Goal: Contribute content

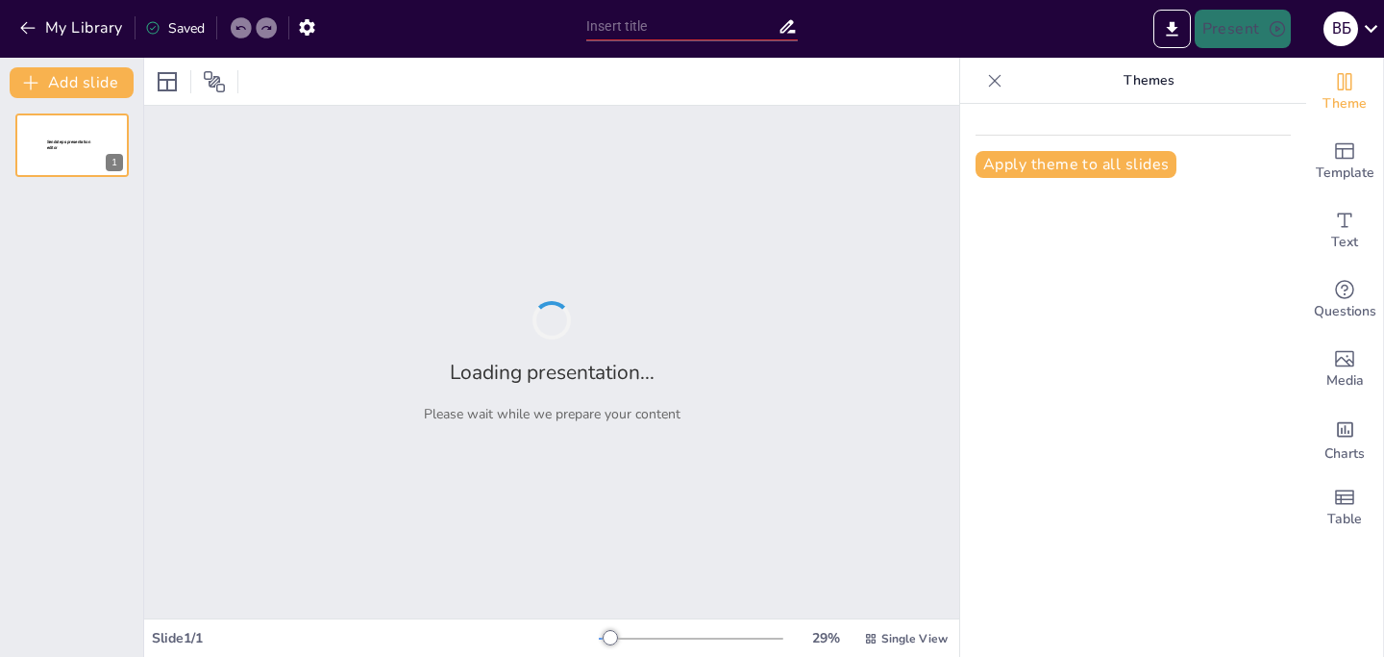
type input "Consumer Trust Dynamics: International vs. Local Brands"
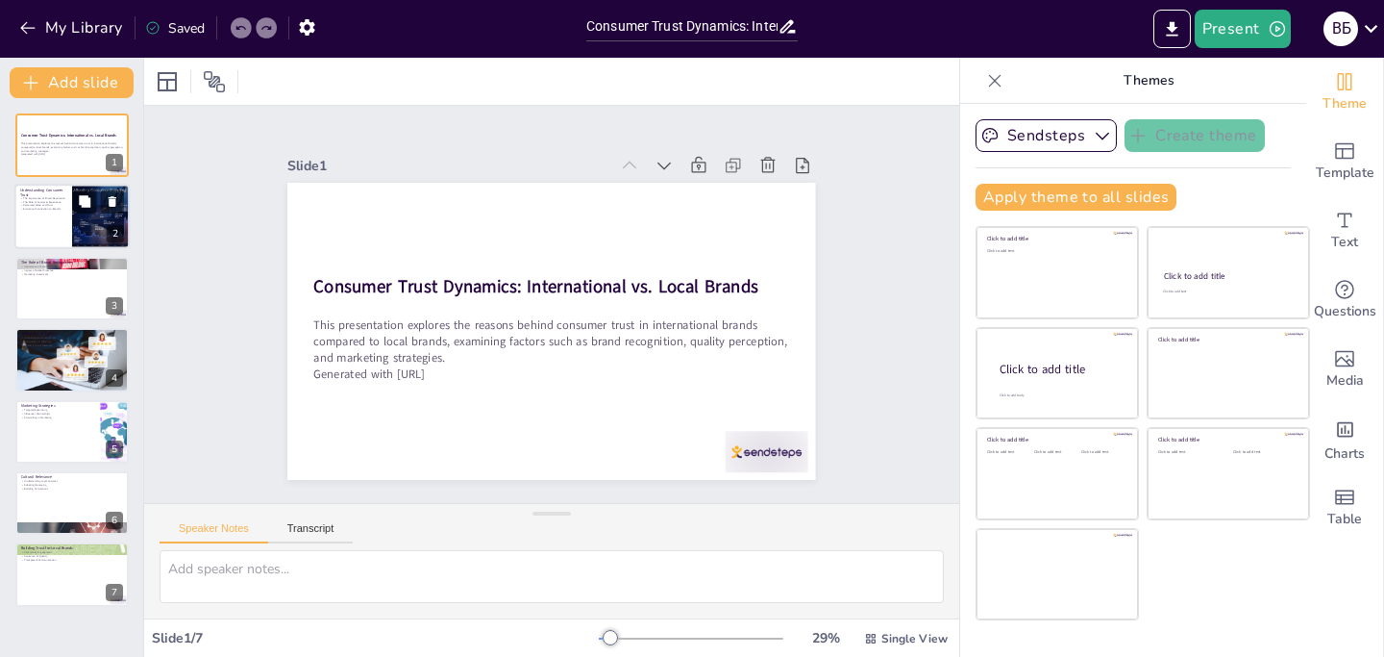
click at [65, 231] on div at bounding box center [71, 217] width 115 height 65
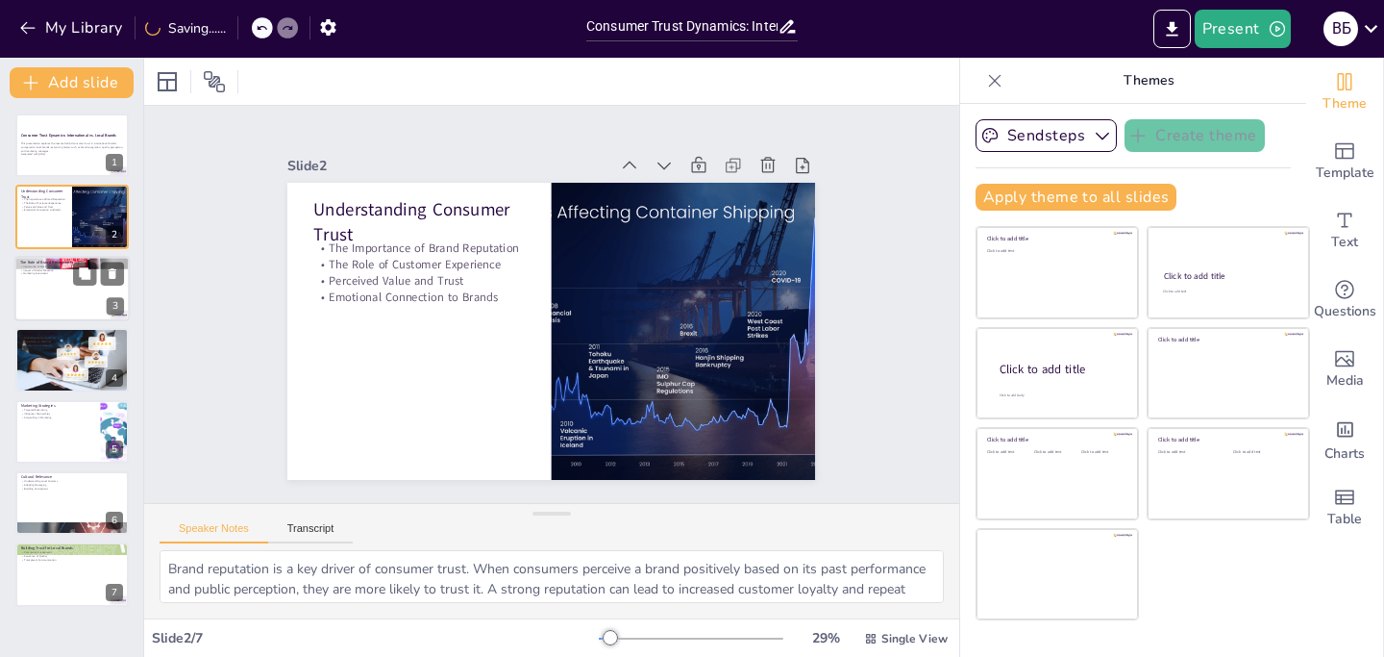
click at [67, 311] on div at bounding box center [71, 288] width 115 height 65
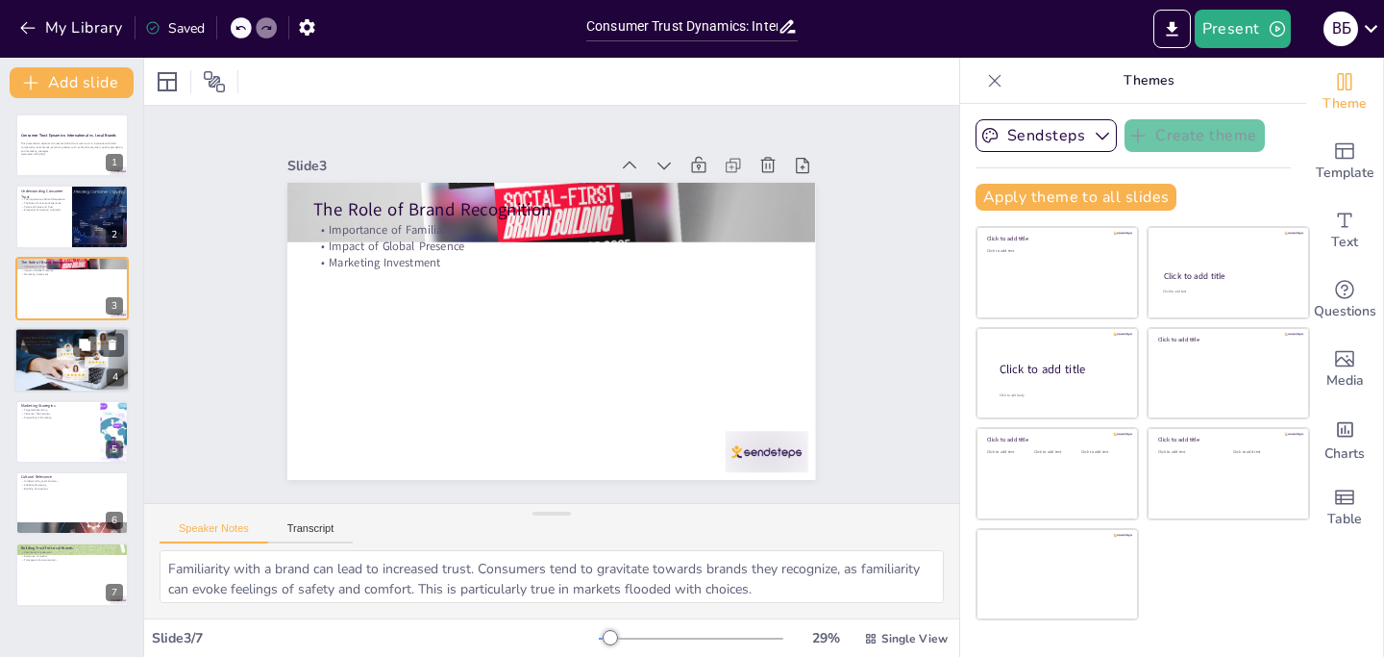
click at [64, 359] on div at bounding box center [73, 359] width 124 height 65
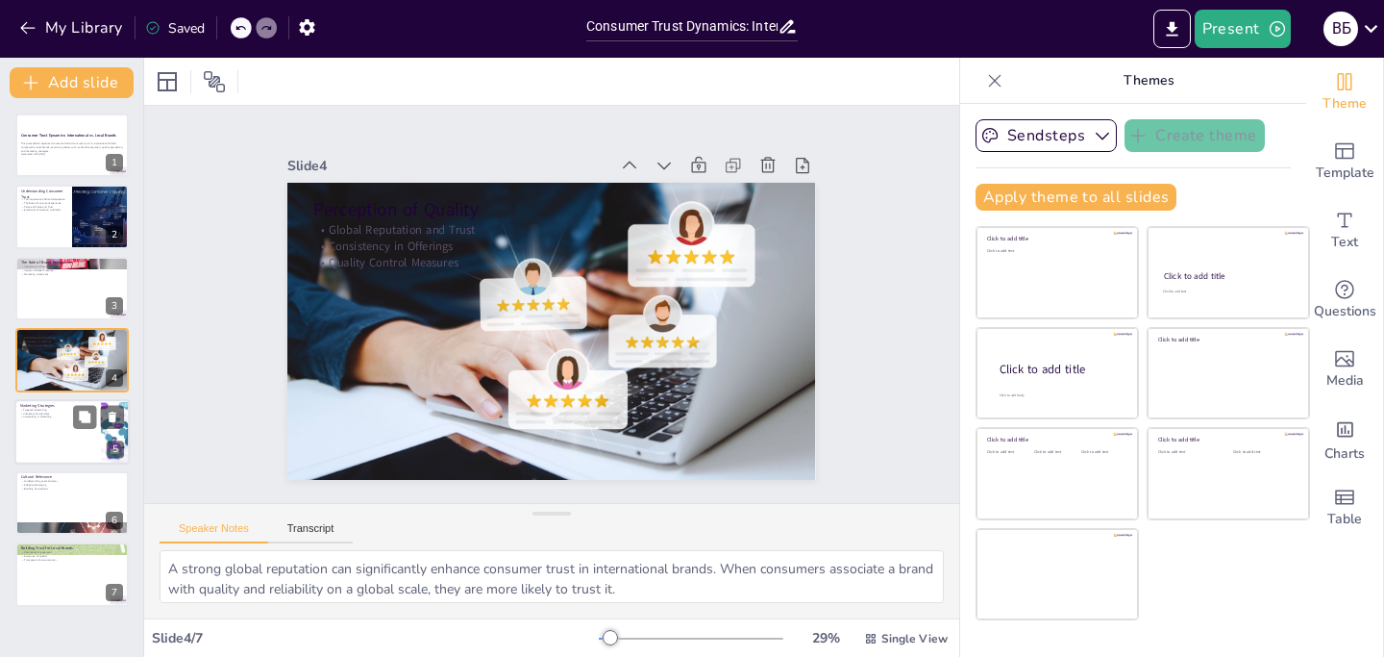
click at [56, 412] on p "Influencer Partnerships" at bounding box center [57, 413] width 75 height 4
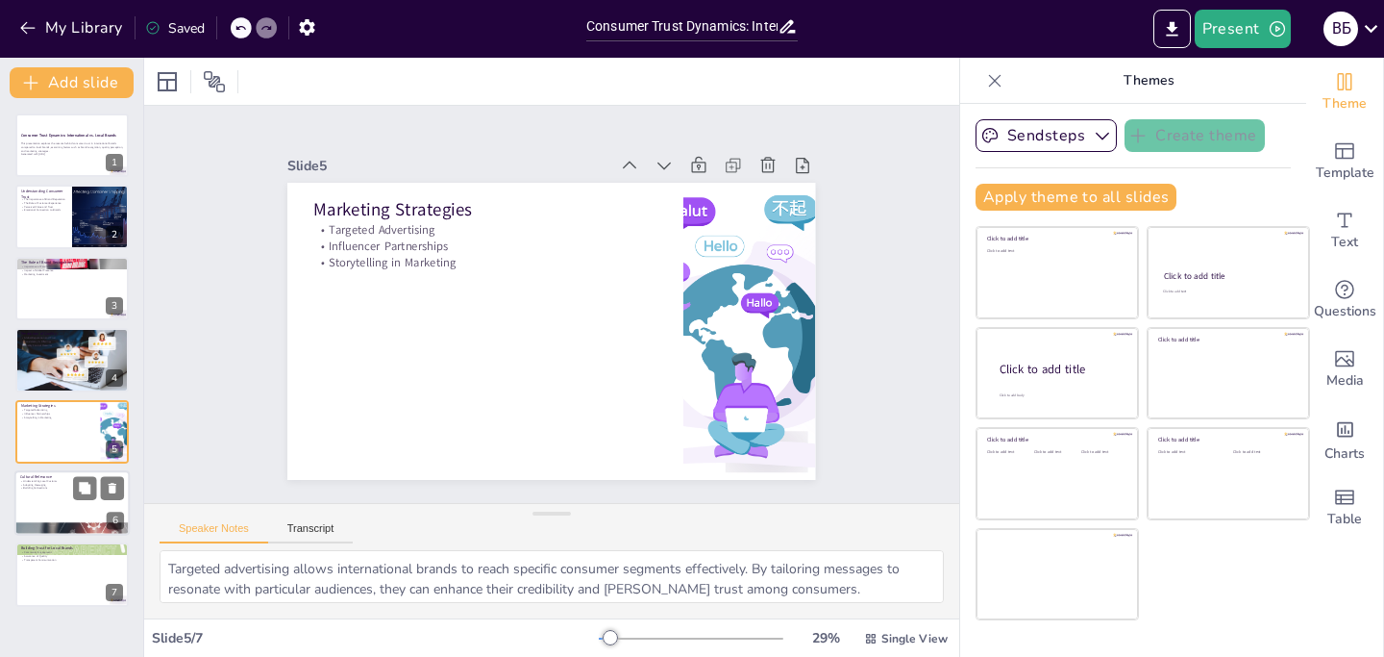
click at [52, 477] on p "Cultural Relevance" at bounding box center [72, 477] width 104 height 6
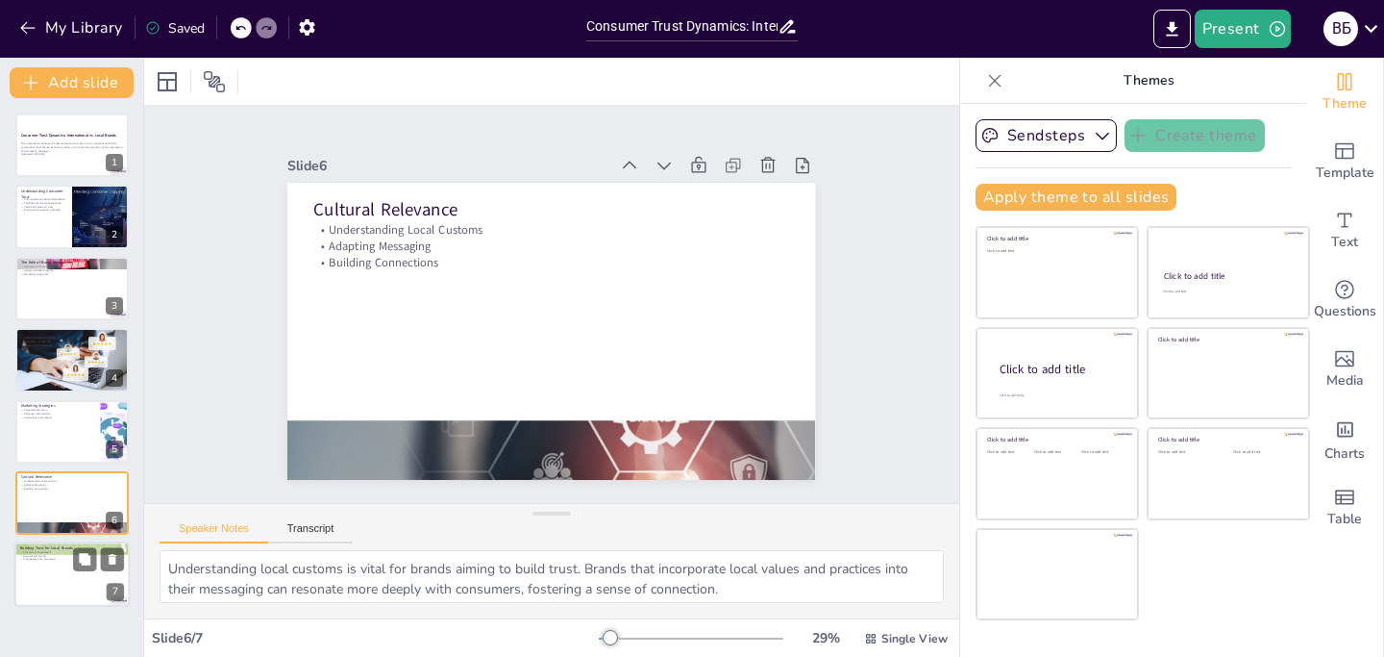
click at [61, 569] on div at bounding box center [71, 574] width 115 height 65
type textarea "Community engagement is a powerful tool for local brands. By actively participa…"
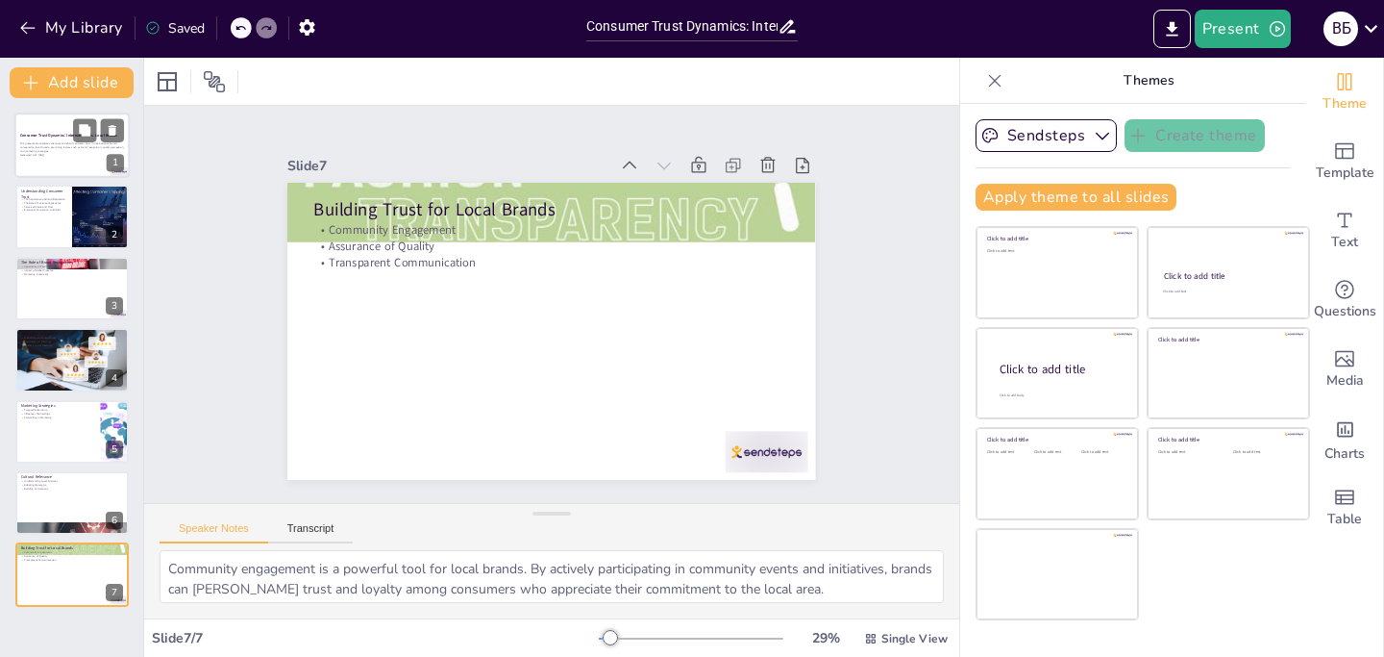
click at [45, 162] on div at bounding box center [71, 144] width 115 height 65
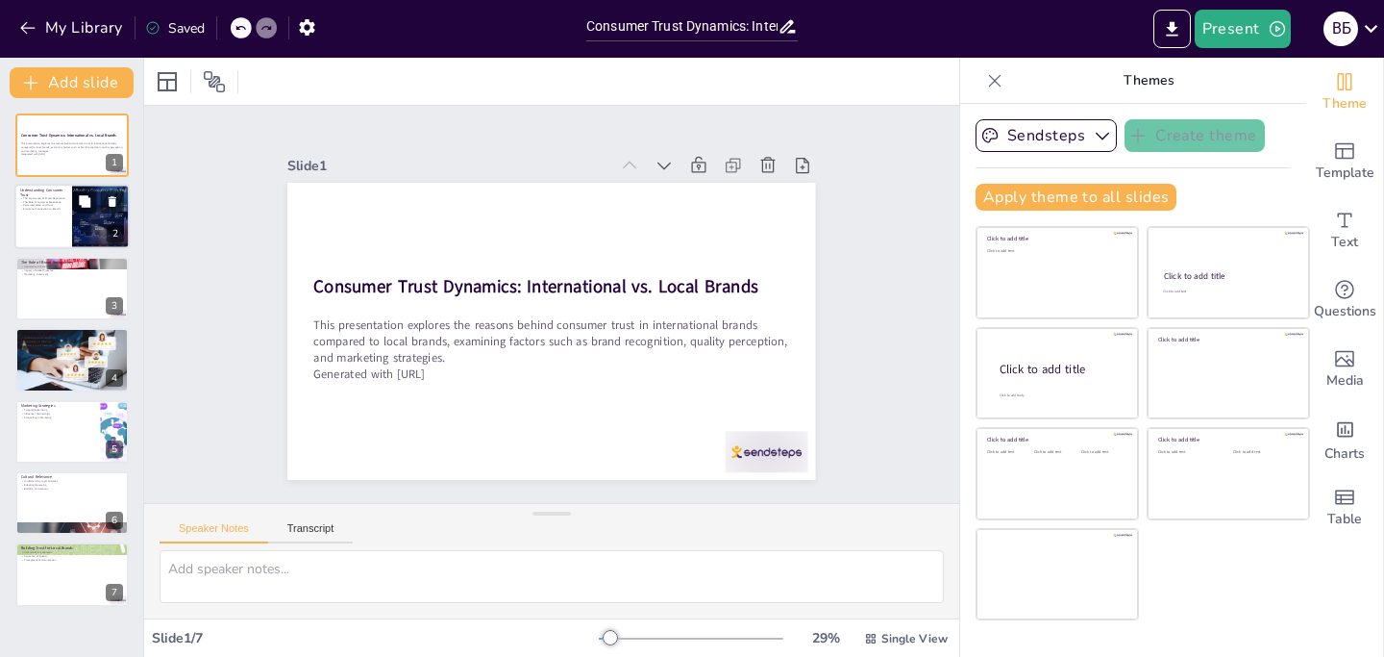
click at [39, 209] on p "Emotional Connection to Brands" at bounding box center [43, 210] width 46 height 4
type textarea "Brand reputation is a key driver of consumer trust. When consumers perceive a b…"
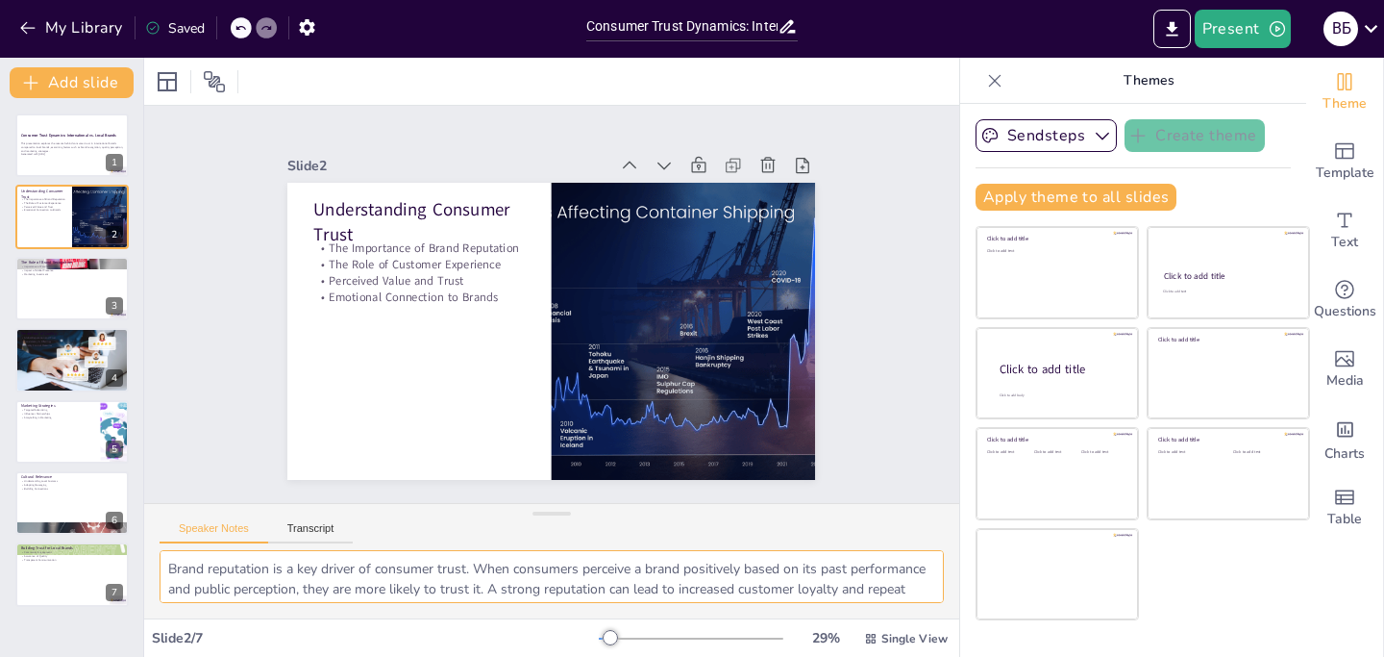
drag, startPoint x: 793, startPoint y: 592, endPoint x: 153, endPoint y: 545, distance: 642.0
click at [153, 545] on div "Speaker Notes Transcript Brand reputation is a key driver of consumer trust. Wh…" at bounding box center [551, 560] width 815 height 115
click at [196, 376] on div "Slide 1 Consumer Trust Dynamics: International vs. Local Brands This presentati…" at bounding box center [552, 304] width 898 height 630
click at [1178, 34] on icon "Export to PowerPoint" at bounding box center [1172, 28] width 12 height 14
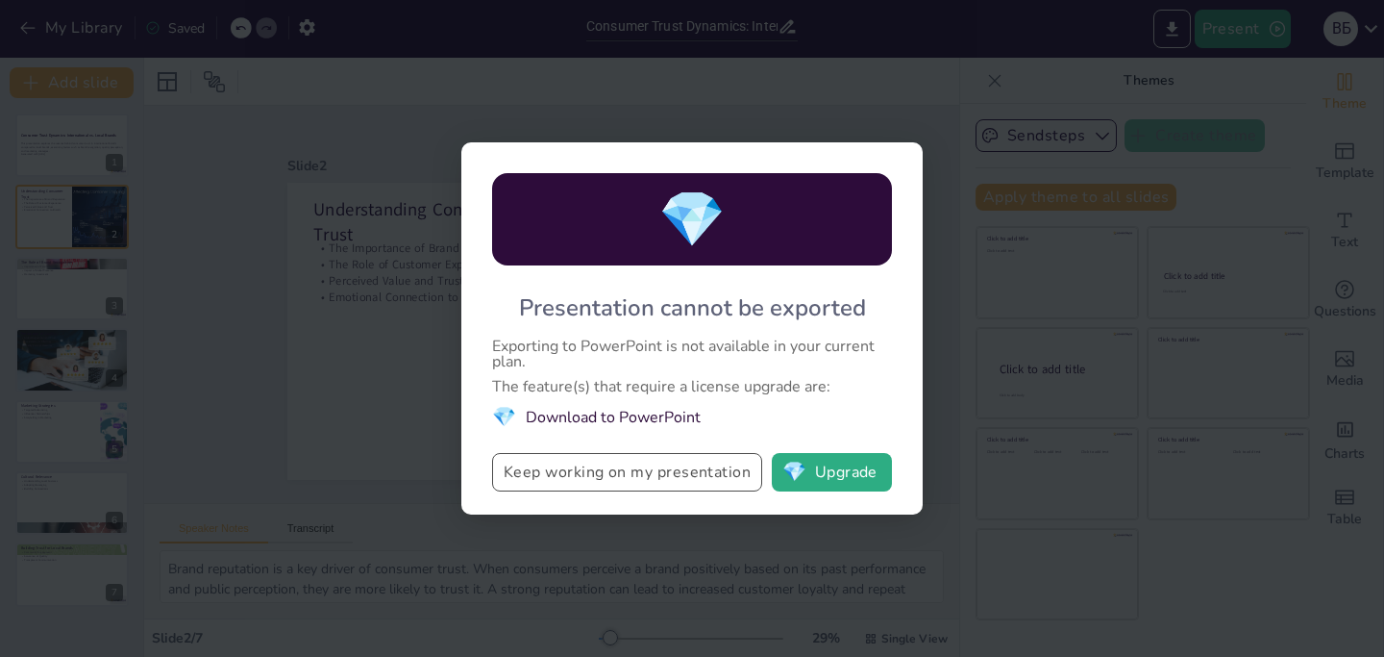
click at [701, 471] on button "Keep working on my presentation" at bounding box center [627, 472] width 270 height 38
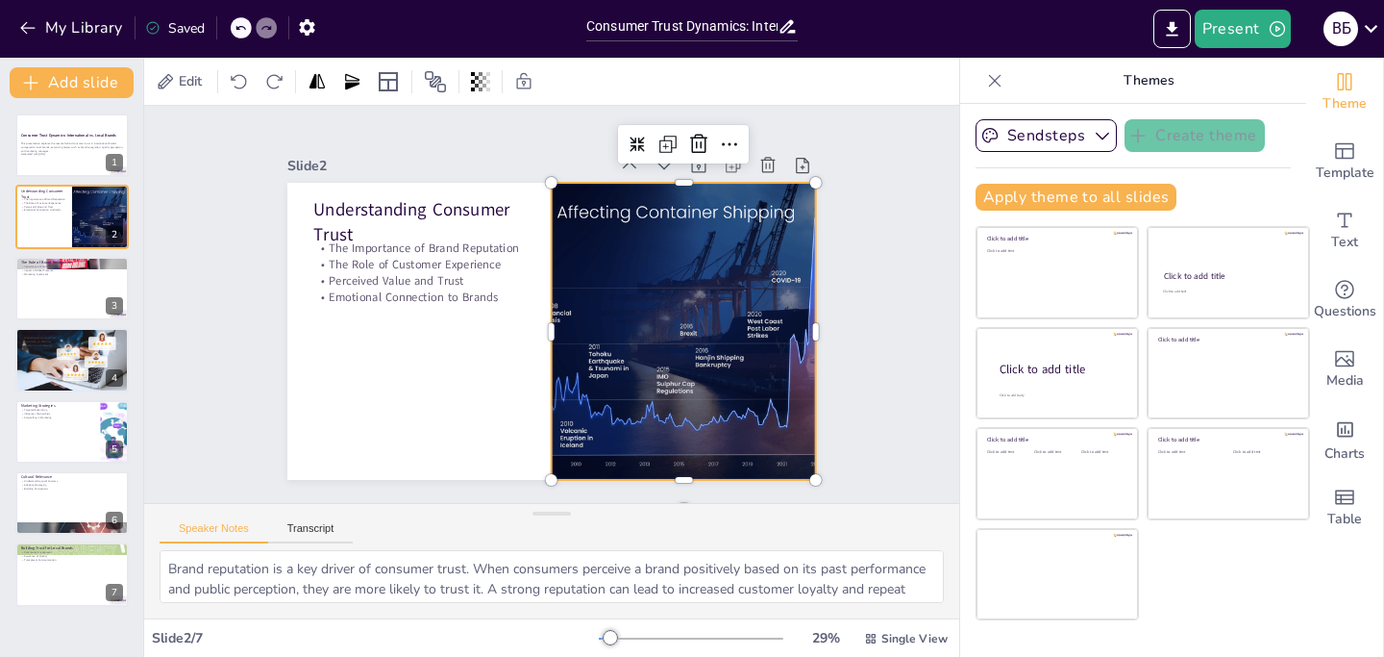
click at [697, 364] on div at bounding box center [495, 182] width 551 height 603
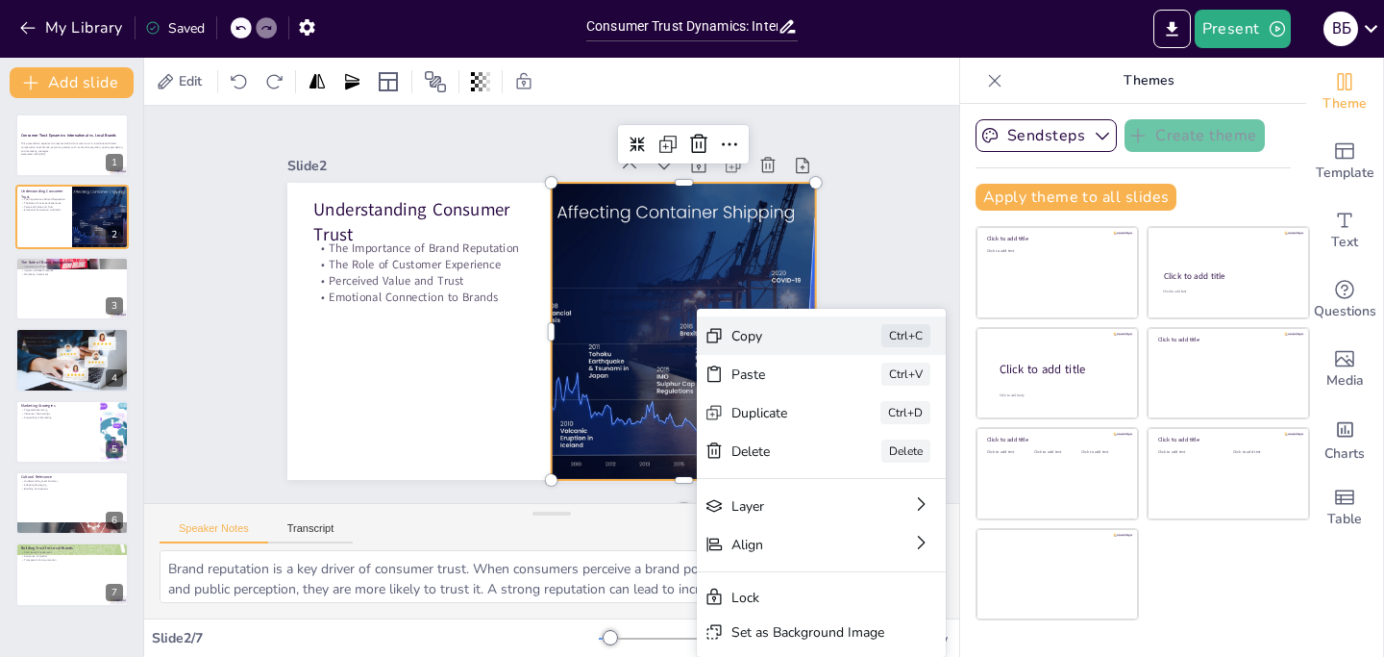
click at [859, 465] on div "Copy" at bounding box center [907, 479] width 97 height 28
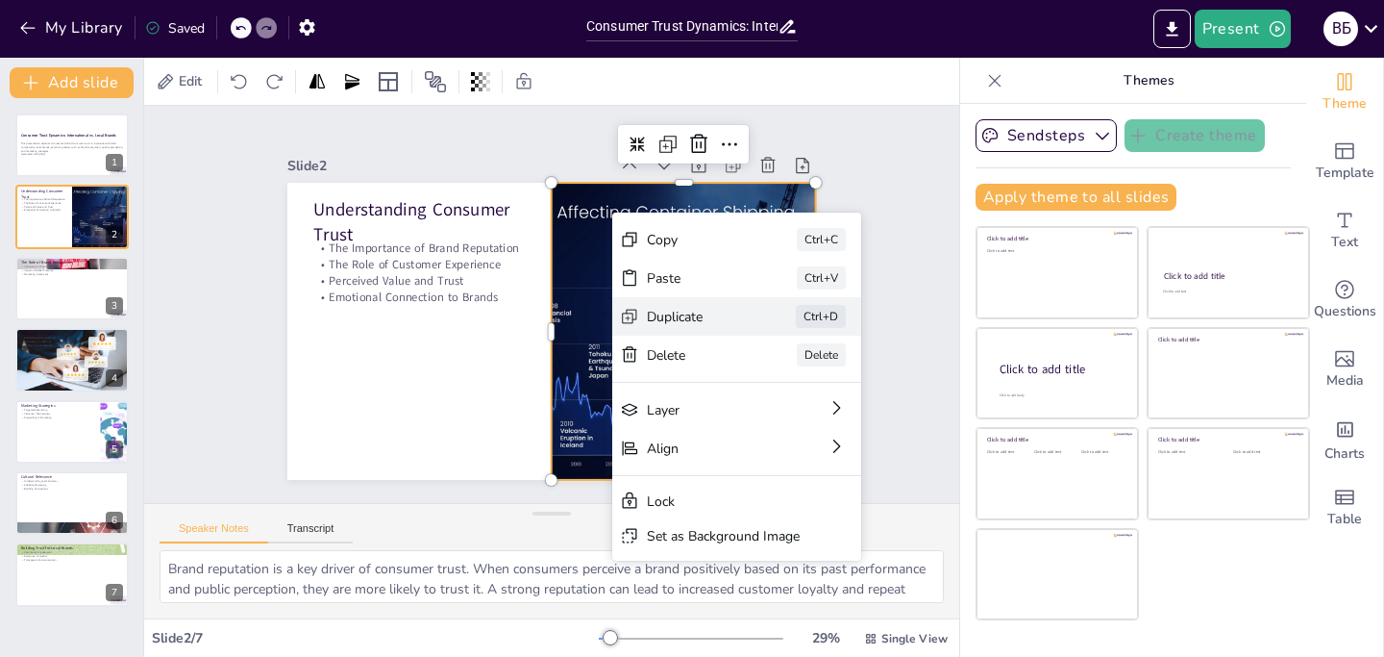
click at [421, 131] on div "Duplicate Ctrl+D" at bounding box center [299, 62] width 243 height 137
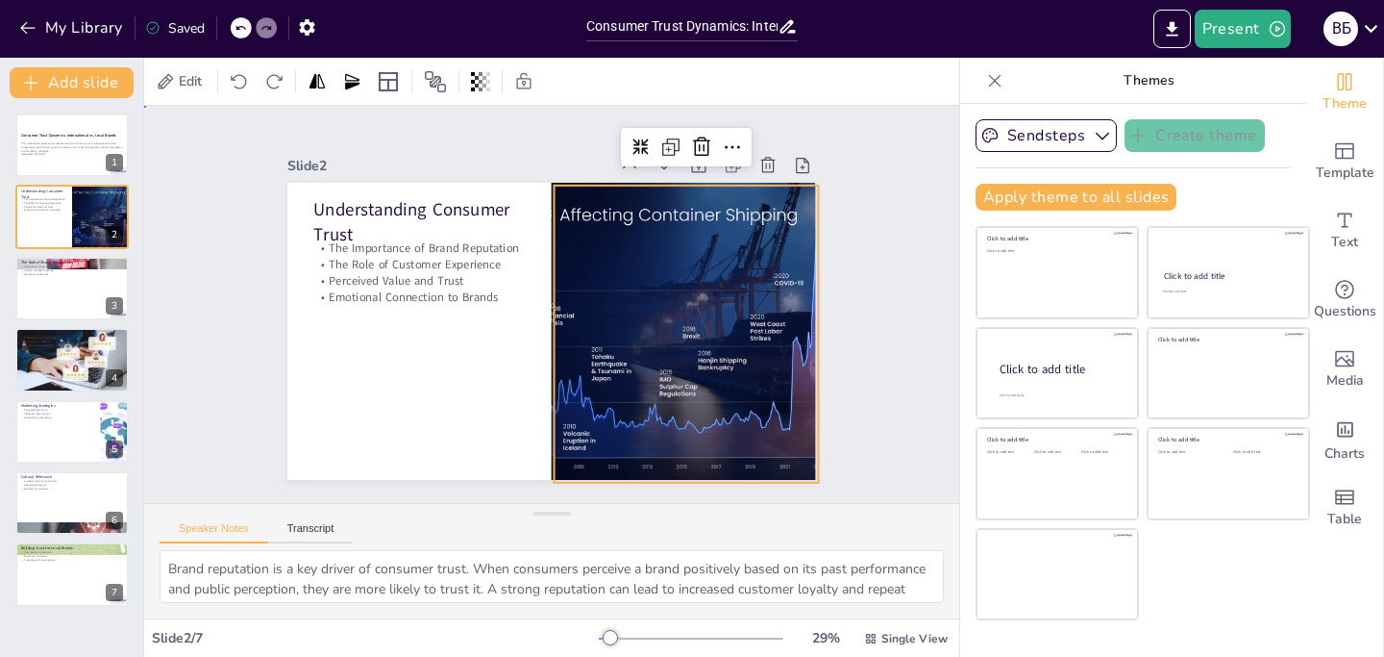
click at [852, 227] on div "Slide 1 Consumer Trust Dynamics: International vs. Local Brands This presentati…" at bounding box center [552, 304] width 622 height 726
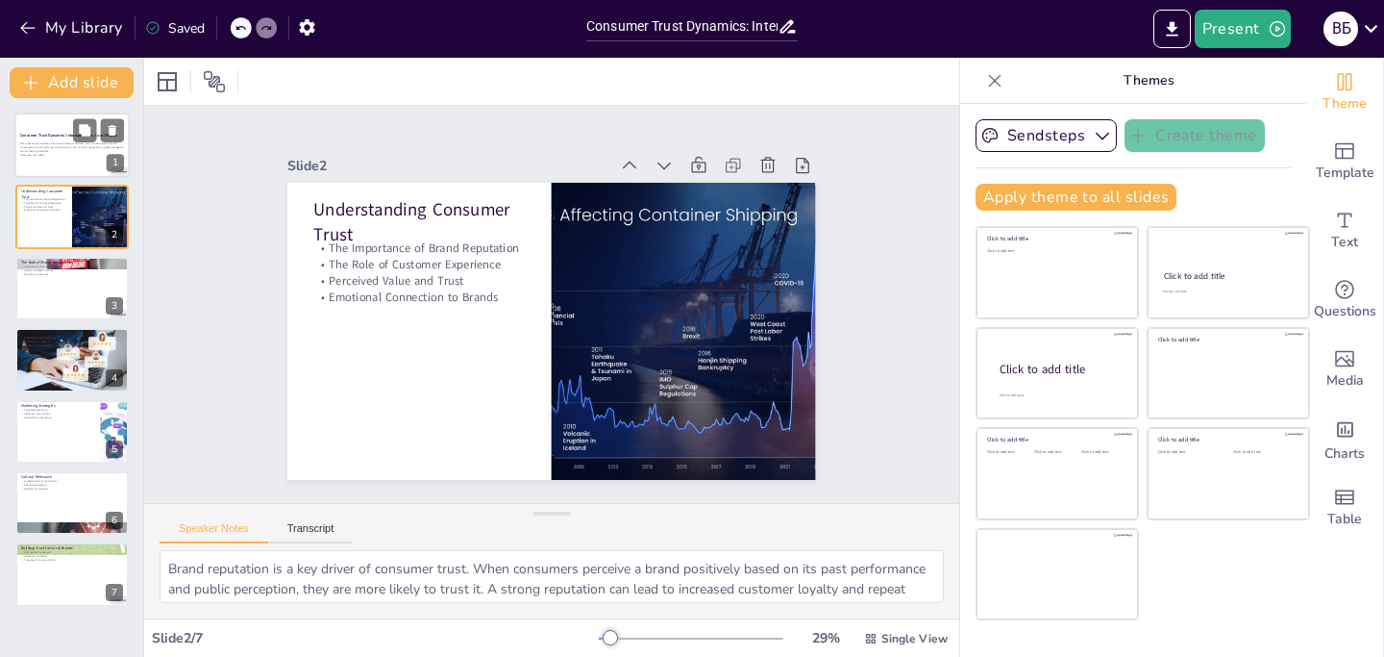
click at [83, 166] on div at bounding box center [71, 144] width 115 height 65
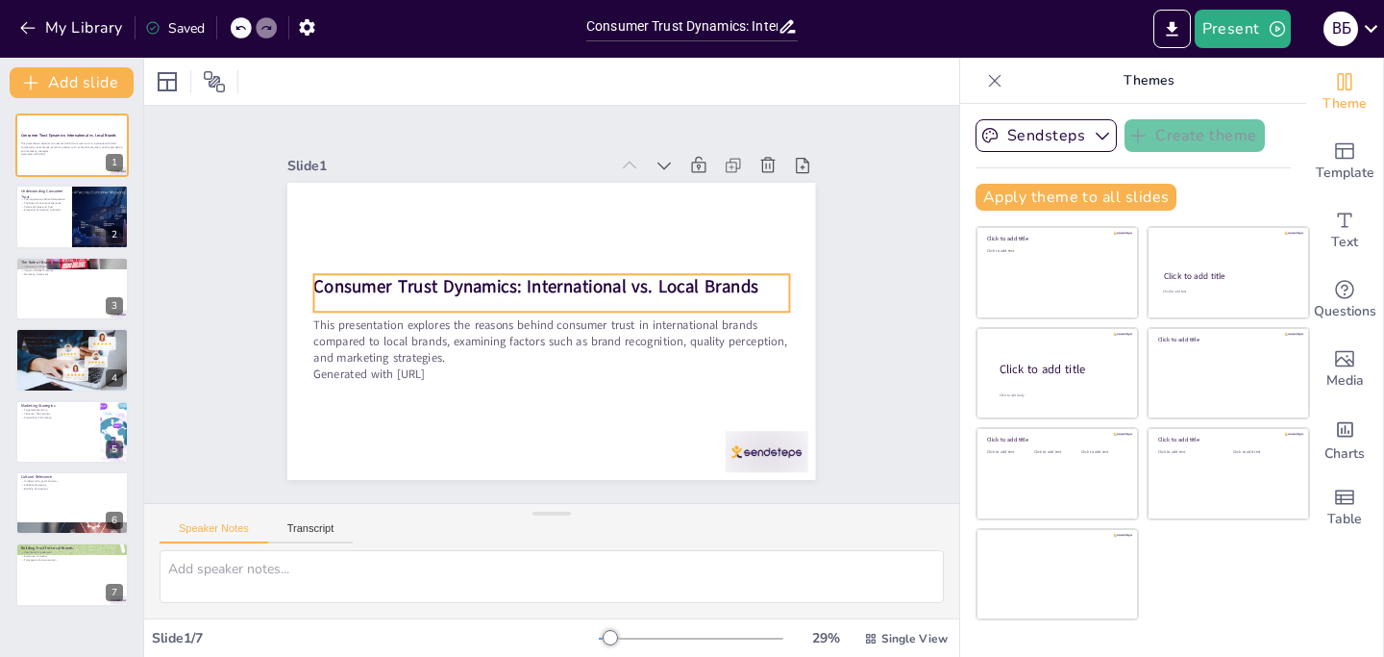
click at [397, 285] on strong "Consumer Trust Dynamics: International vs. Local Brands" at bounding box center [554, 281] width 315 height 346
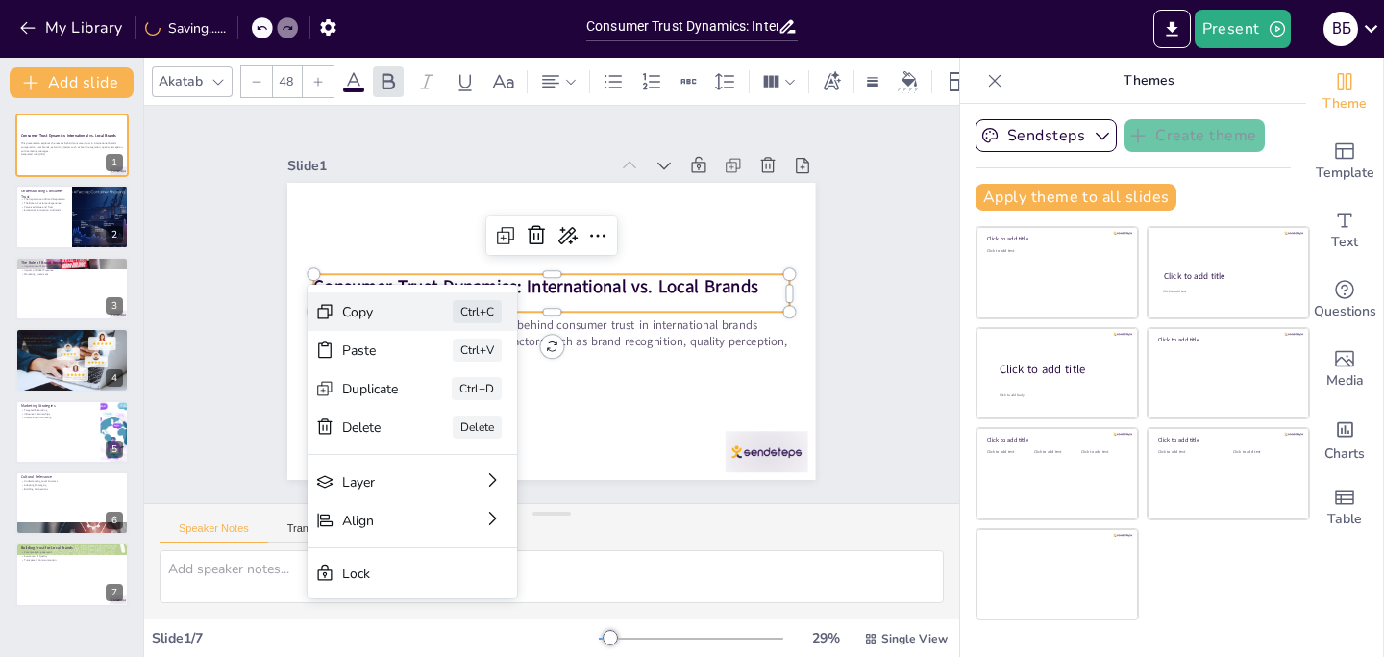
click at [407, 349] on div "Copy Ctrl+C" at bounding box center [510, 409] width 207 height 120
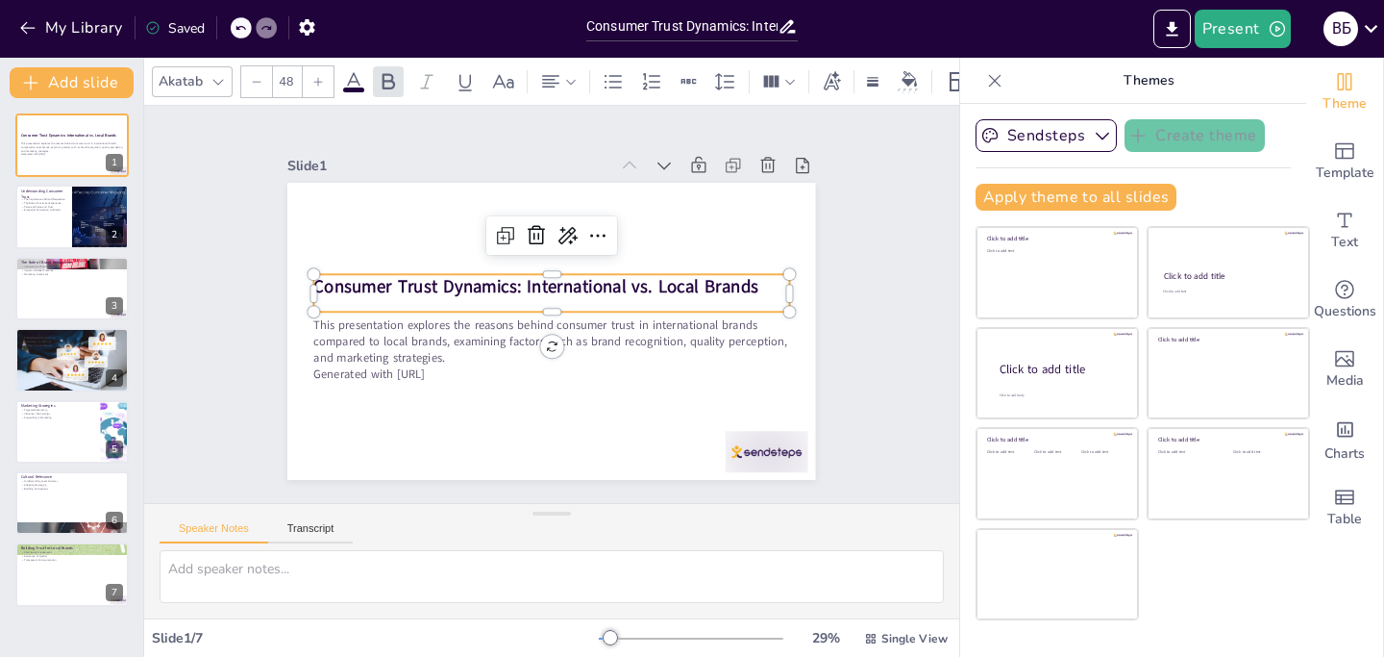
click at [320, 281] on strong "Consumer Trust Dynamics: International vs. Local Brands" at bounding box center [539, 283] width 439 height 115
click at [734, 283] on p "Consumer Trust Dynamics: International vs. Local Brands" at bounding box center [565, 293] width 336 height 370
click at [743, 278] on p "Consumer Trust Dynamics: International vs. Local Brands" at bounding box center [558, 287] width 444 height 215
click at [743, 278] on p "Consumer Trust Dynamics: International vs. Local Brands" at bounding box center [558, 288] width 444 height 216
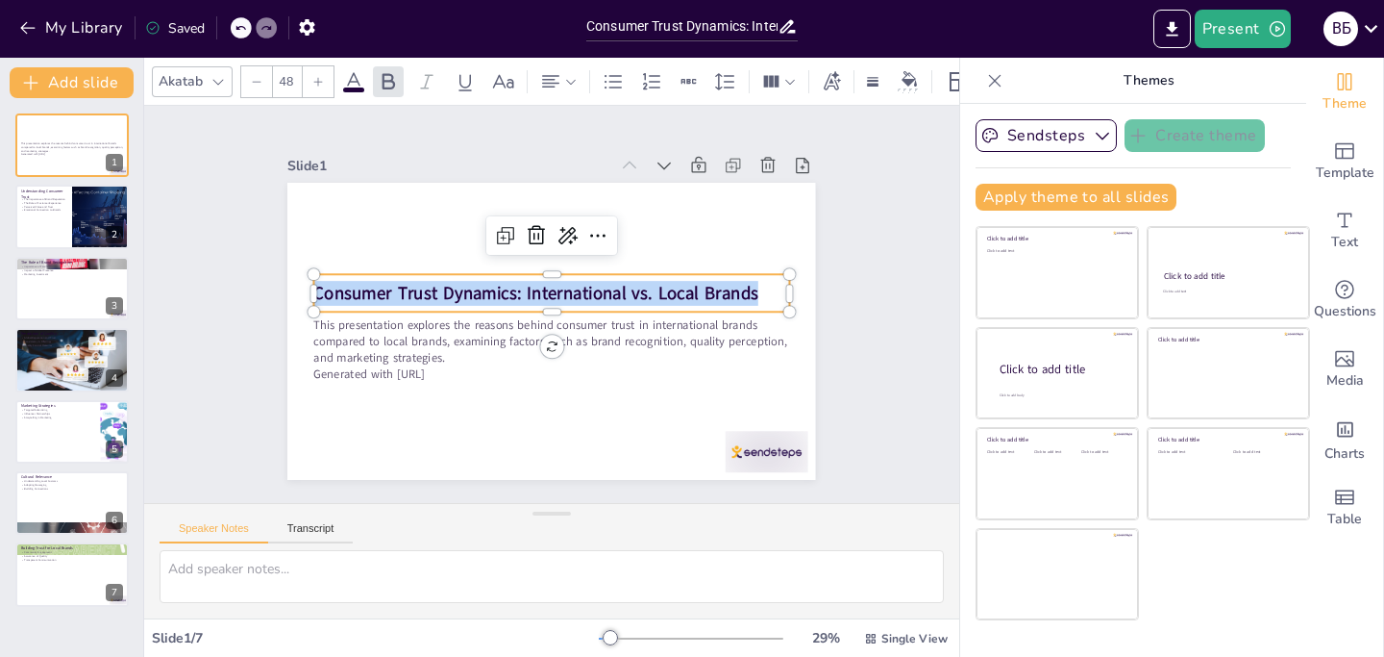
drag, startPoint x: 752, startPoint y: 288, endPoint x: 304, endPoint y: 299, distance: 448.1
click at [304, 299] on div "This presentation explores the reasons behind consumer trust in international b…" at bounding box center [530, 320] width 551 height 602
copy strong "Consumer Trust Dynamics: International vs. Local Brands"
click at [834, 324] on div "Slide 1 This presentation explores the reasons behind consumer trust in interna…" at bounding box center [551, 304] width 579 height 724
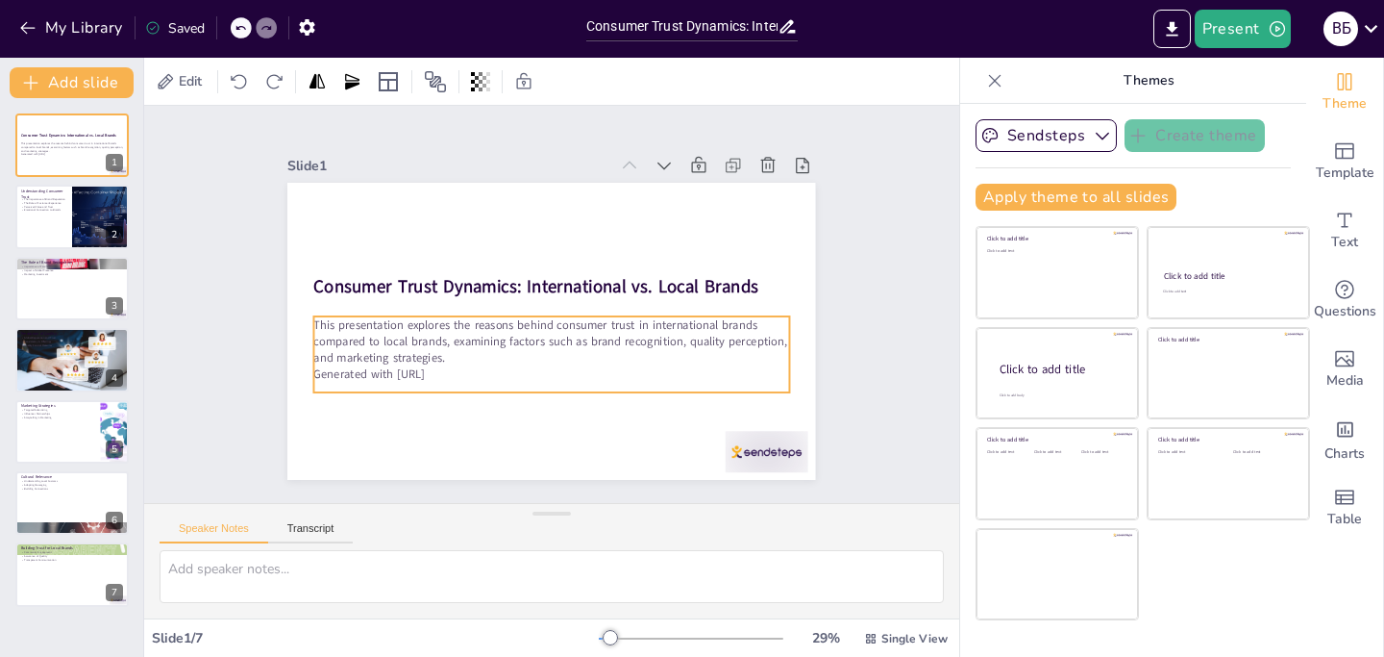
click at [459, 368] on p "Generated with [URL]" at bounding box center [488, 332] width 209 height 441
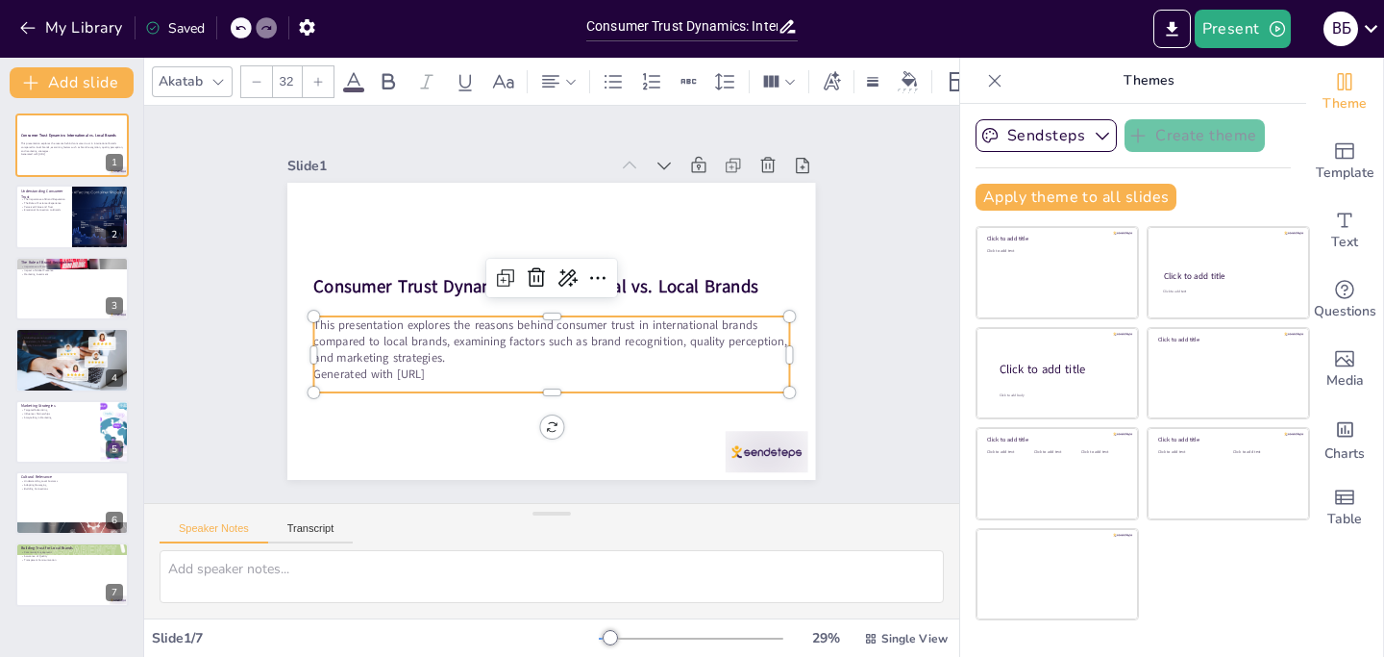
click at [435, 349] on p "This presentation explores the reasons behind consumer trust in international b…" at bounding box center [533, 336] width 436 height 281
click at [431, 347] on p "This presentation explores the reasons behind consumer trust in international b…" at bounding box center [537, 337] width 454 height 238
click at [431, 347] on p "This presentation explores the reasons behind consumer trust in international b…" at bounding box center [540, 339] width 467 height 194
click at [430, 355] on p "This presentation explores the reasons behind consumer trust in international b…" at bounding box center [530, 341] width 436 height 281
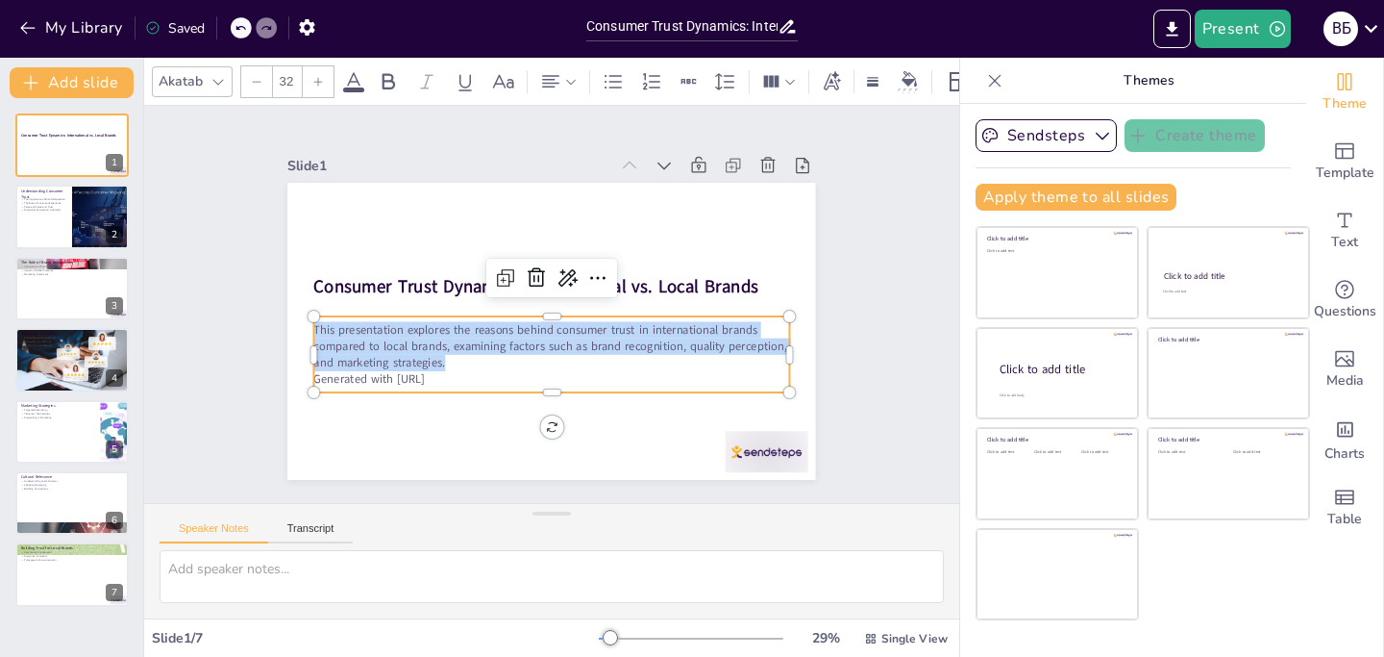
drag, startPoint x: 436, startPoint y: 356, endPoint x: 300, endPoint y: 324, distance: 140.2
click at [519, 324] on p "This presentation explores the reasons behind consumer trust in international b…" at bounding box center [592, 295] width 147 height 475
copy p "This presentation explores the reasons behind consumer trust in international b…"
click at [59, 228] on div at bounding box center [71, 217] width 115 height 65
type textarea "Brand reputation is a key driver of consumer trust. When consumers perceive a b…"
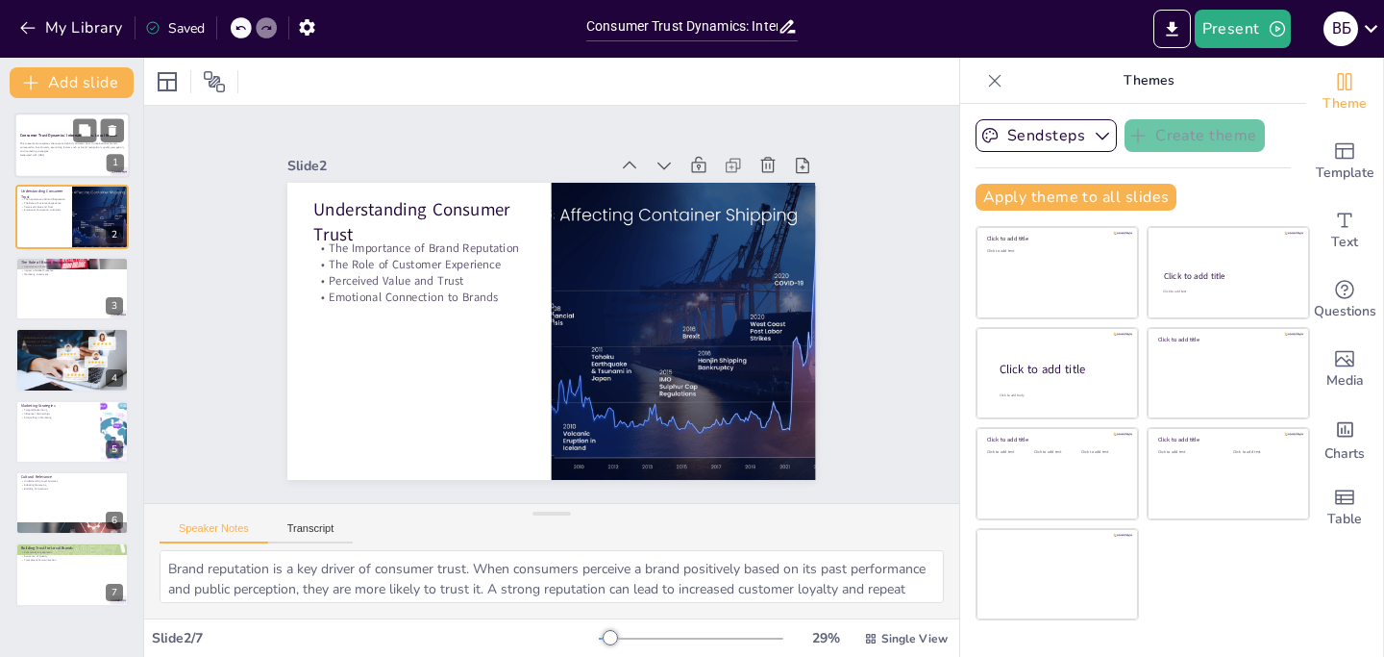
click at [54, 137] on strong "Consumer Trust Dynamics: International vs. Local Brands" at bounding box center [68, 135] width 97 height 5
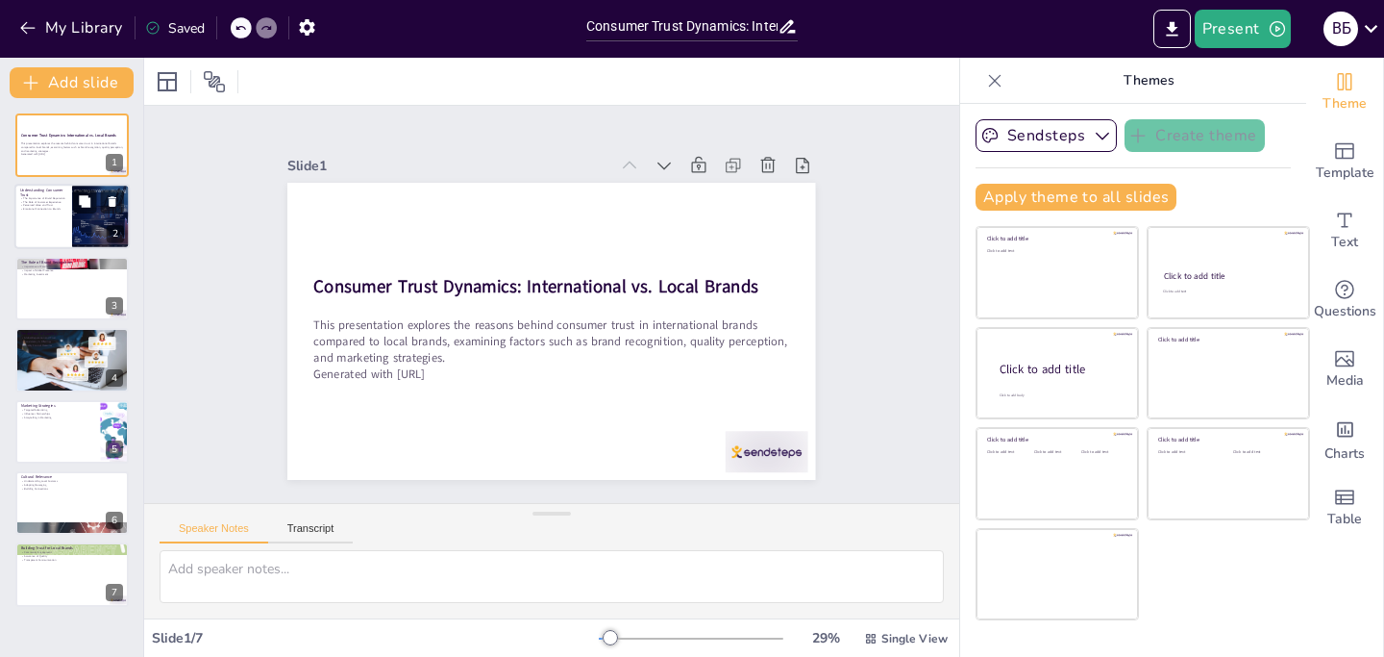
click at [49, 192] on p "Understanding Consumer Trust" at bounding box center [43, 192] width 46 height 11
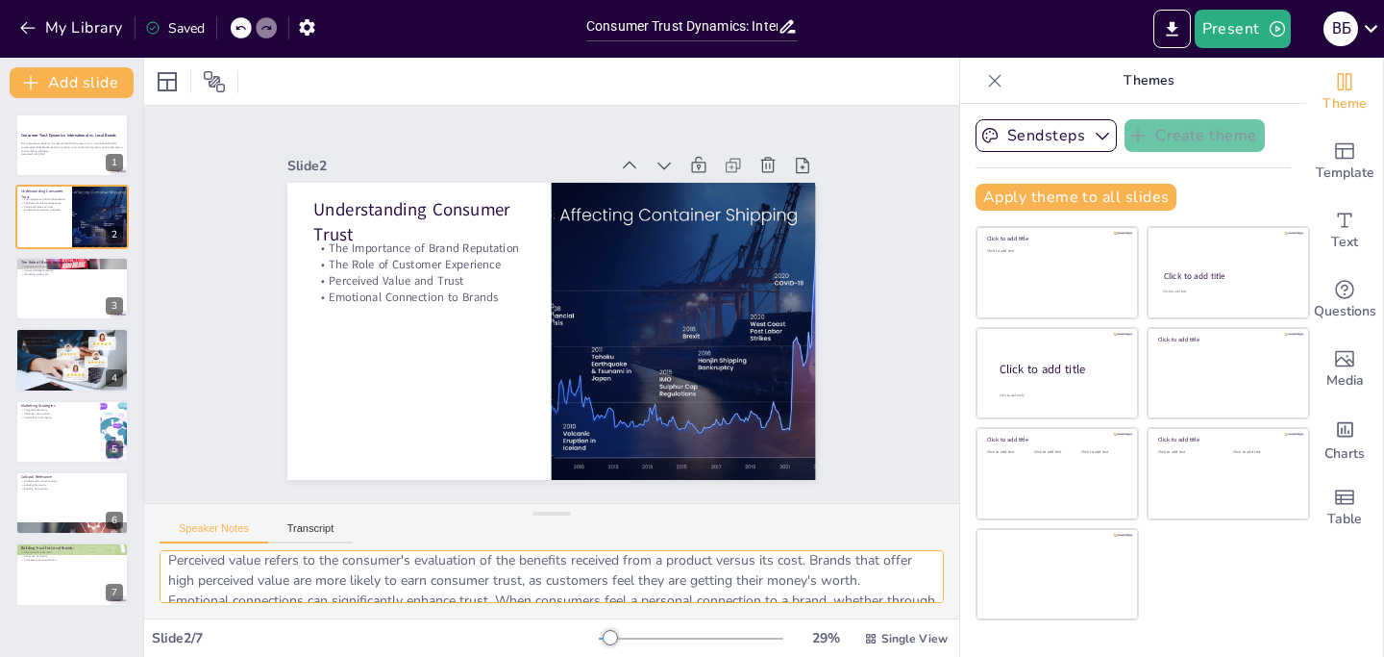
scroll to position [166, 0]
drag, startPoint x: 166, startPoint y: 569, endPoint x: 932, endPoint y: 694, distance: 775.4
click at [932, 656] on html "My Library Saved Consumer Trust Dynamics: International vs. Local Brands Presen…" at bounding box center [692, 328] width 1384 height 657
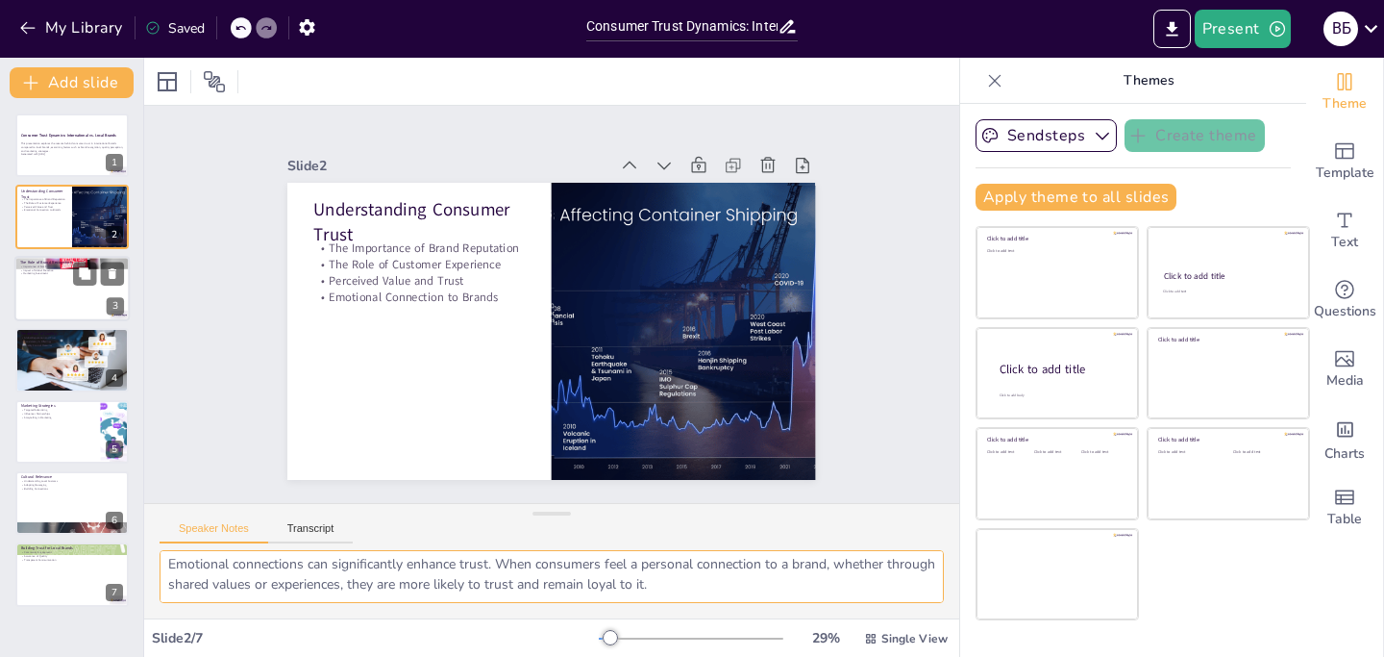
click at [70, 295] on div at bounding box center [71, 288] width 115 height 65
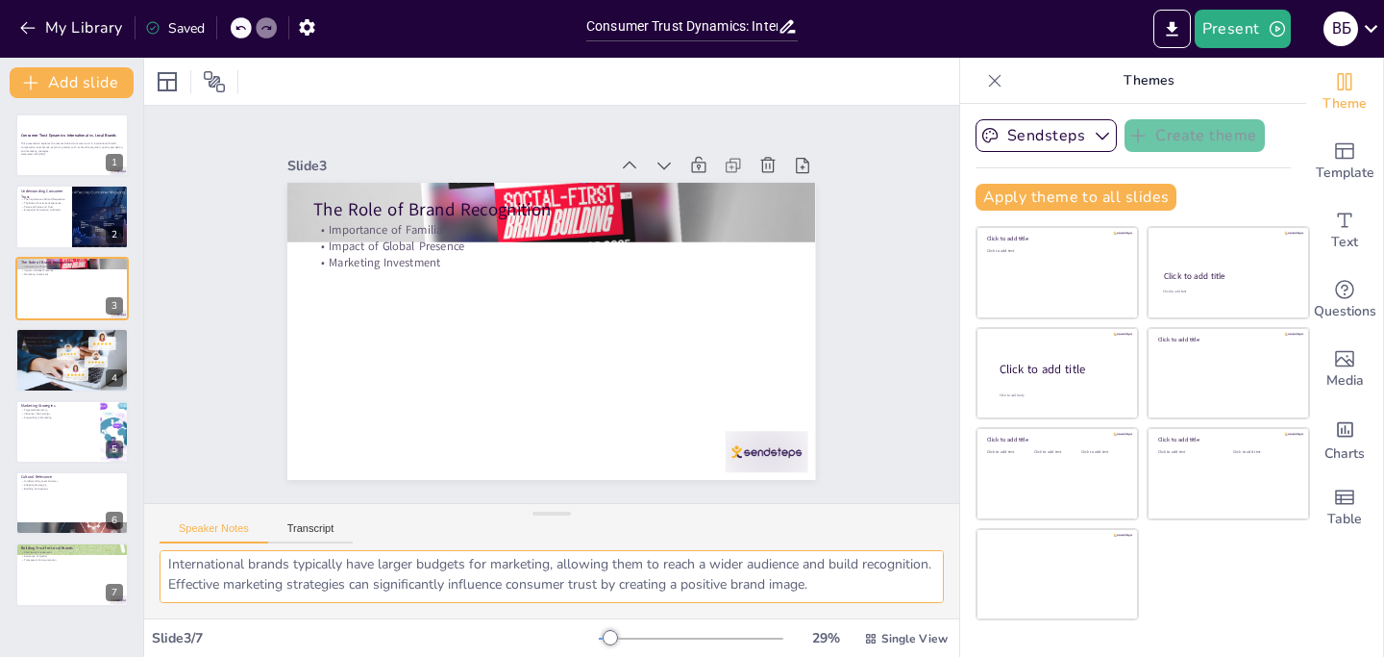
drag, startPoint x: 162, startPoint y: 560, endPoint x: 951, endPoint y: 694, distance: 800.7
click at [951, 656] on html "My Library Saved Consumer Trust Dynamics: International vs. Local Brands Presen…" at bounding box center [692, 328] width 1384 height 657
click at [66, 368] on div at bounding box center [73, 359] width 124 height 65
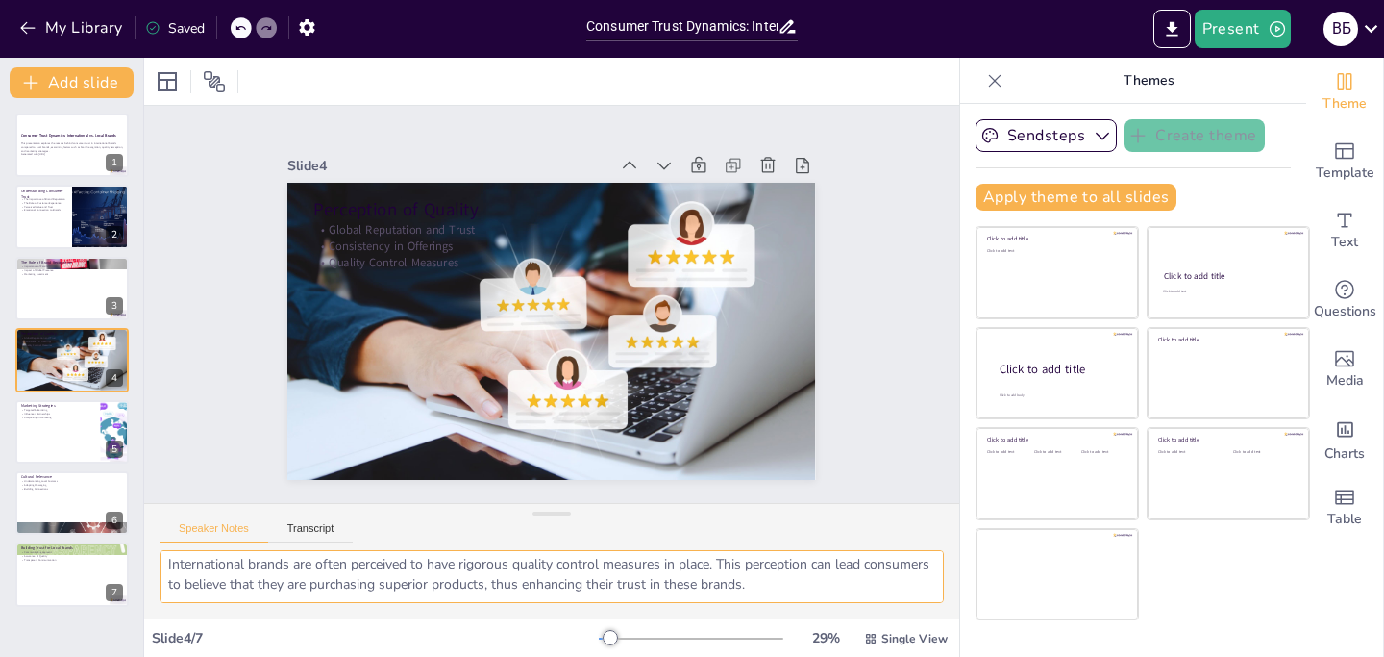
drag, startPoint x: 162, startPoint y: 568, endPoint x: 871, endPoint y: 694, distance: 720.6
click at [871, 656] on html "My Library Saved Consumer Trust Dynamics: International vs. Local Brands Presen…" at bounding box center [692, 328] width 1384 height 657
click at [66, 422] on div at bounding box center [71, 431] width 115 height 65
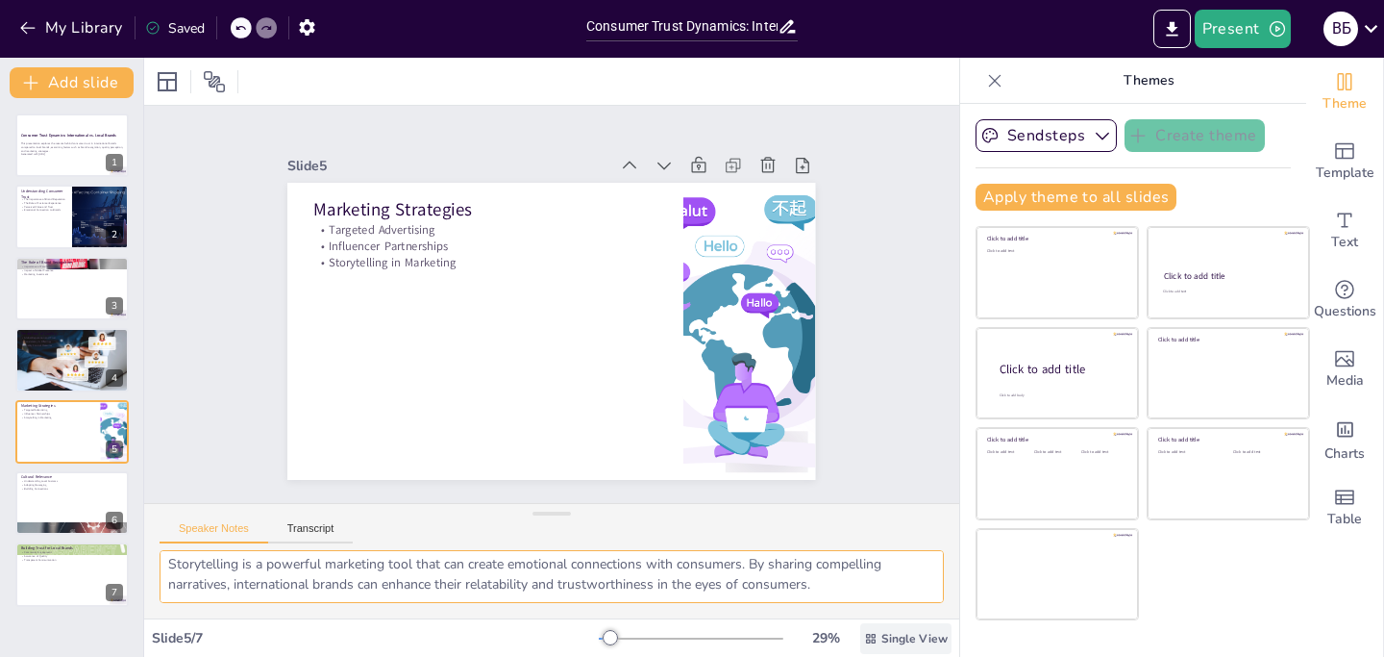
drag, startPoint x: 168, startPoint y: 566, endPoint x: 893, endPoint y: 639, distance: 728.6
click at [893, 639] on div "Slide 1 Consumer Trust Dynamics: International vs. Local Brands This presentati…" at bounding box center [551, 357] width 815 height 599
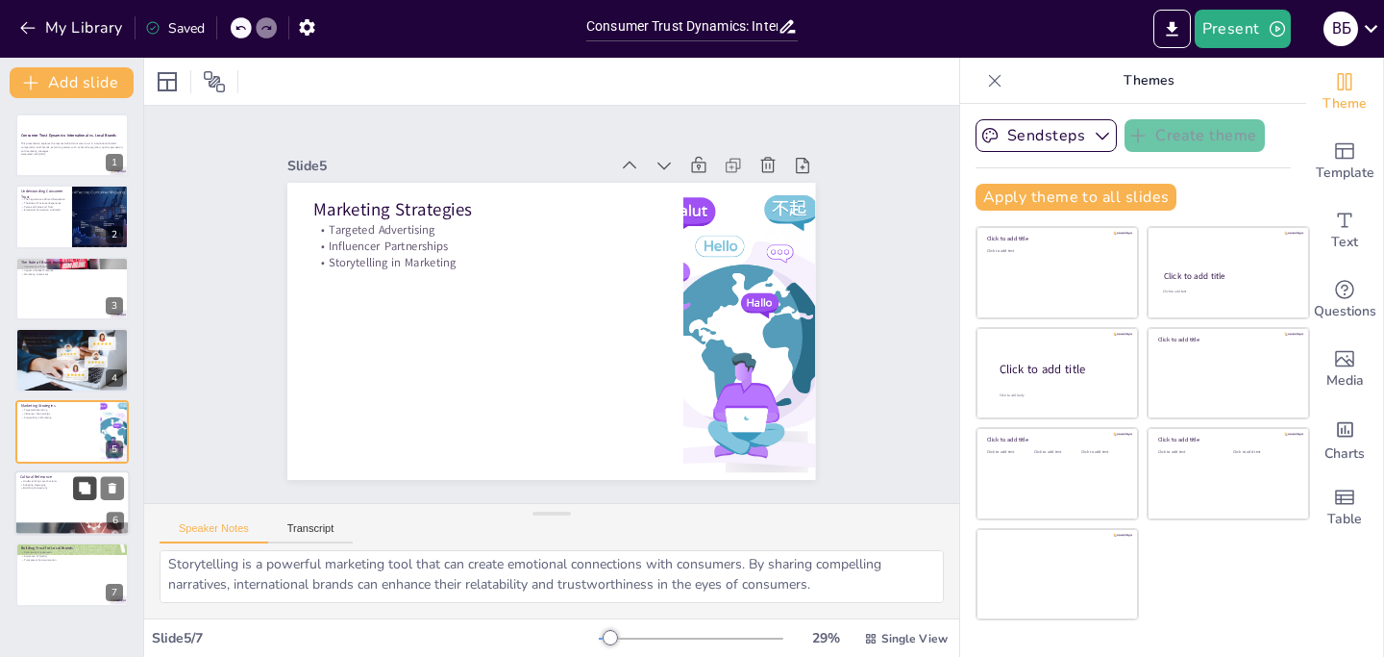
click at [74, 496] on button at bounding box center [84, 487] width 23 height 23
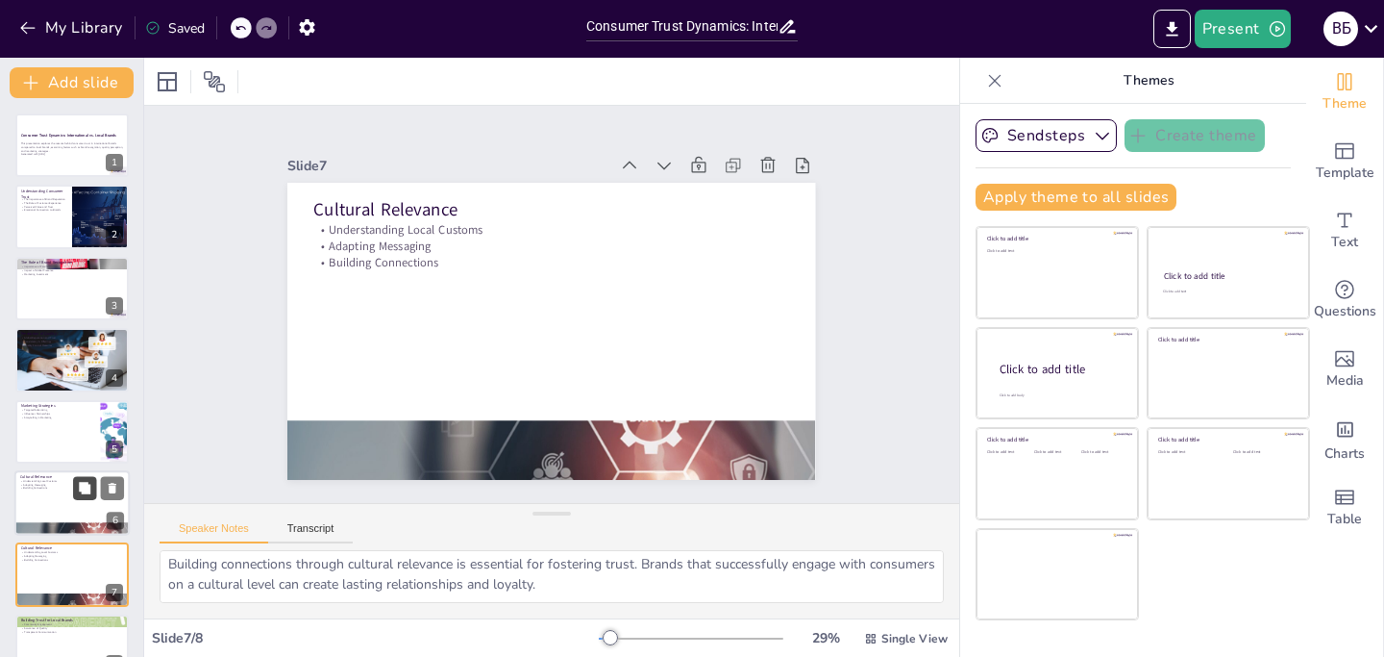
scroll to position [37, 0]
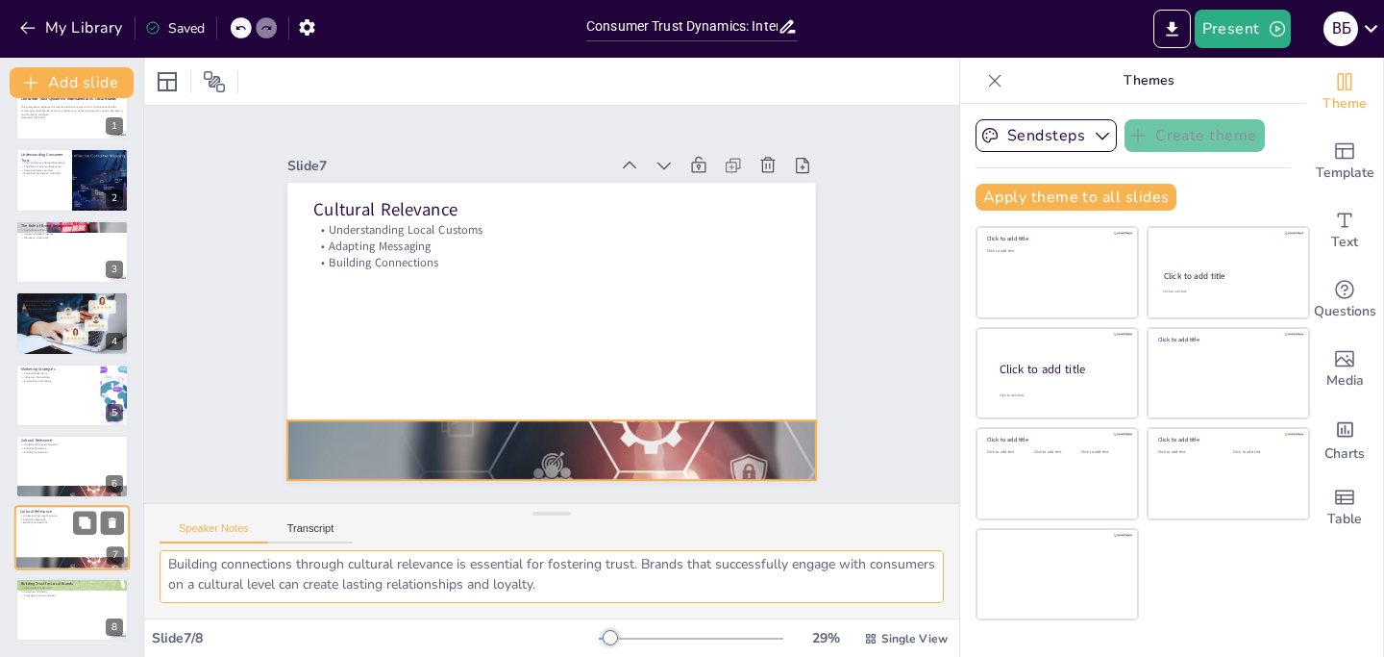
drag, startPoint x: 624, startPoint y: 589, endPoint x: 18, endPoint y: 560, distance: 606.4
click at [18, 560] on div "Document fonts Akatab Recently used Mulish Popular fonts Lato Montserrat Open S…" at bounding box center [692, 357] width 1384 height 599
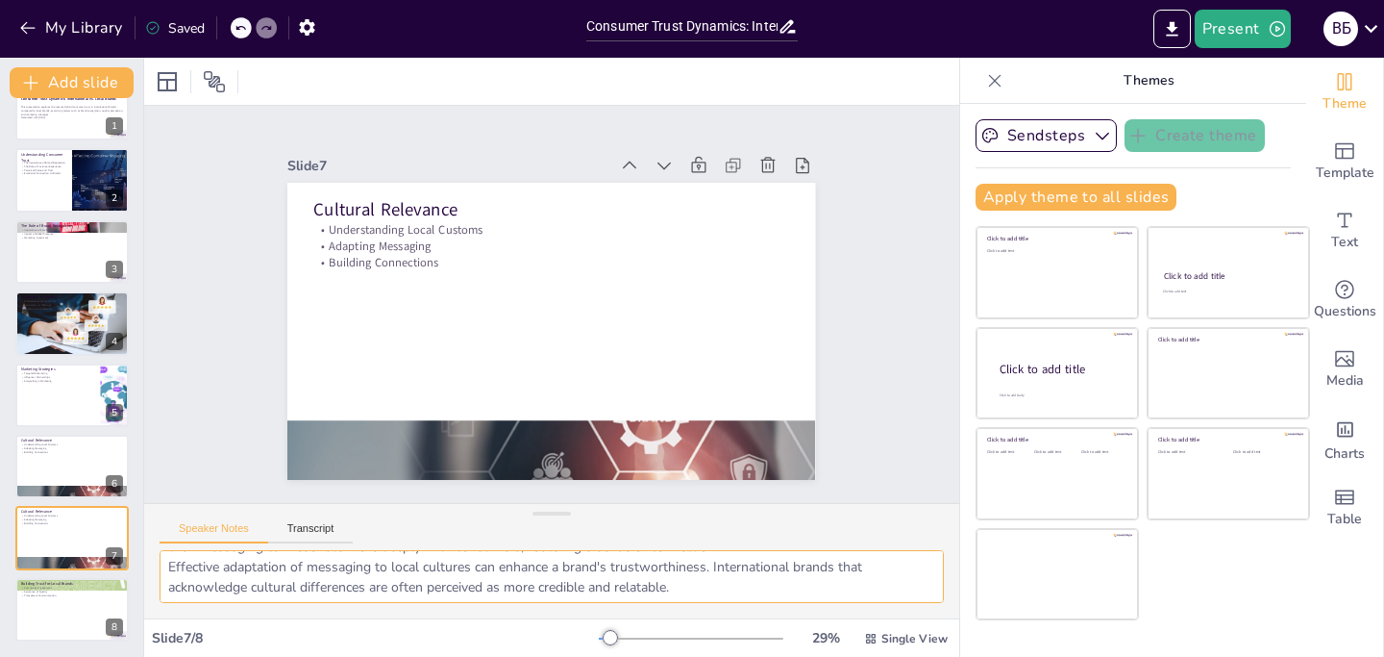
scroll to position [0, 0]
click at [62, 620] on div at bounding box center [71, 609] width 115 height 65
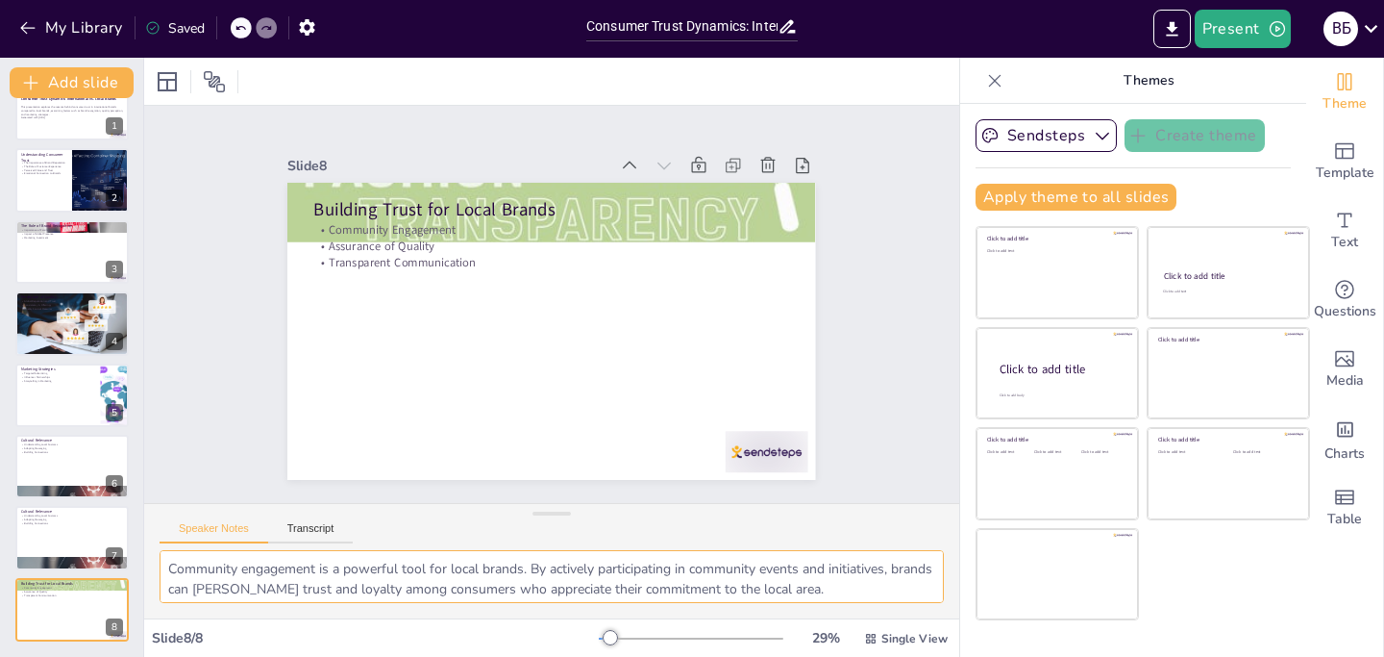
scroll to position [86, 0]
drag, startPoint x: 168, startPoint y: 571, endPoint x: 784, endPoint y: 607, distance: 617.3
click at [784, 607] on div "Community engagement is a powerful tool for local brands. By actively participa…" at bounding box center [551, 584] width 815 height 68
click at [87, 163] on icon at bounding box center [85, 166] width 12 height 12
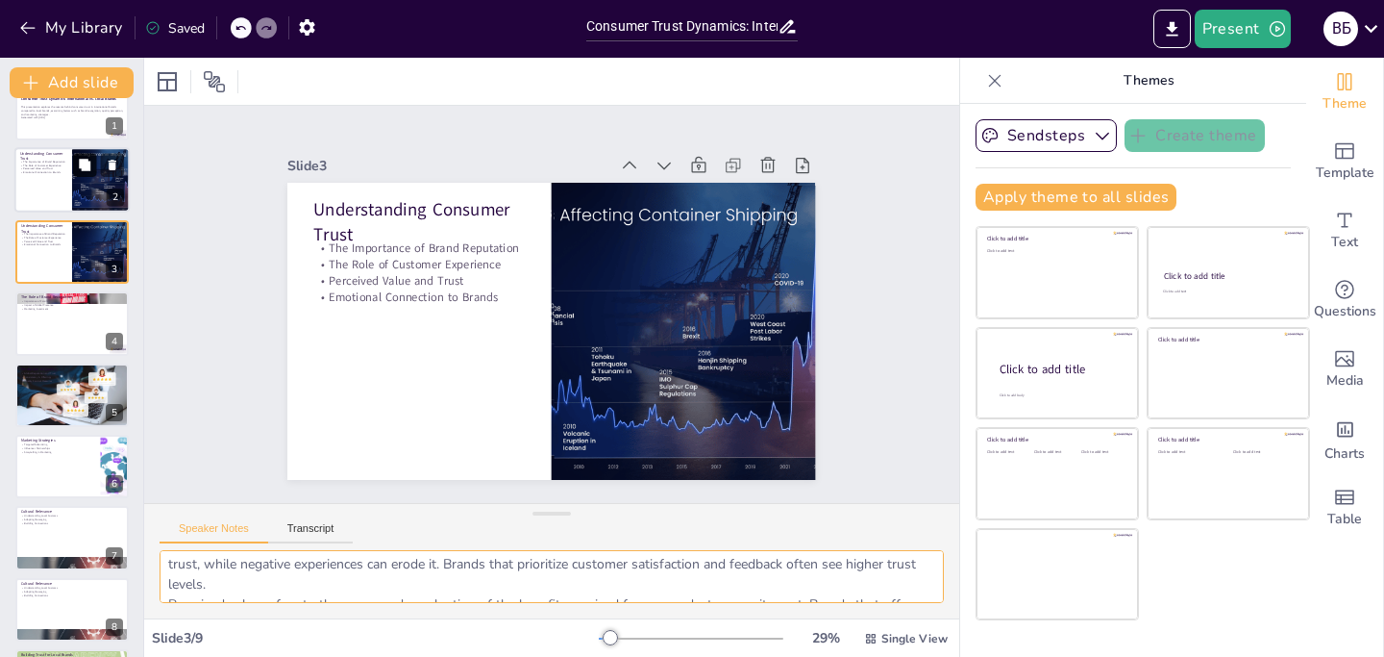
scroll to position [0, 0]
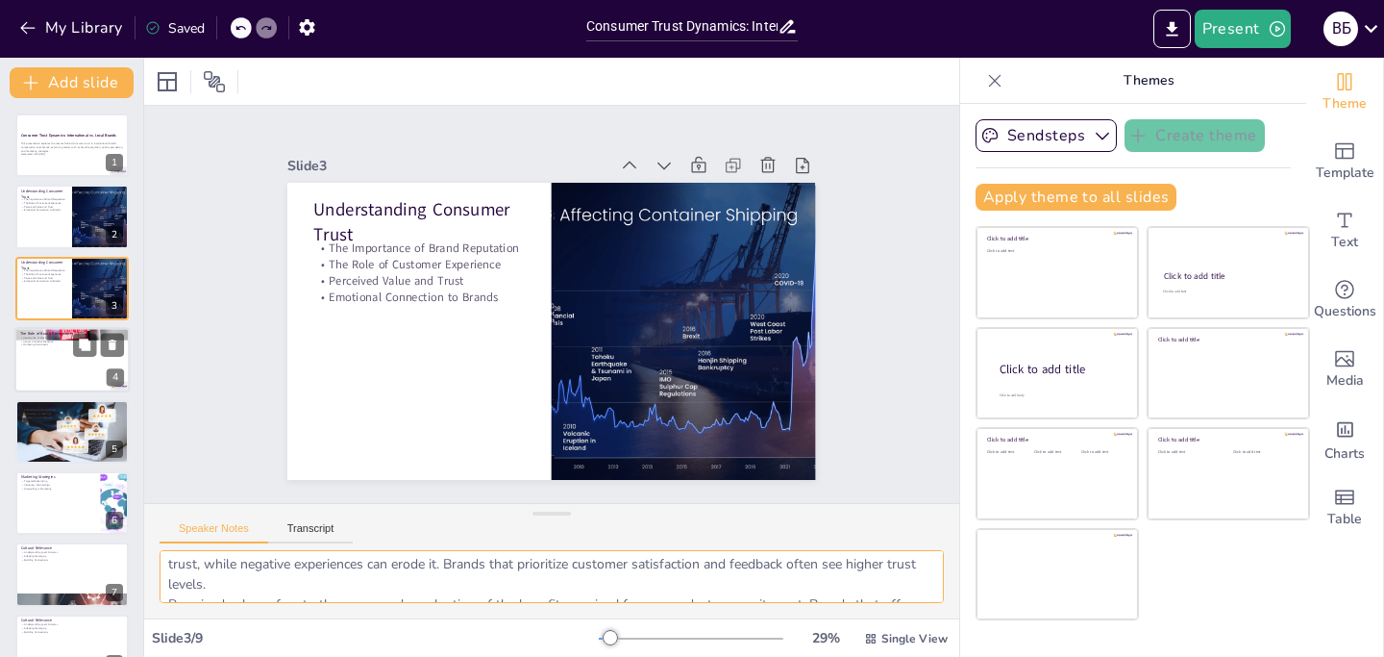
click at [62, 334] on p "The Role of Brand Recognition" at bounding box center [72, 334] width 104 height 6
type textarea "Familiarity with a brand can lead to increased trust. Consumers tend to gravita…"
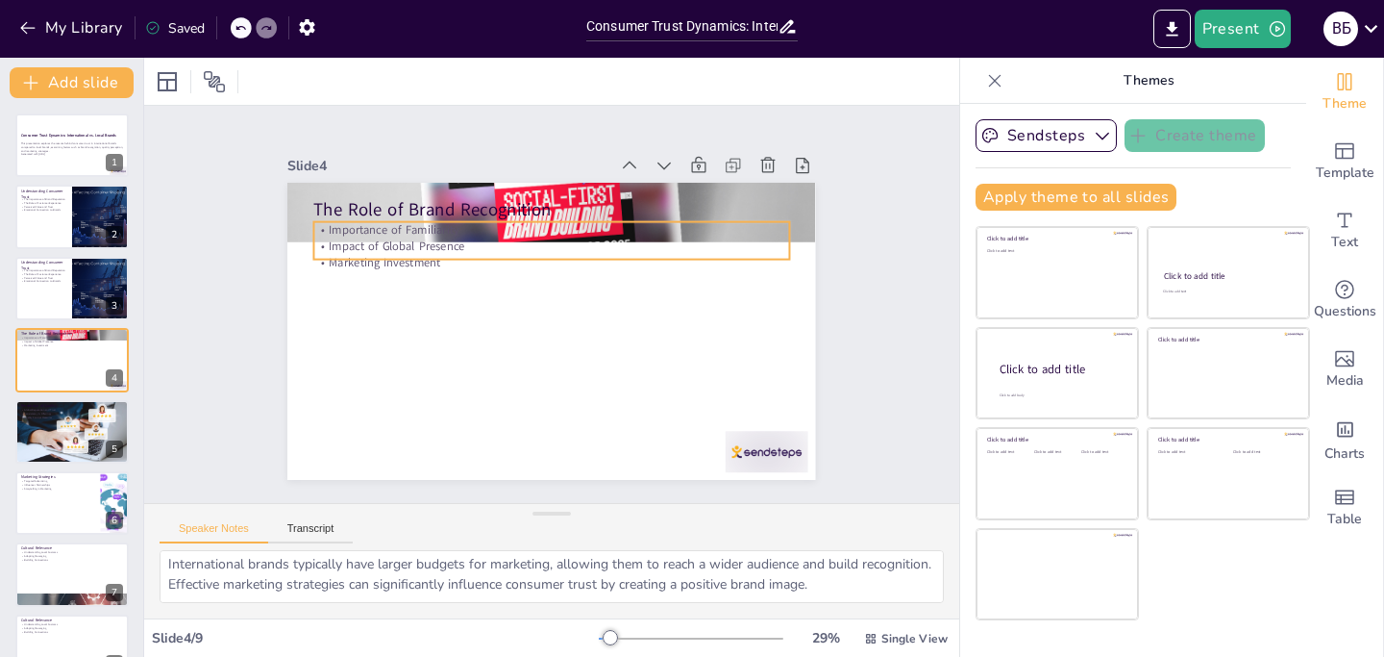
click at [409, 241] on p "Impact of Global Presence" at bounding box center [591, 261] width 364 height 330
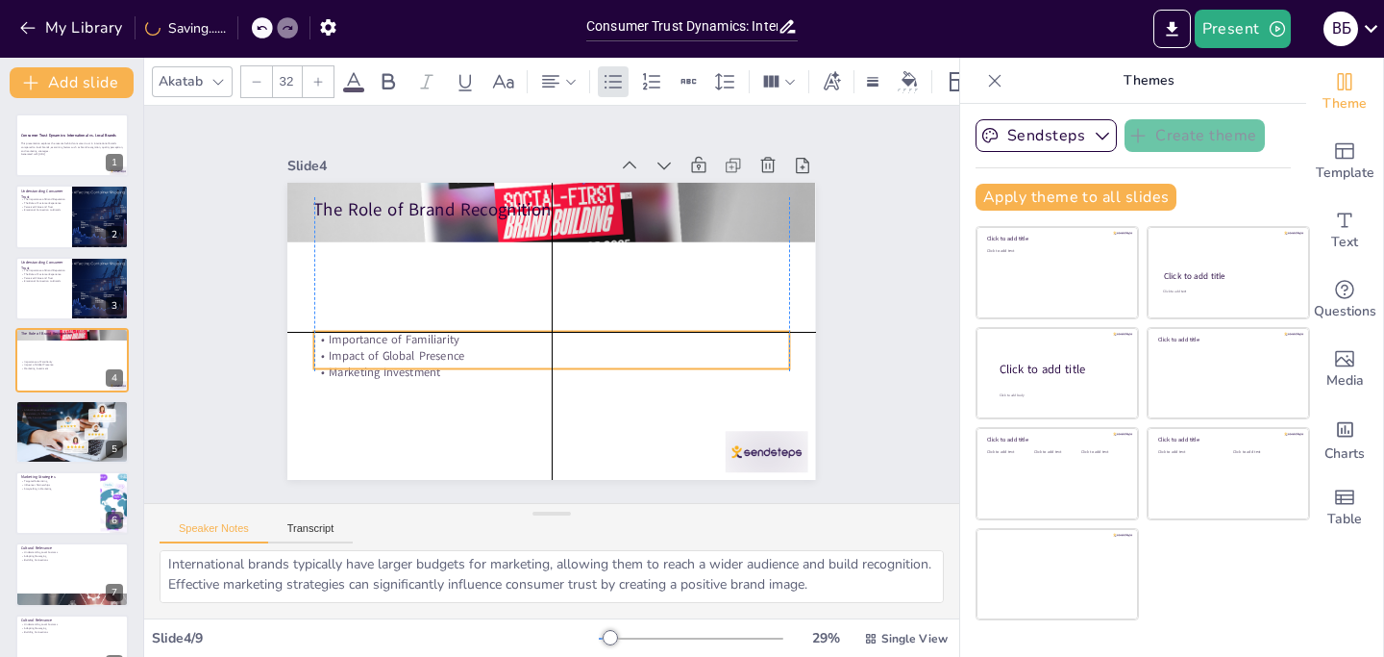
drag, startPoint x: 481, startPoint y: 227, endPoint x: 480, endPoint y: 338, distance: 111.5
click at [480, 338] on p "Importance of Familiarity" at bounding box center [545, 339] width 468 height 114
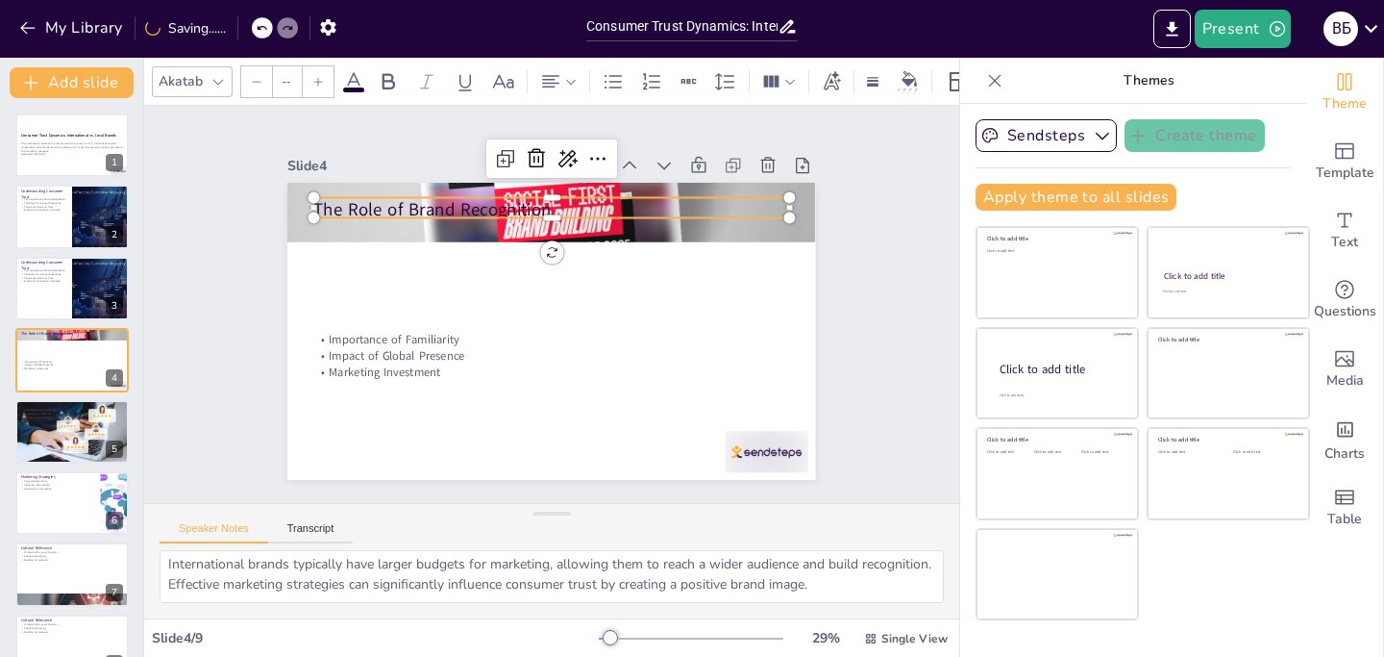
type input "48"
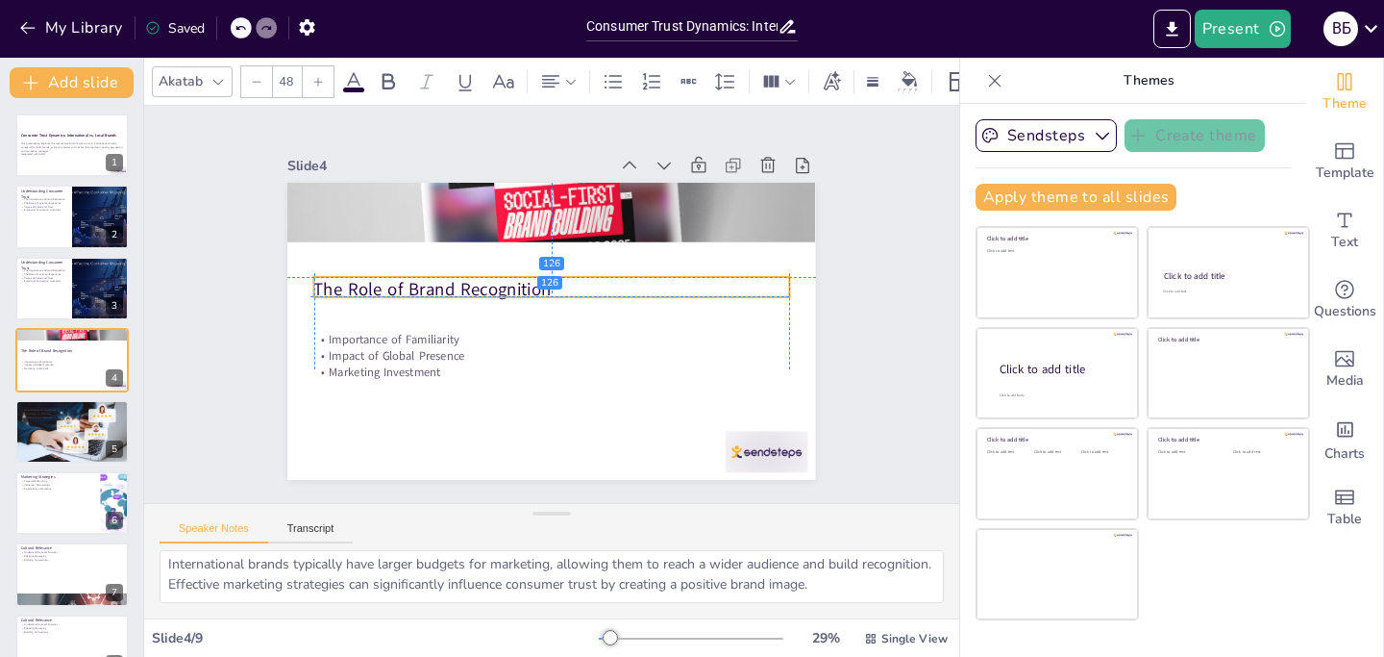
drag, startPoint x: 455, startPoint y: 198, endPoint x: 451, endPoint y: 275, distance: 77.0
click at [451, 275] on p "The Role of Brand Recognition" at bounding box center [558, 318] width 444 height 215
click at [829, 196] on div "Slide 1 Consumer Trust Dynamics: International vs. Local Brands This presentati…" at bounding box center [552, 304] width 580 height 724
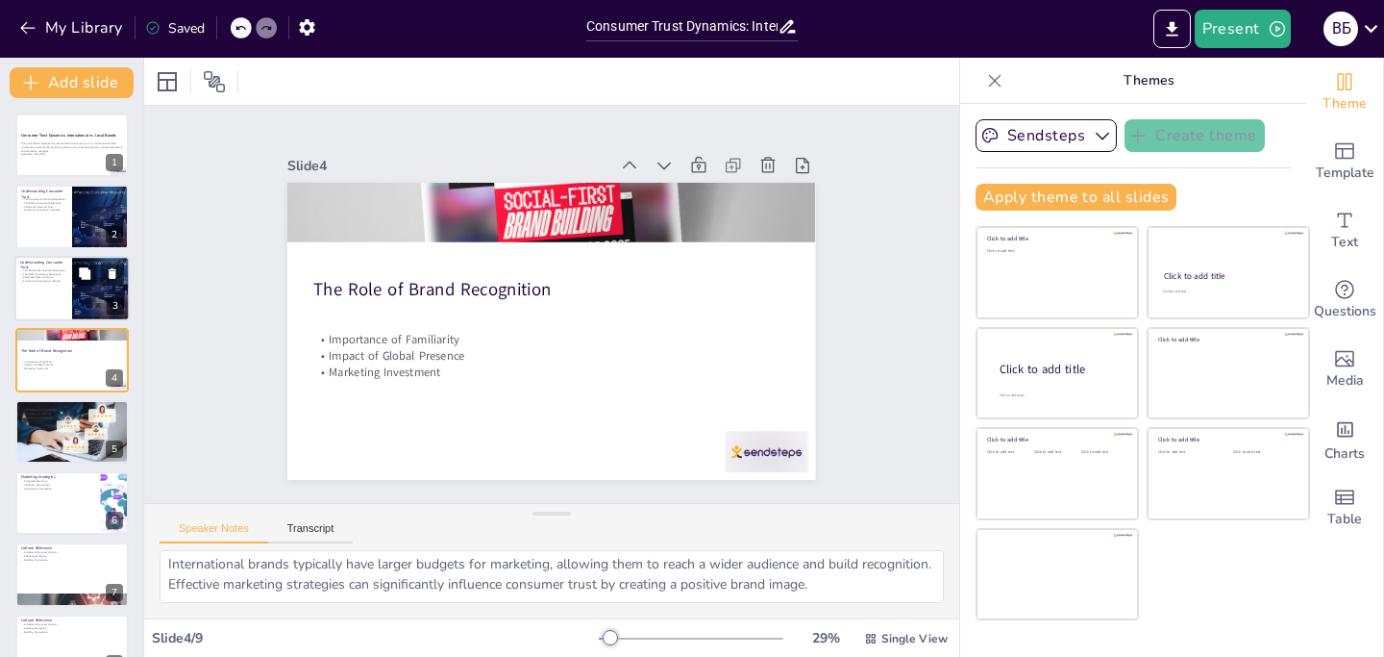
click at [36, 308] on div at bounding box center [71, 288] width 115 height 65
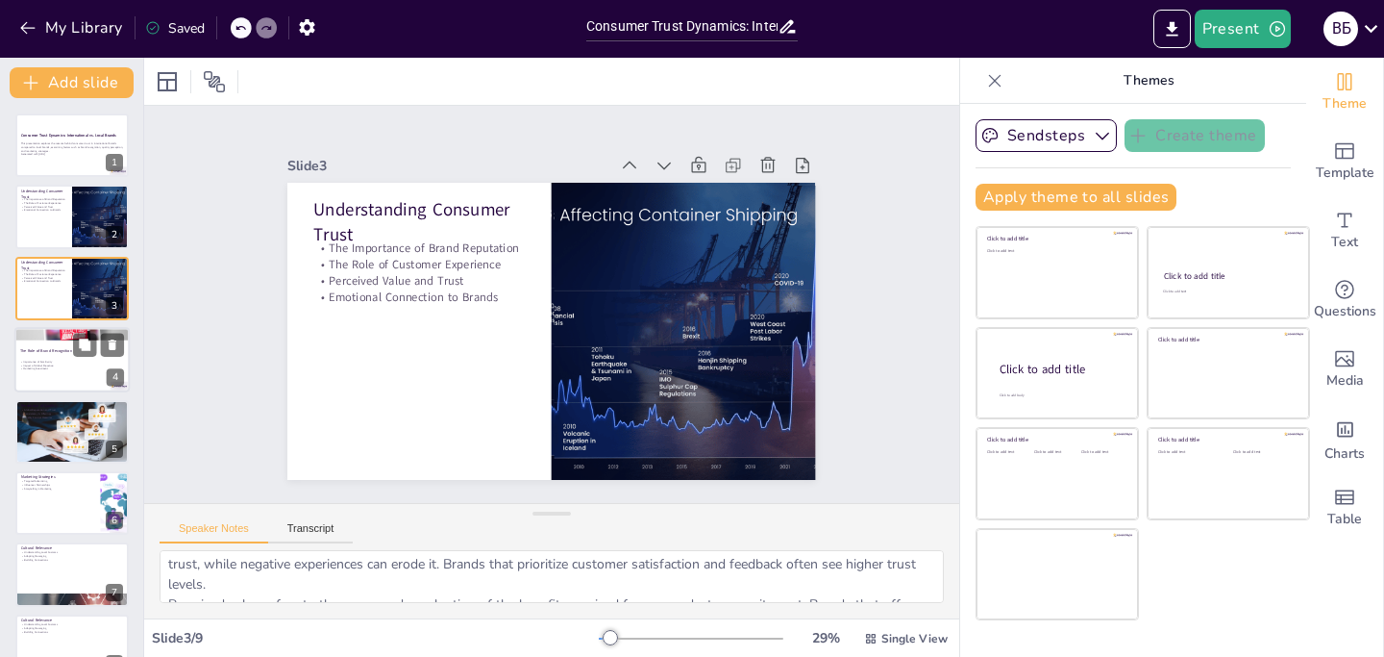
click at [57, 371] on div at bounding box center [71, 359] width 115 height 65
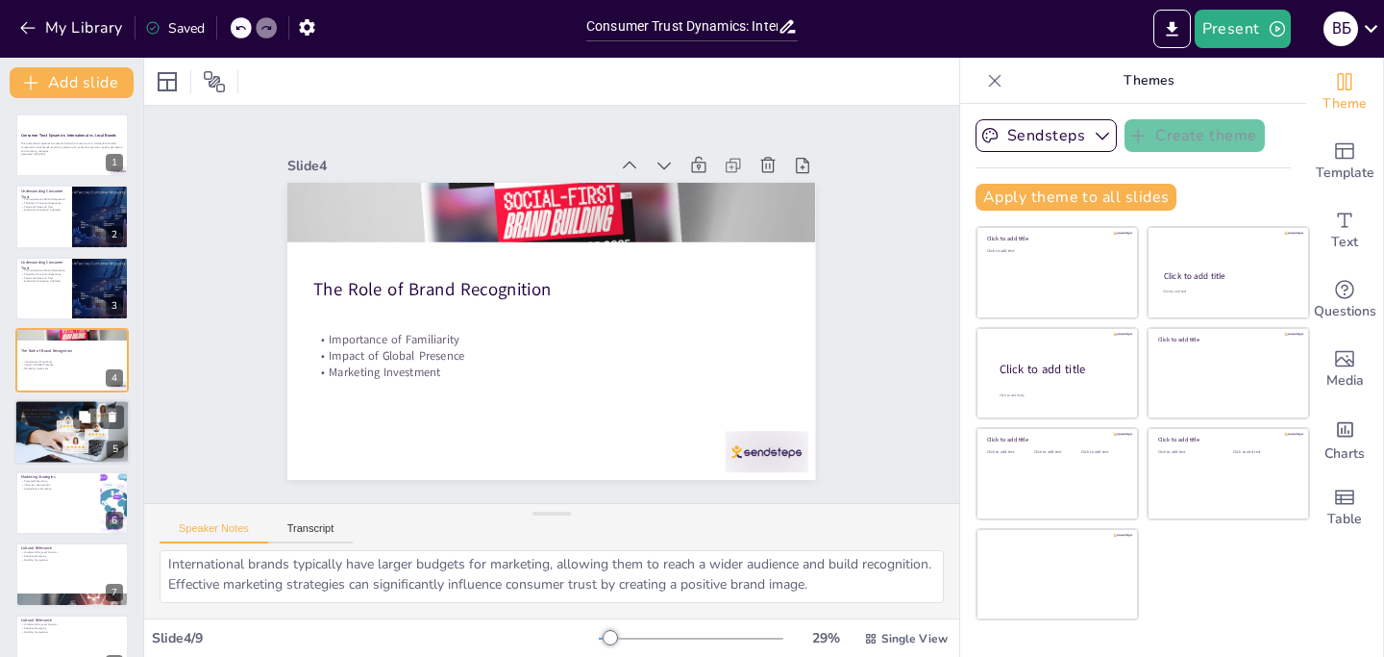
click at [78, 446] on div at bounding box center [73, 431] width 124 height 65
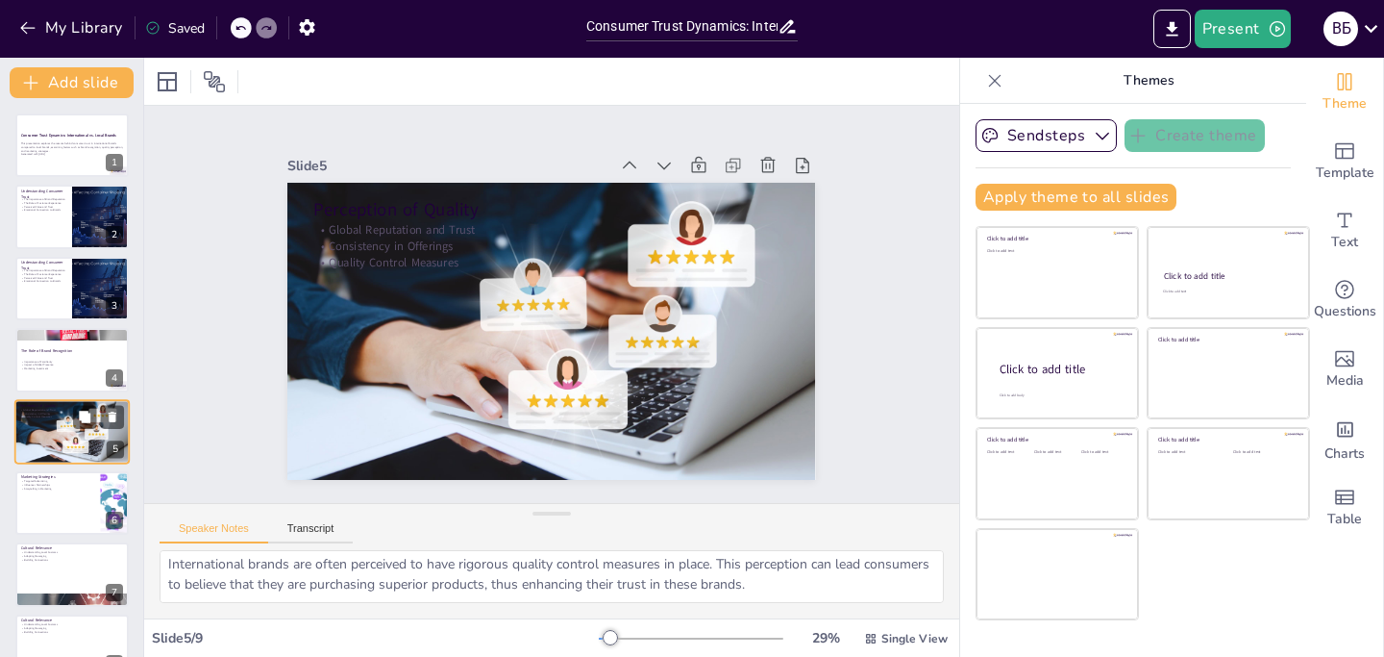
scroll to position [54, 0]
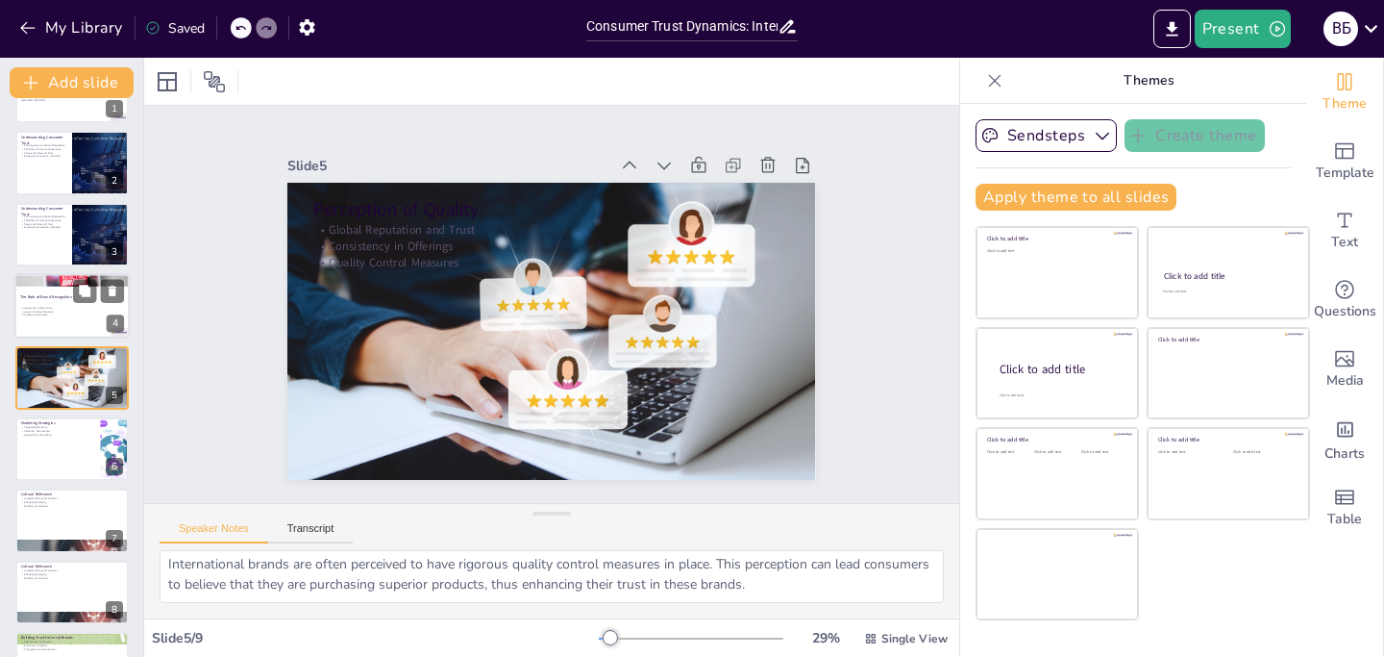
click at [63, 313] on p "Marketing Investment" at bounding box center [72, 315] width 104 height 4
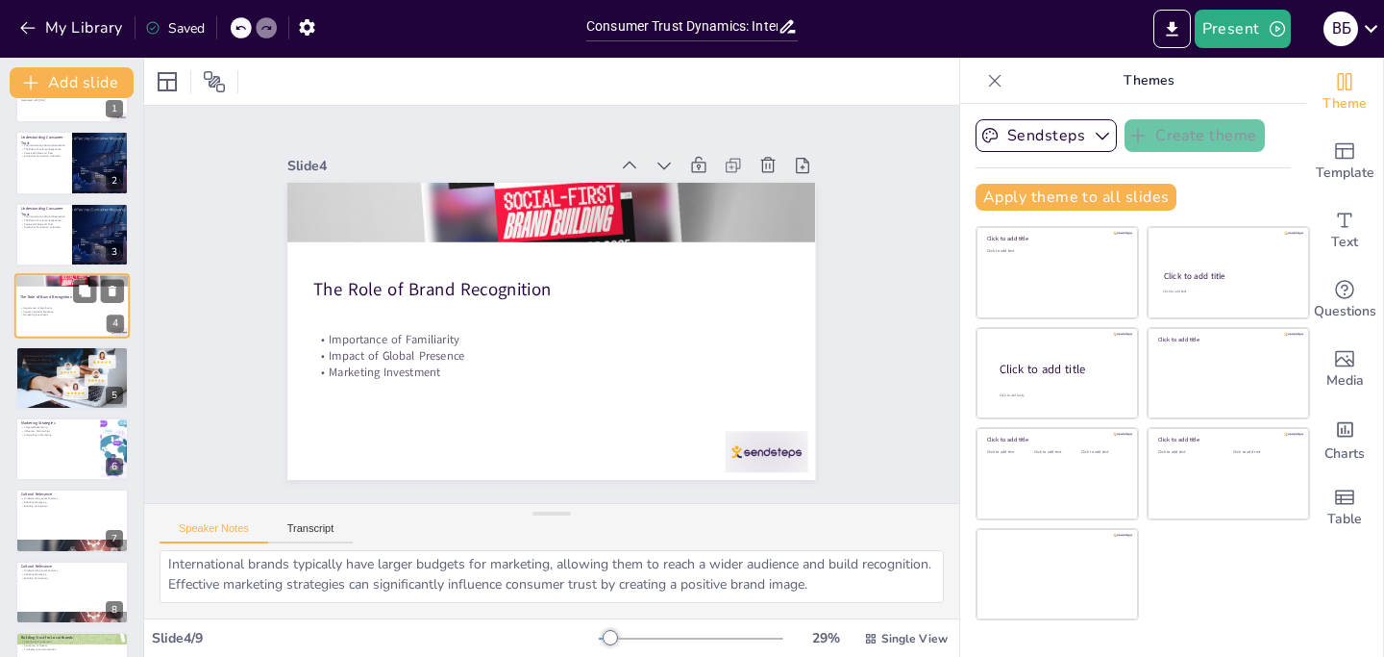
scroll to position [0, 0]
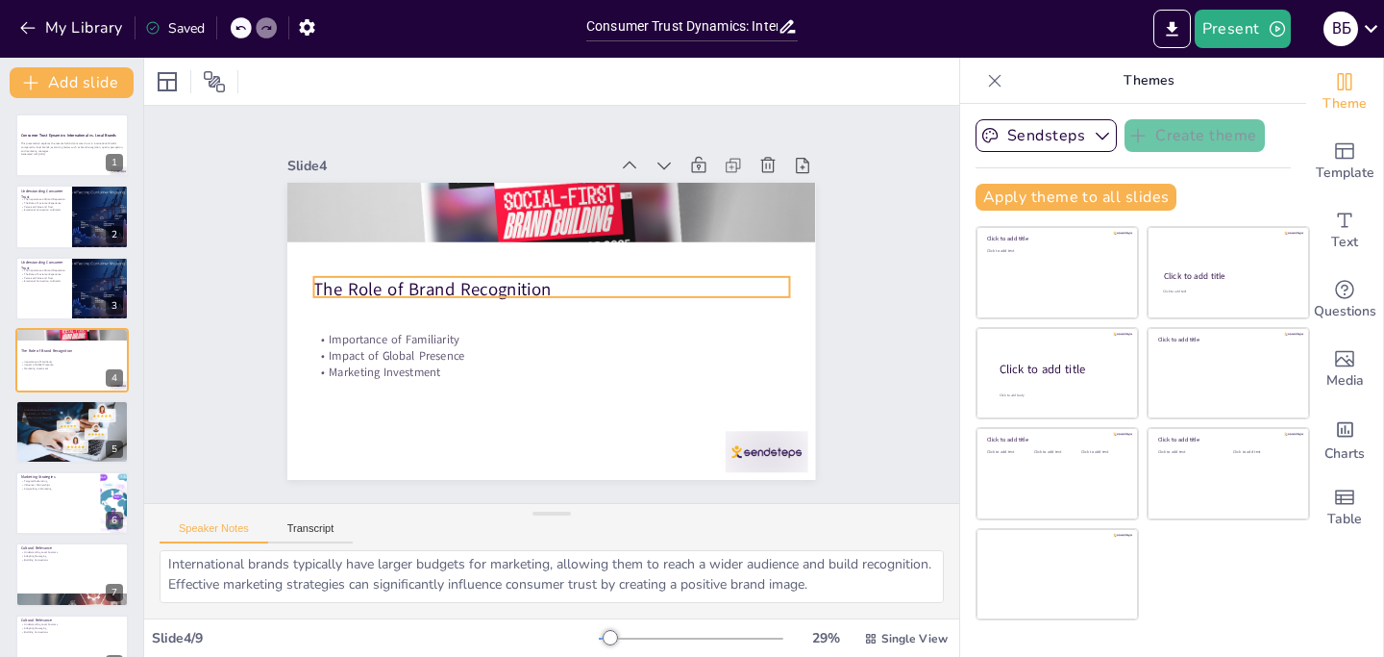
click at [414, 281] on p "The Role of Brand Recognition" at bounding box center [563, 312] width 299 height 399
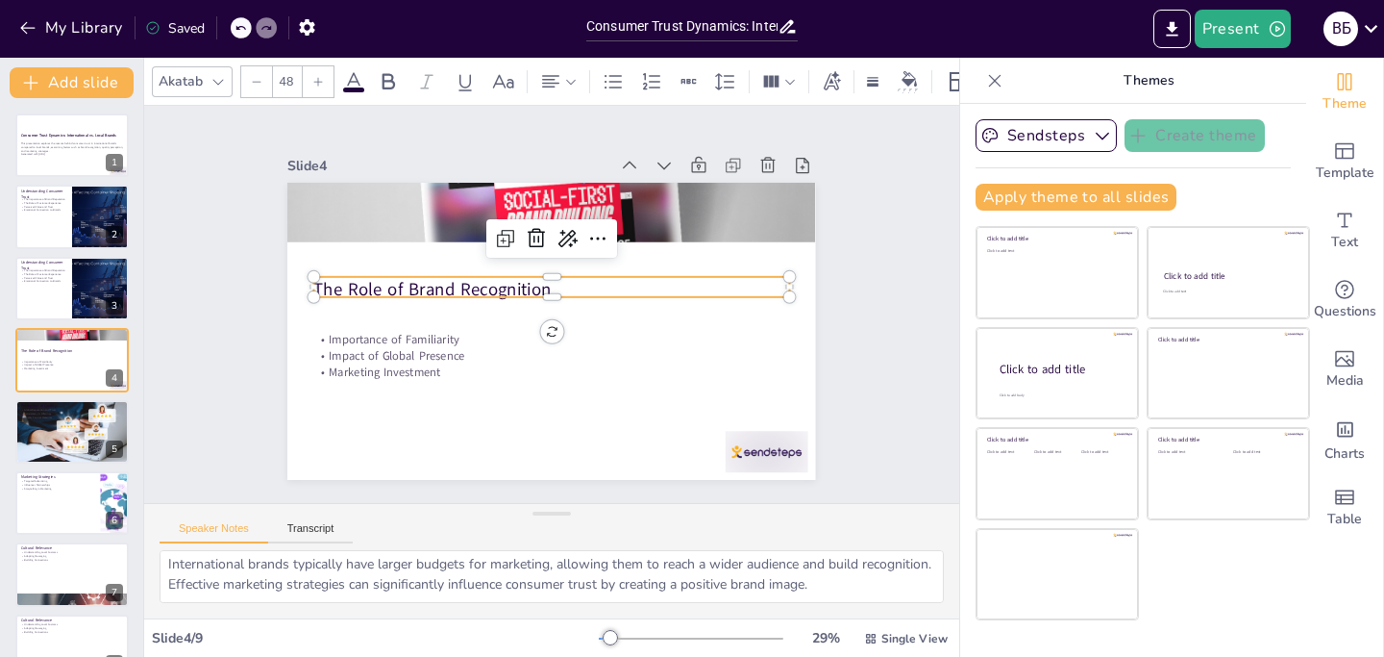
click at [511, 279] on p "The Role of Brand Recognition" at bounding box center [558, 290] width 444 height 215
click at [511, 279] on p "The Role of Brand Recognition" at bounding box center [537, 302] width 74 height 475
drag, startPoint x: 547, startPoint y: 282, endPoint x: 299, endPoint y: 281, distance: 248.0
click at [350, 281] on div "Importance of Familiarity Impact of Global Presence Marketing Investment The Ro…" at bounding box center [525, 307] width 351 height 557
copy p "The Role of Brand Recognition"
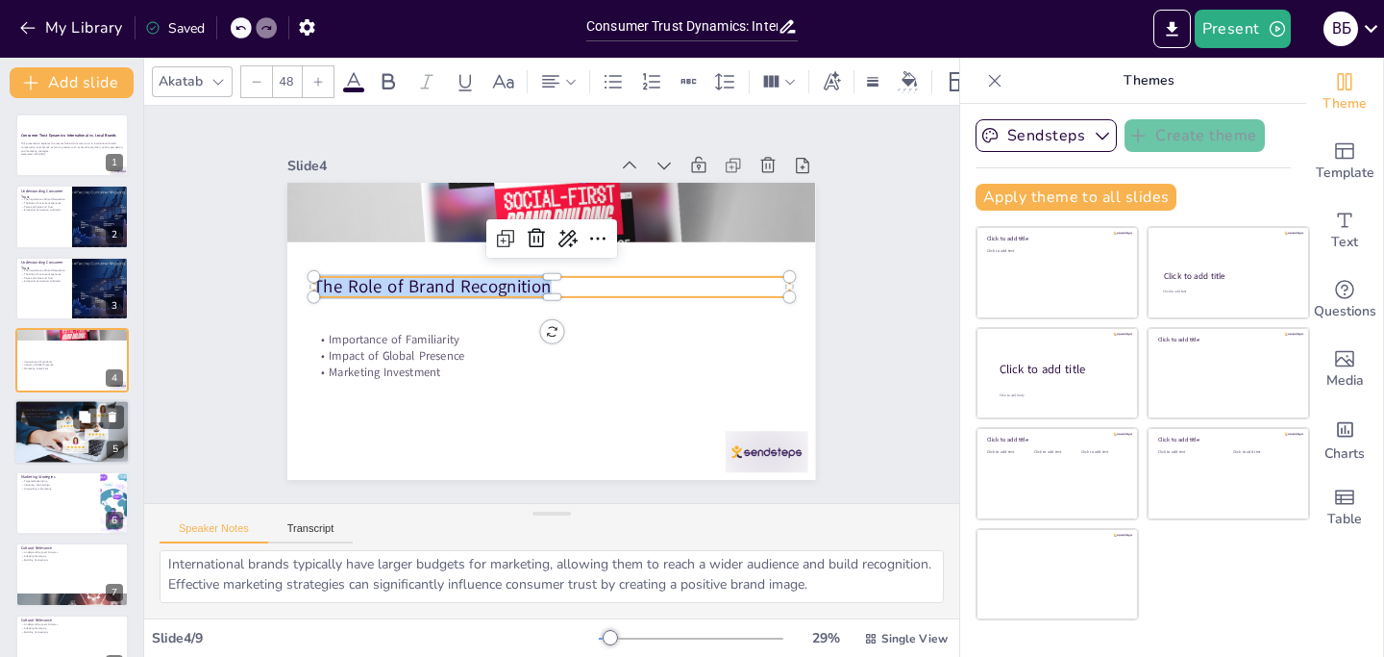
click at [59, 436] on div at bounding box center [73, 431] width 124 height 65
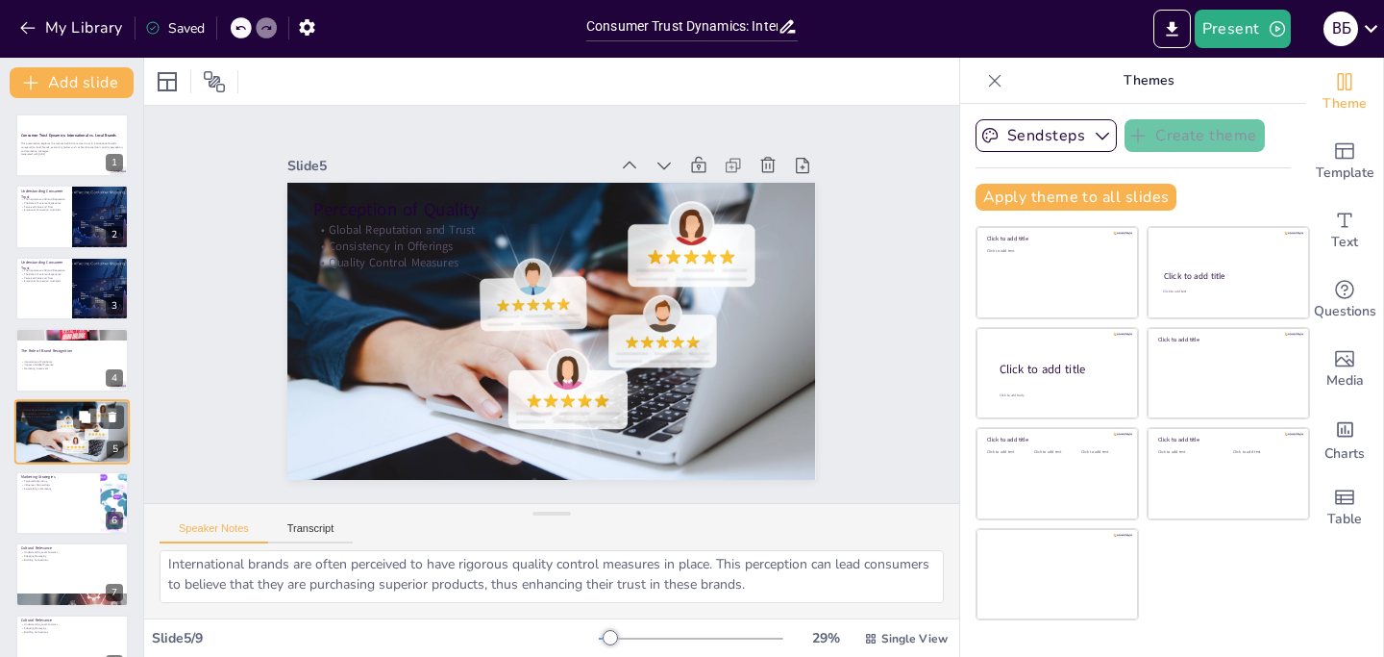
scroll to position [54, 0]
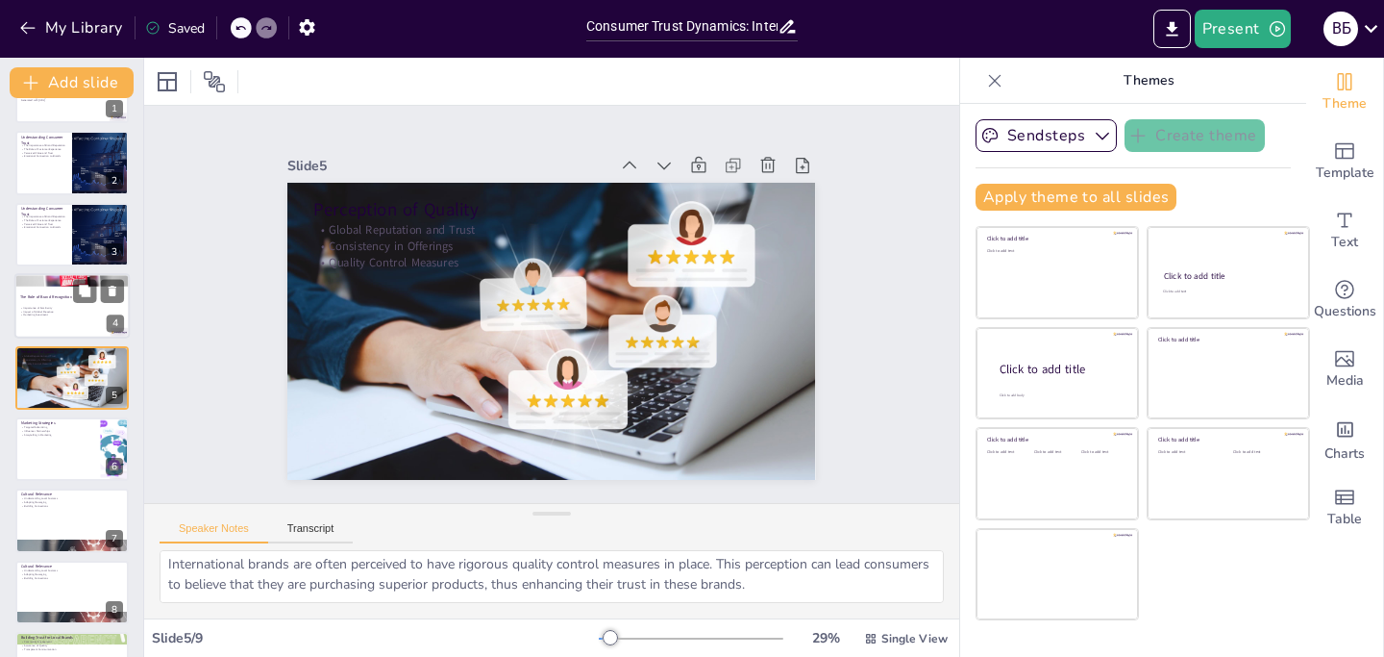
click at [37, 306] on p "Importance of Familiarity" at bounding box center [72, 308] width 104 height 4
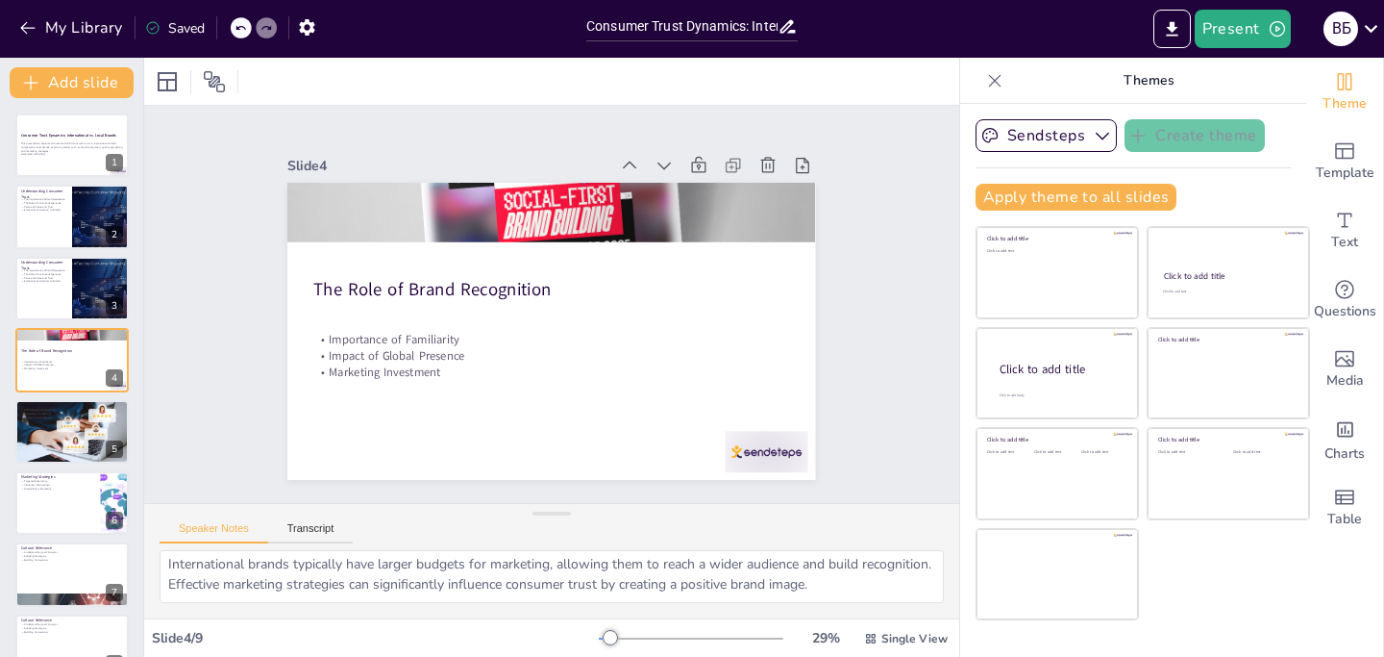
click at [31, 398] on div "Consumer Trust Dynamics: International vs. Local Brands This presentation explo…" at bounding box center [71, 430] width 143 height 635
click at [32, 421] on div at bounding box center [73, 431] width 124 height 65
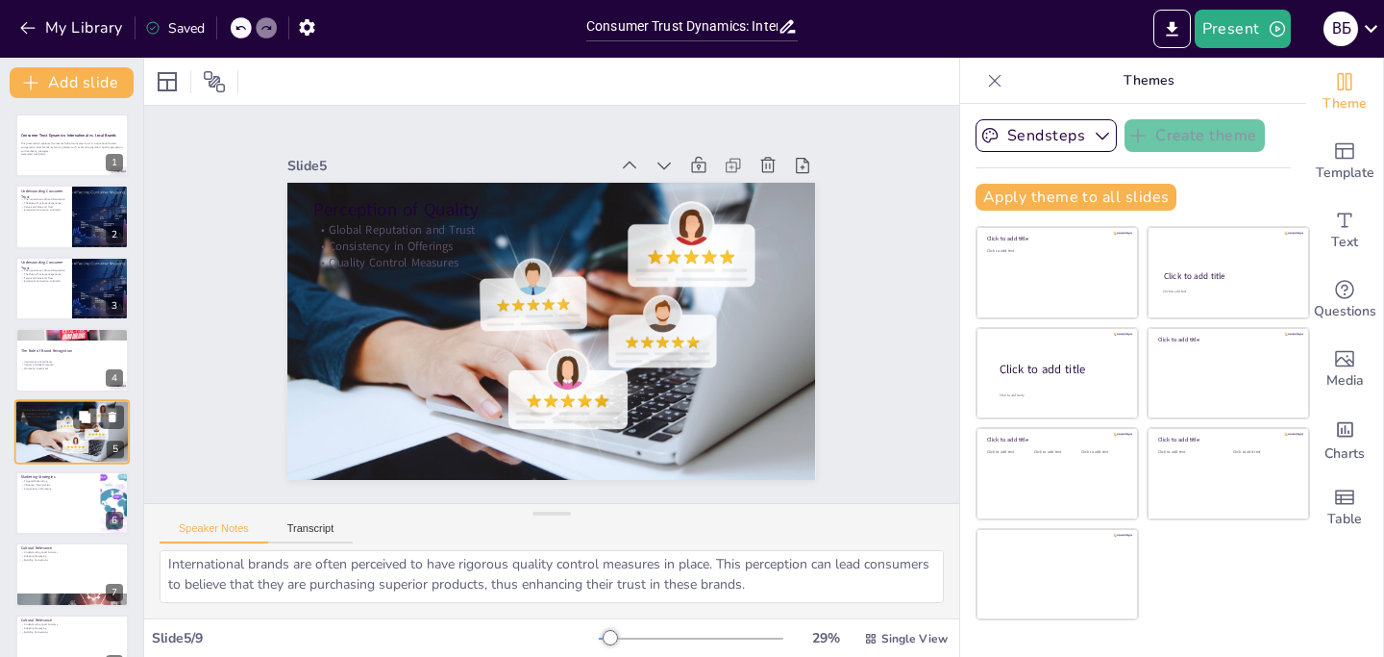
scroll to position [54, 0]
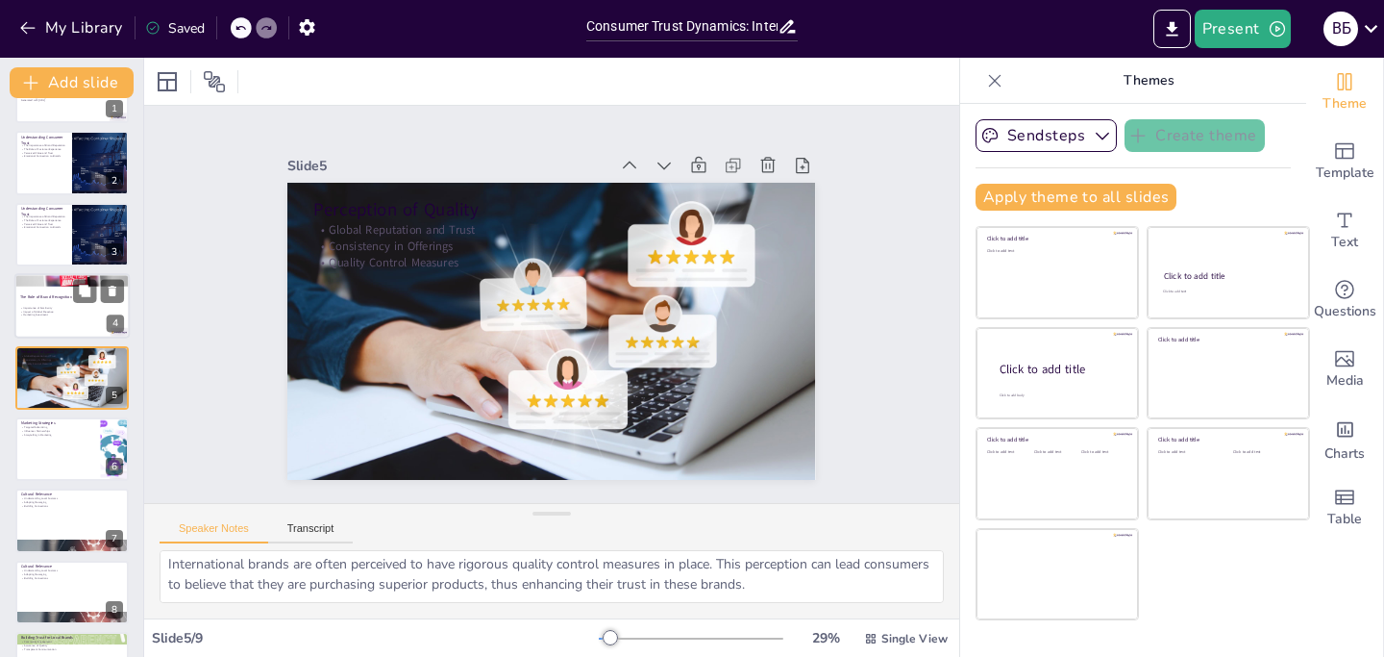
click at [54, 306] on p "Importance of Familiarity" at bounding box center [72, 308] width 104 height 4
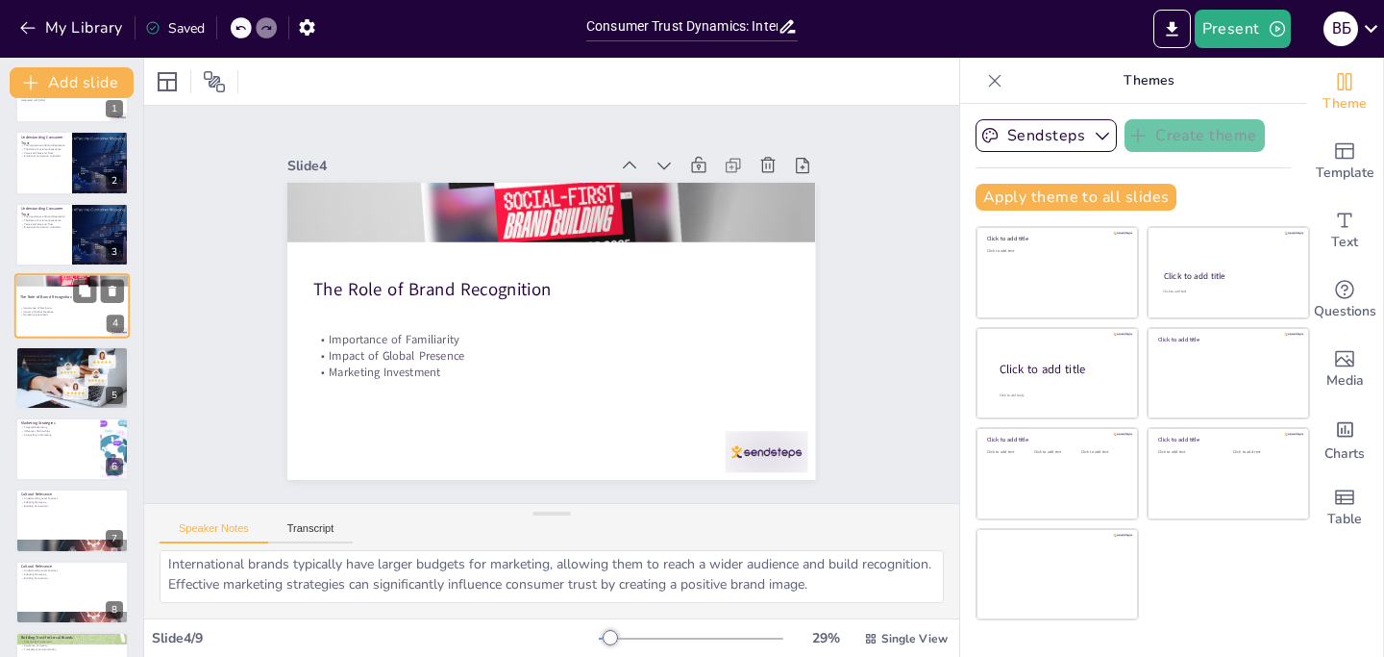
scroll to position [0, 0]
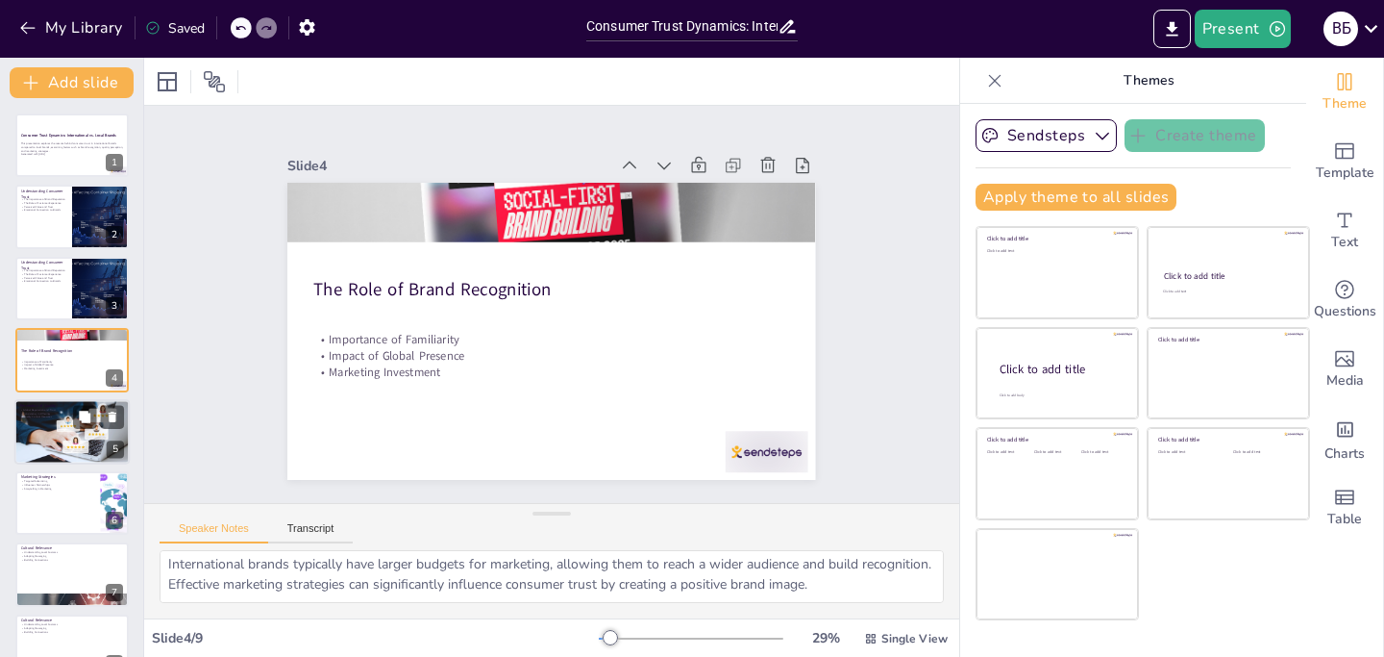
click at [72, 425] on div at bounding box center [73, 431] width 124 height 65
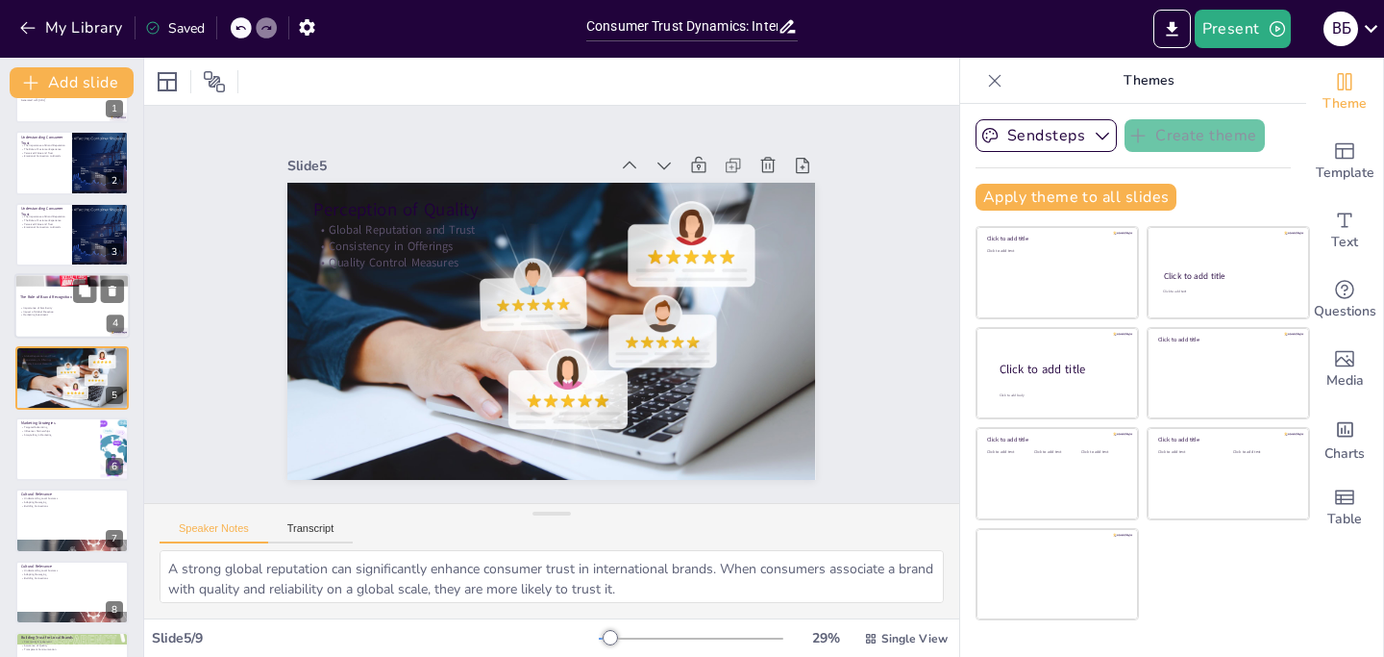
click at [48, 318] on div at bounding box center [71, 305] width 115 height 65
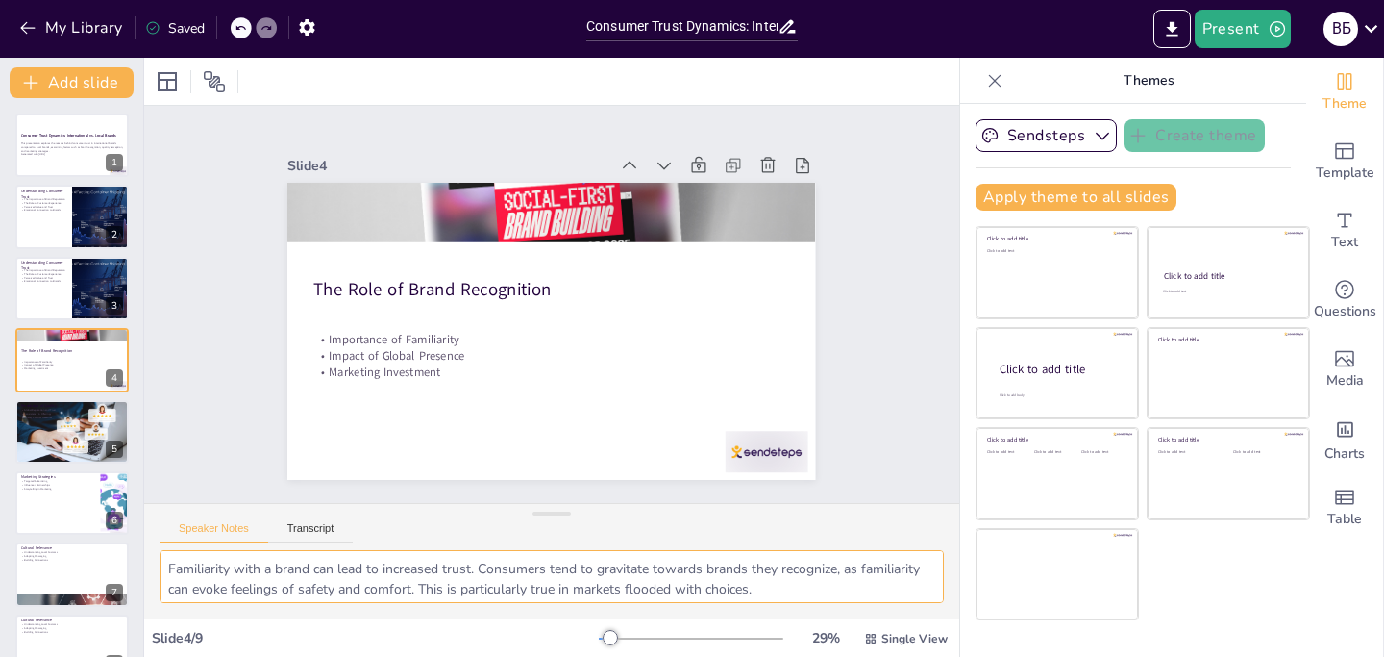
drag, startPoint x: 902, startPoint y: 587, endPoint x: 158, endPoint y: 533, distance: 746.1
click at [158, 533] on div "Speaker Notes Transcript Familiarity with a brand can lead to increased trust. …" at bounding box center [551, 560] width 815 height 115
click at [177, 424] on div "Slide 1 Consumer Trust Dynamics: International vs. Local Brands This presentati…" at bounding box center [552, 304] width 840 height 872
click at [59, 435] on div at bounding box center [73, 431] width 124 height 65
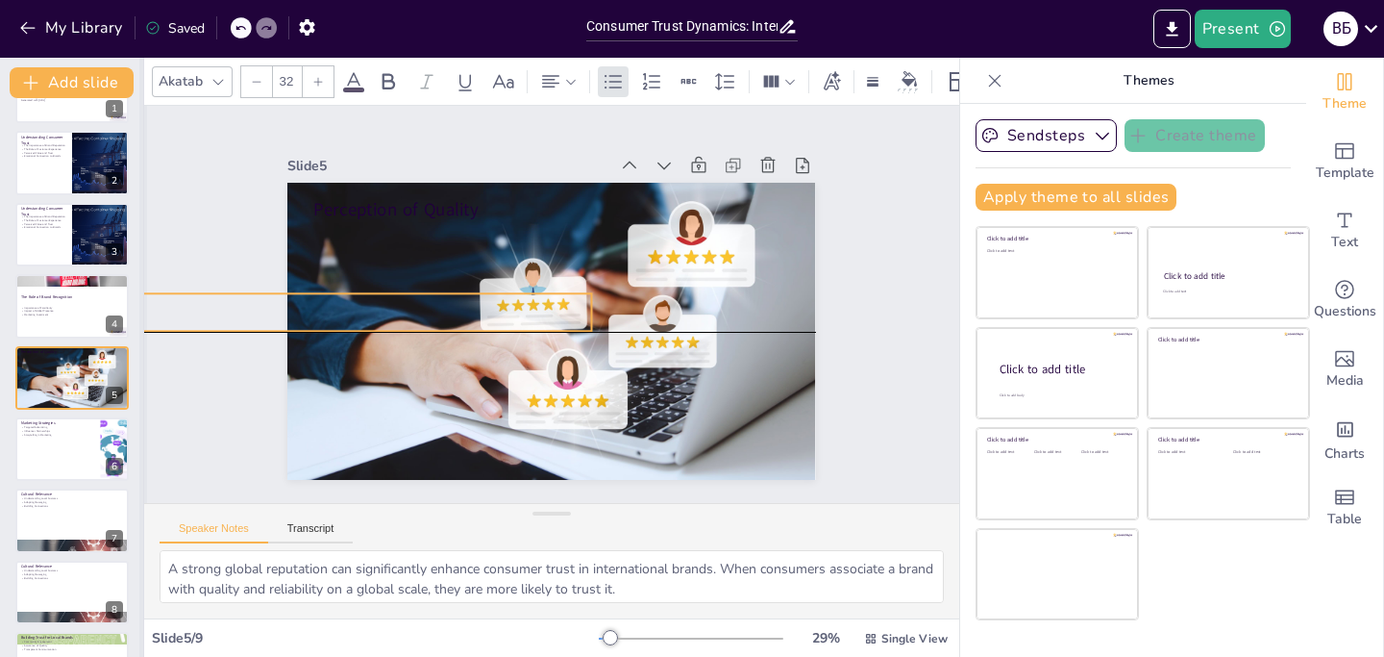
drag, startPoint x: 340, startPoint y: 242, endPoint x: 142, endPoint y: 311, distance: 209.8
click at [142, 311] on div "Document fonts Akatab Recently used Mulish Popular fonts Lato Montserrat Open S…" at bounding box center [692, 357] width 1384 height 599
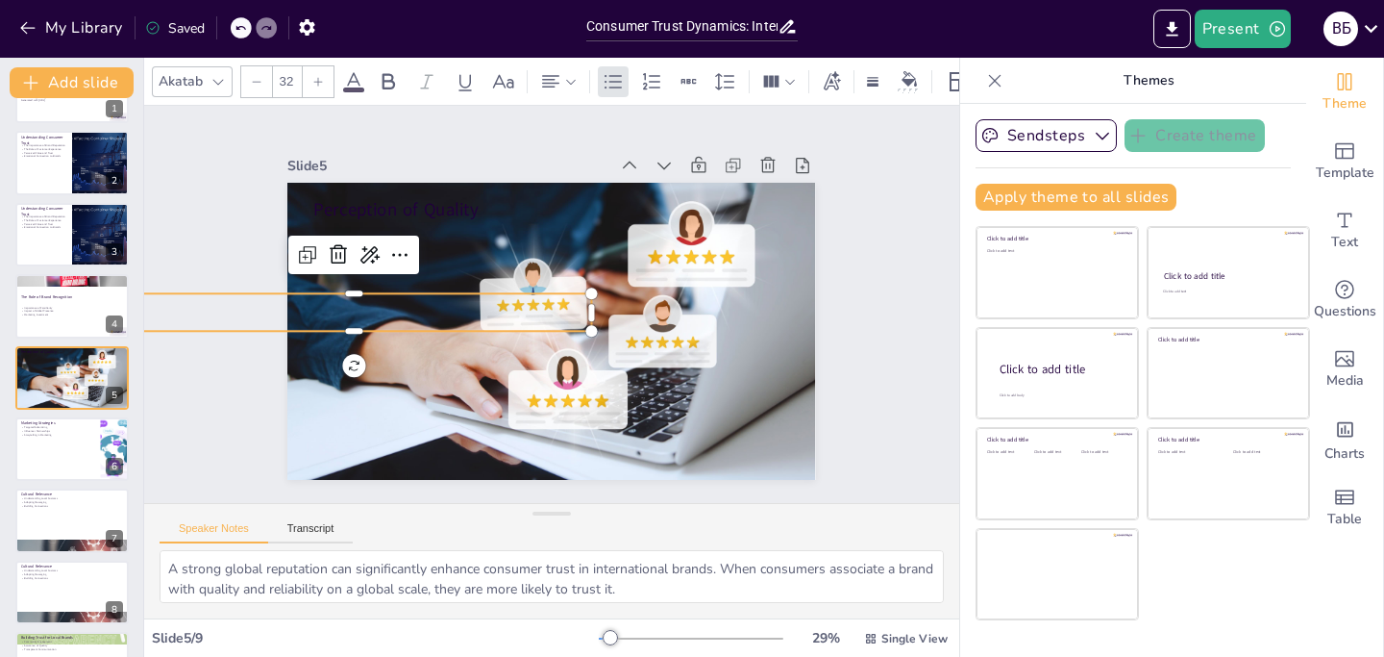
click at [210, 221] on div "Slide 1 Consumer Trust Dynamics: International vs. Local Brands This presentati…" at bounding box center [551, 304] width 871 height 840
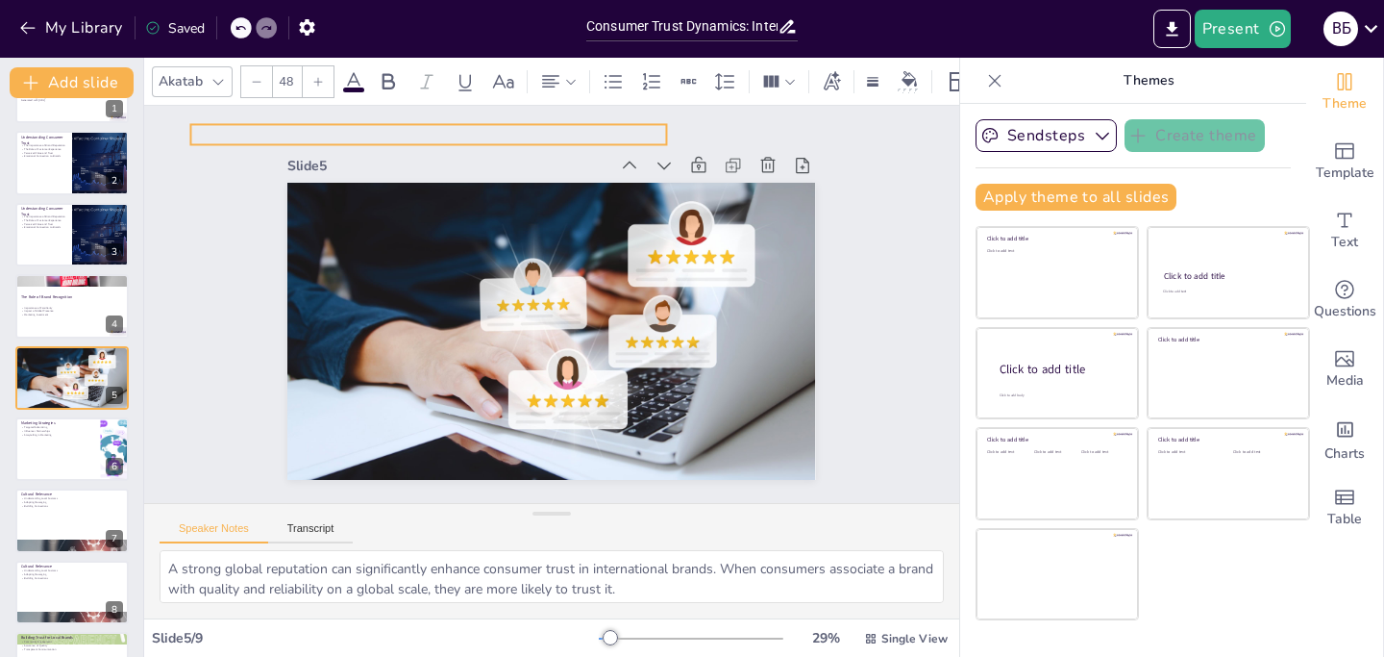
drag, startPoint x: 314, startPoint y: 206, endPoint x: 191, endPoint y: 133, distance: 143.1
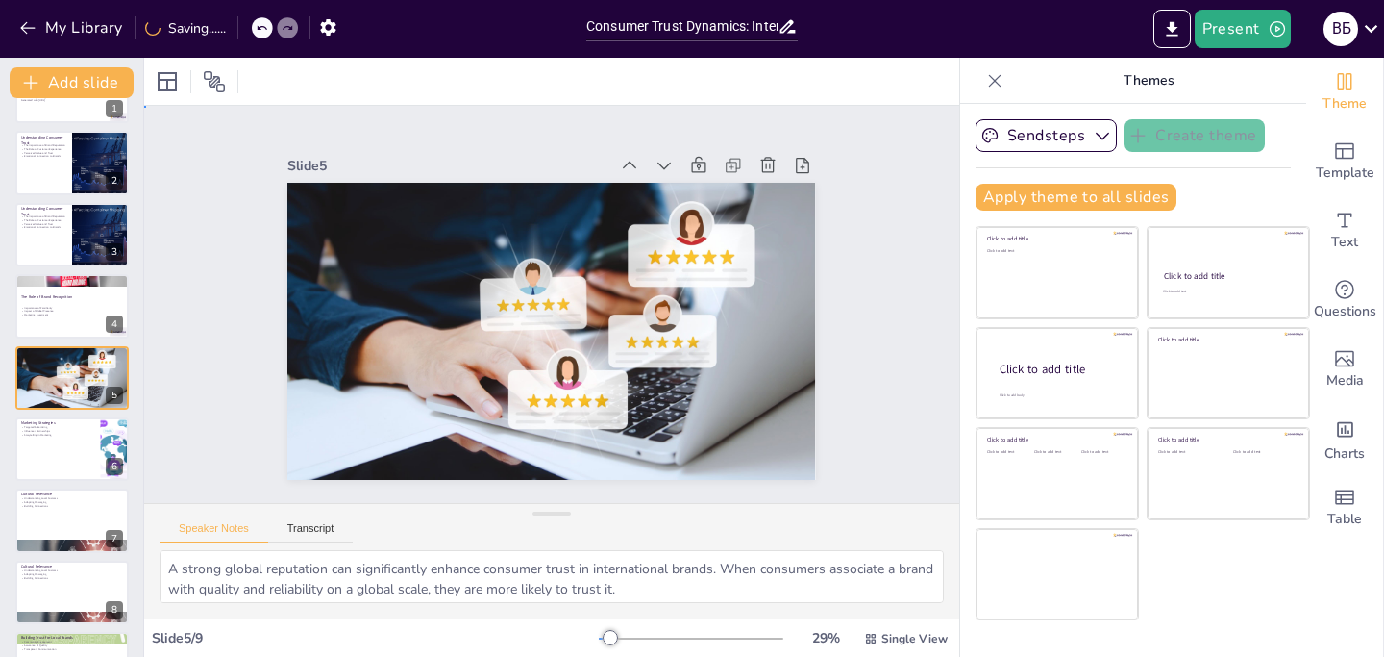
click at [241, 126] on div "Slide 1 Consumer Trust Dynamics: International vs. Local Brands This presentati…" at bounding box center [551, 304] width 726 height 622
drag, startPoint x: 240, startPoint y: 128, endPoint x: 238, endPoint y: 152, distance: 24.1
click at [238, 152] on div "Slide 1 Consumer Trust Dynamics: International vs. Local Brands This presentati…" at bounding box center [552, 305] width 686 height 708
click at [92, 458] on div at bounding box center [71, 448] width 115 height 65
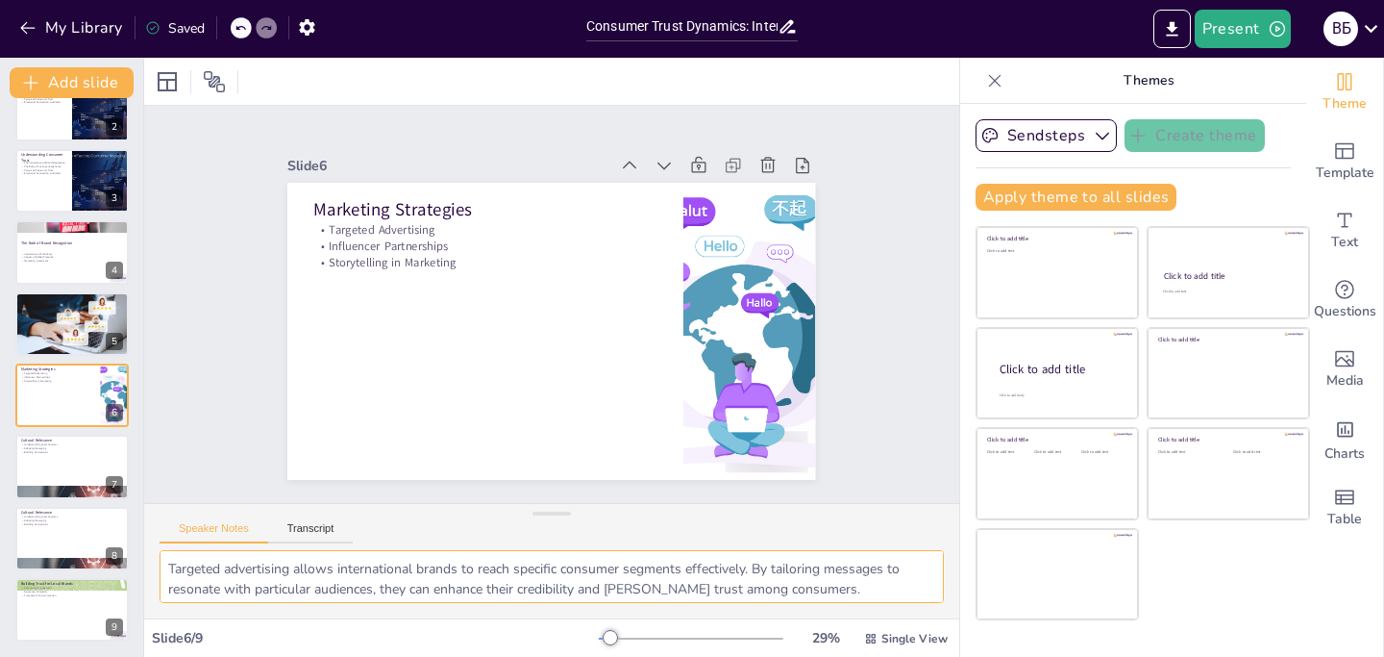
scroll to position [86, 0]
drag, startPoint x: 167, startPoint y: 573, endPoint x: 909, endPoint y: 673, distance: 748.9
click at [909, 656] on html "My Library Saved Consumer Trust Dynamics: International vs. Local Brands Presen…" at bounding box center [692, 328] width 1384 height 657
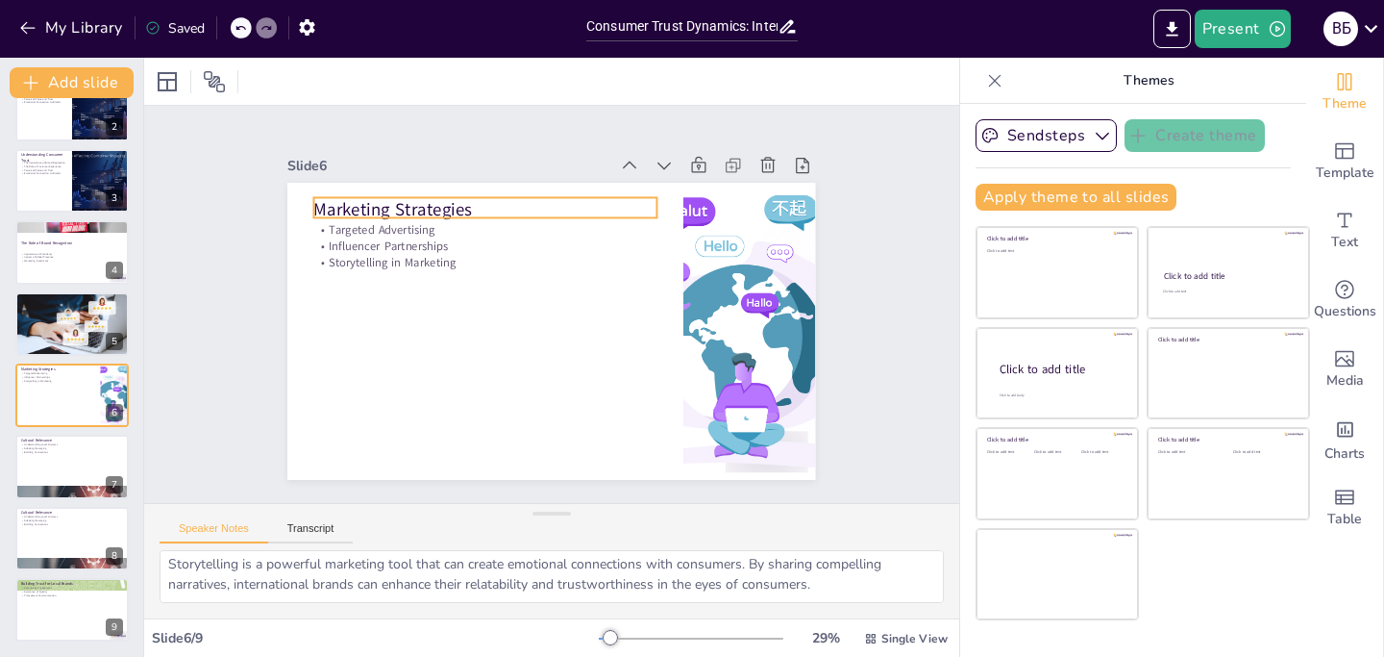
click at [457, 200] on p "Marketing Strategies" at bounding box center [565, 190] width 271 height 248
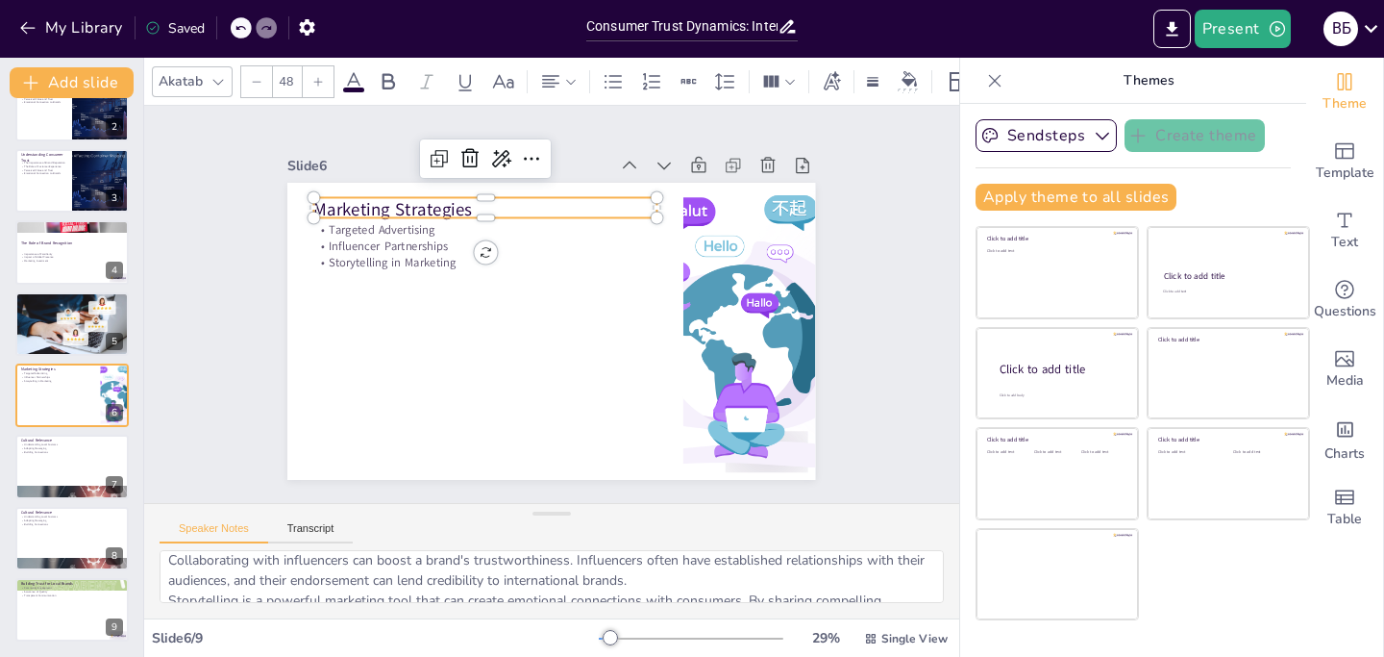
scroll to position [0, 0]
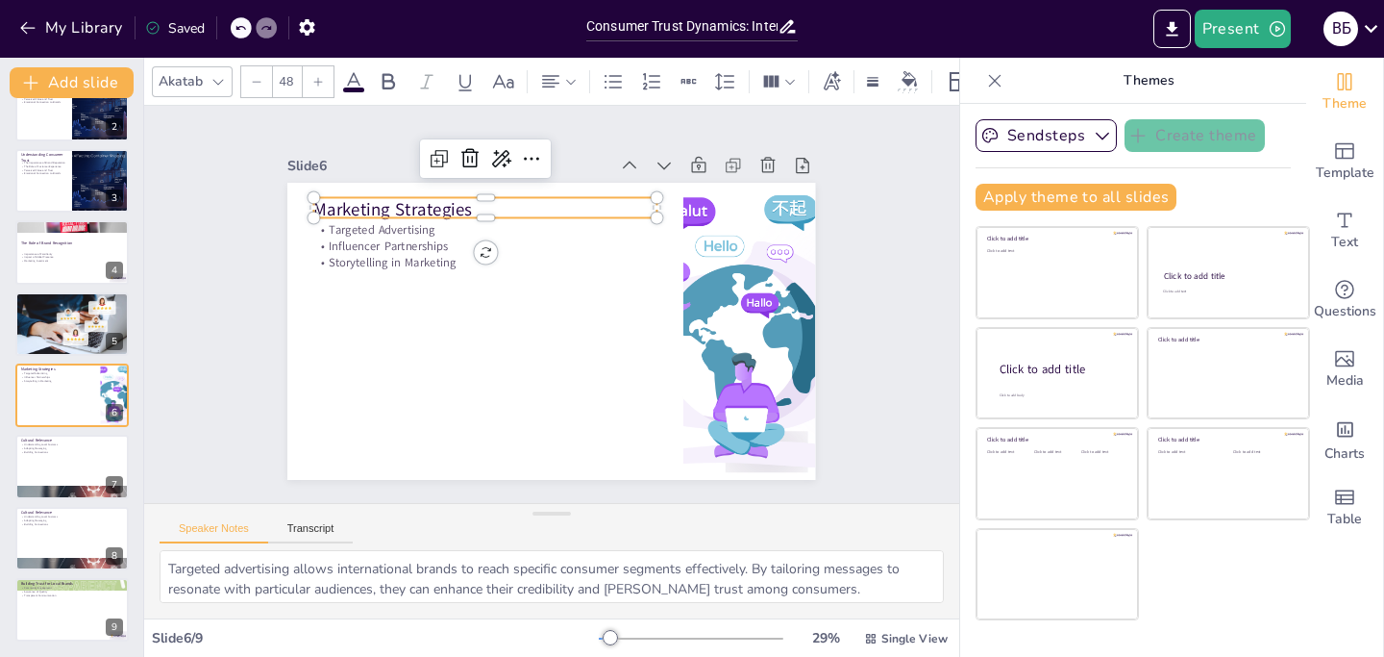
click at [458, 202] on p "Marketing Strategies" at bounding box center [542, 189] width 310 height 193
click at [458, 202] on p "Marketing Strategies" at bounding box center [566, 190] width 271 height 248
drag, startPoint x: 458, startPoint y: 202, endPoint x: 311, endPoint y: 214, distance: 147.6
click at [311, 214] on div "Targeted Advertising Influencer Partnerships Storytelling in Marketing Marketin…" at bounding box center [532, 322] width 574 height 591
copy p "Marketing Strategies"
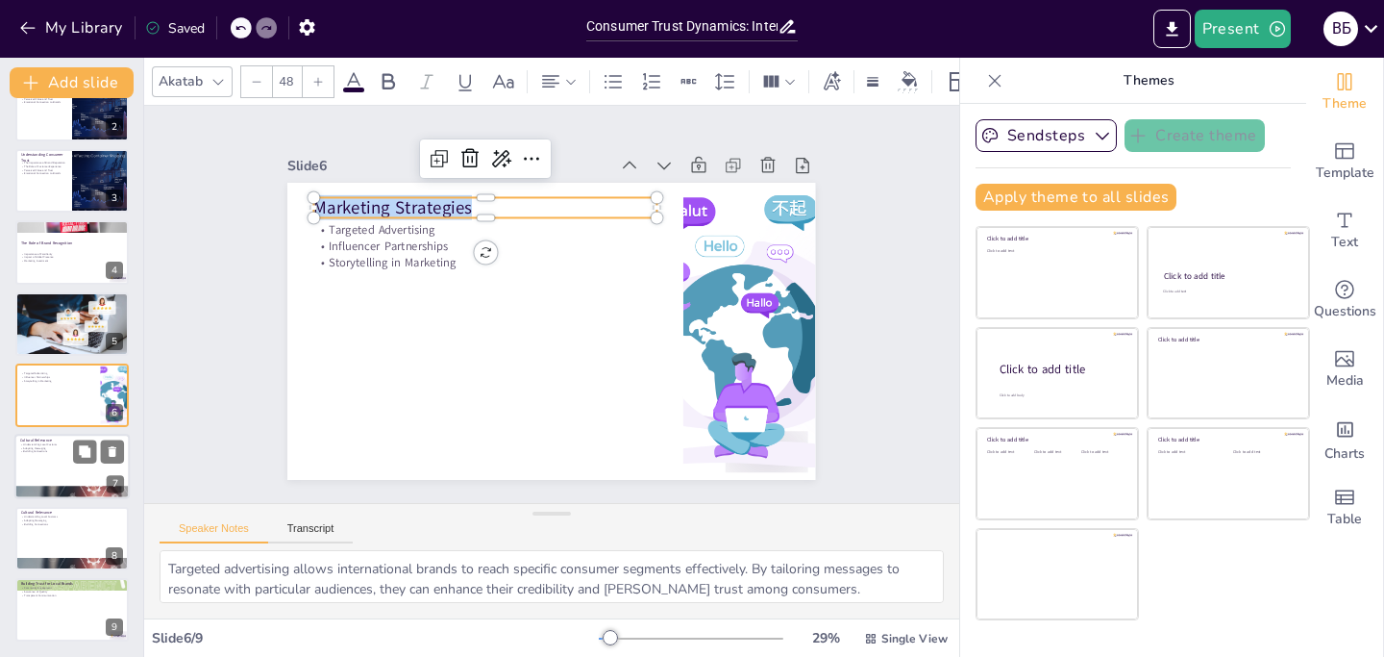
click at [56, 467] on div at bounding box center [71, 467] width 115 height 65
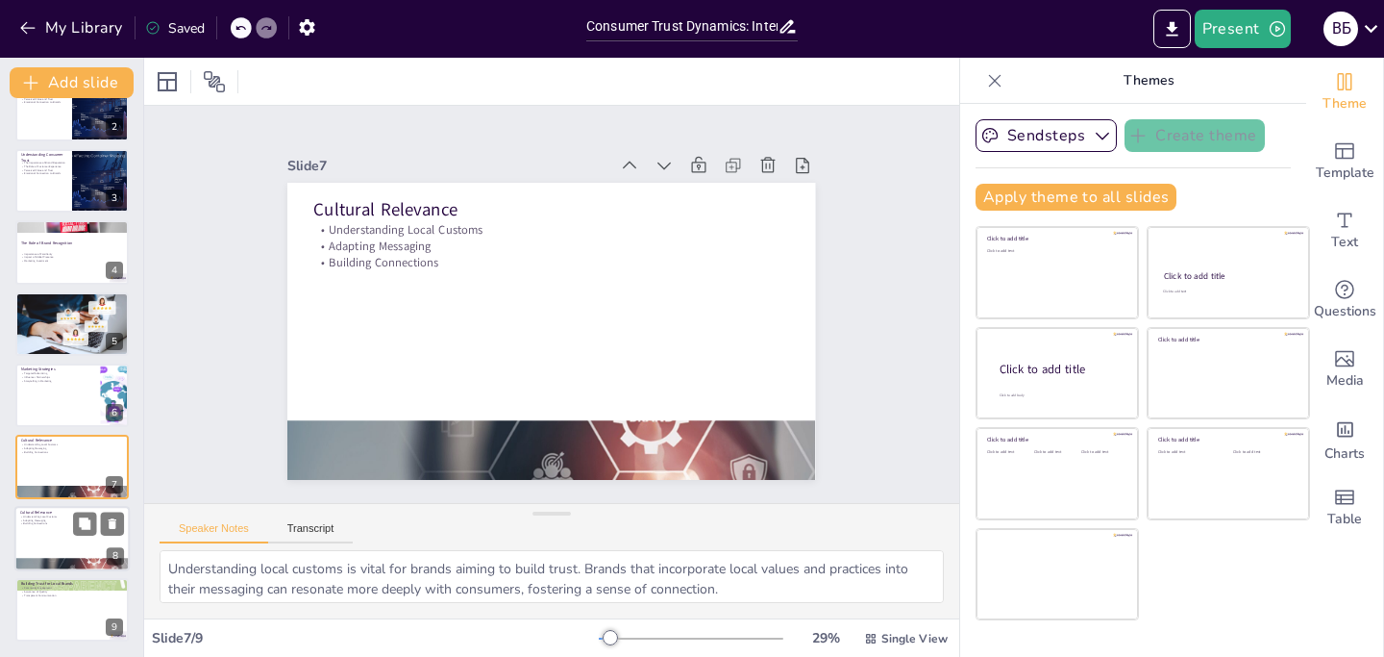
click at [64, 540] on div at bounding box center [71, 538] width 115 height 65
click at [48, 479] on div at bounding box center [71, 467] width 115 height 65
click at [54, 540] on div at bounding box center [71, 538] width 115 height 65
click at [49, 466] on div at bounding box center [71, 467] width 115 height 65
click at [49, 539] on div at bounding box center [71, 538] width 115 height 65
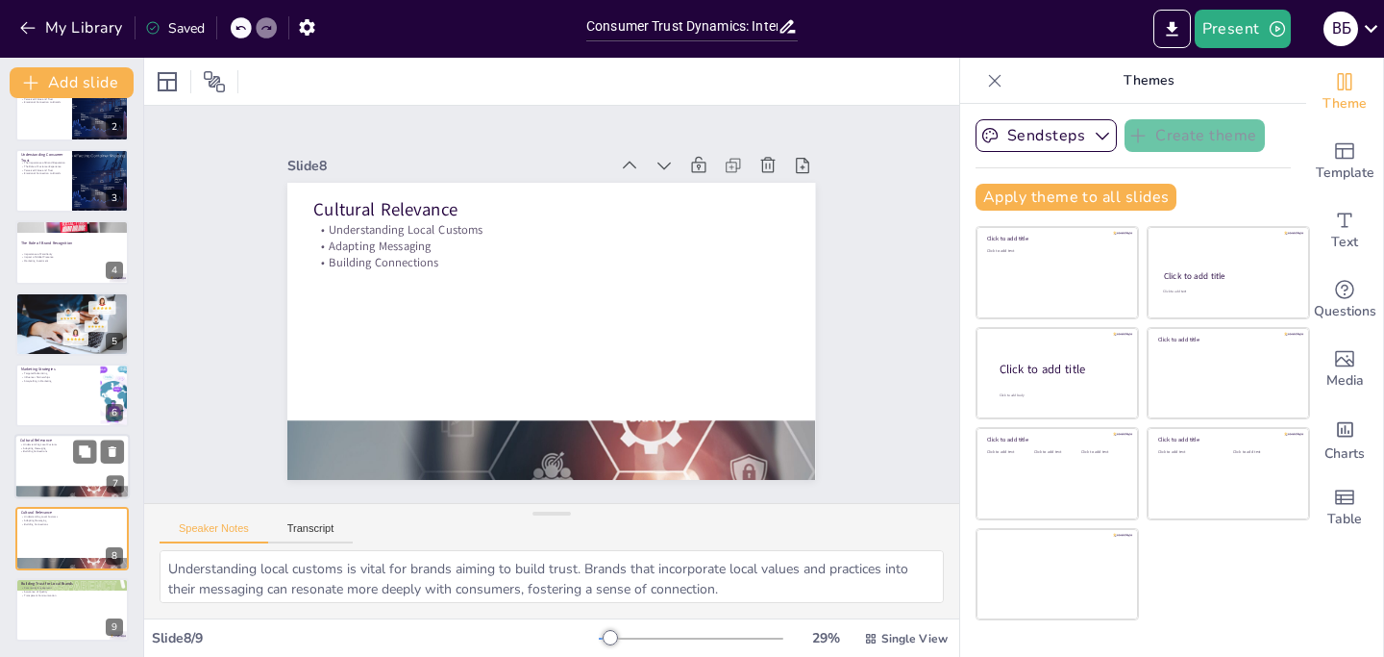
click at [44, 461] on div at bounding box center [71, 467] width 115 height 65
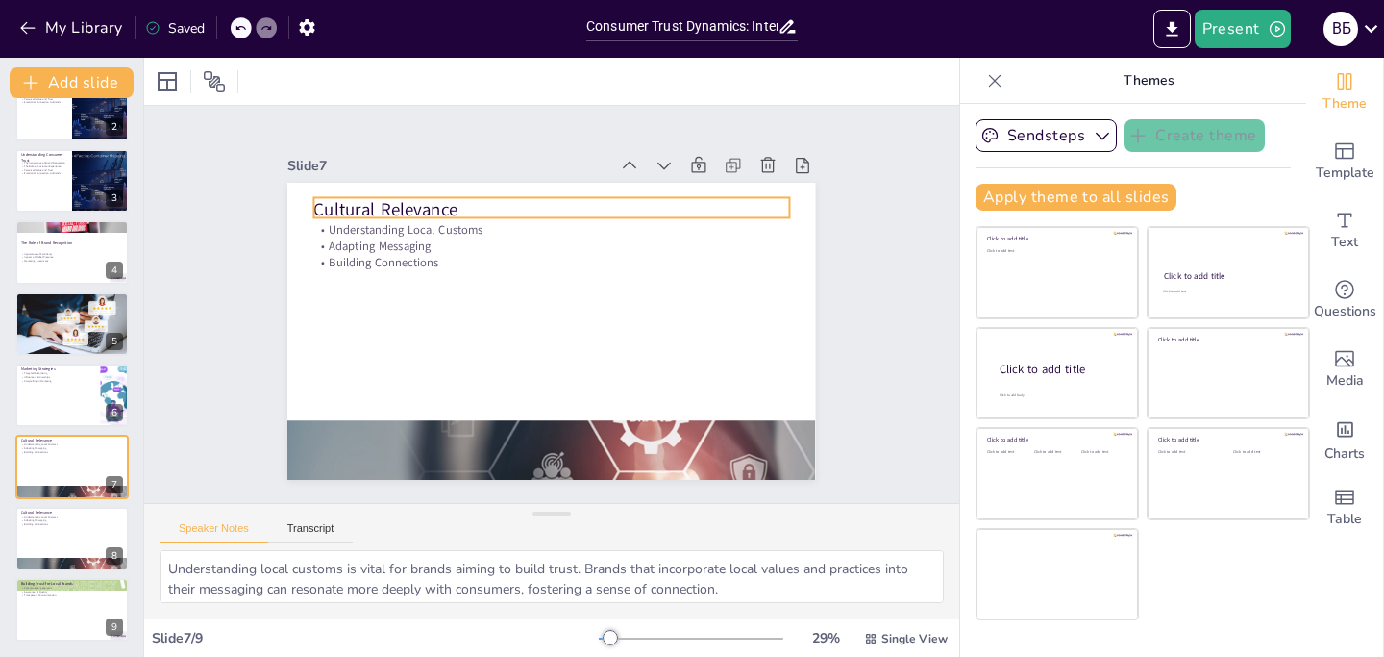
click at [419, 192] on p "Cultural Relevance" at bounding box center [590, 218] width 444 height 215
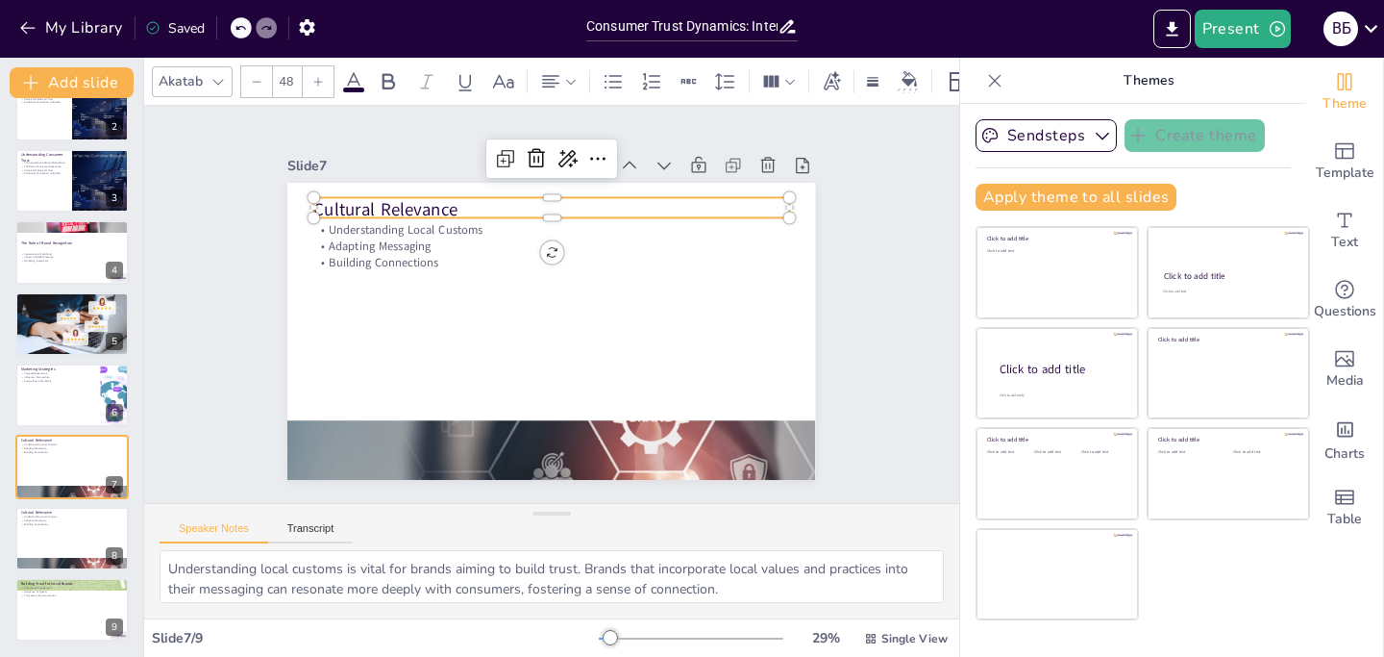
click at [430, 192] on p "Cultural Relevance" at bounding box center [615, 234] width 370 height 336
drag, startPoint x: 450, startPoint y: 204, endPoint x: 300, endPoint y: 202, distance: 150.0
click at [378, 202] on div "Understanding Local Customs Adapting Messaging Building Connections Cultural Re…" at bounding box center [578, 310] width 400 height 578
copy p "Cultural Relevance"
click at [47, 514] on p "Understanding Local Customs" at bounding box center [72, 516] width 104 height 4
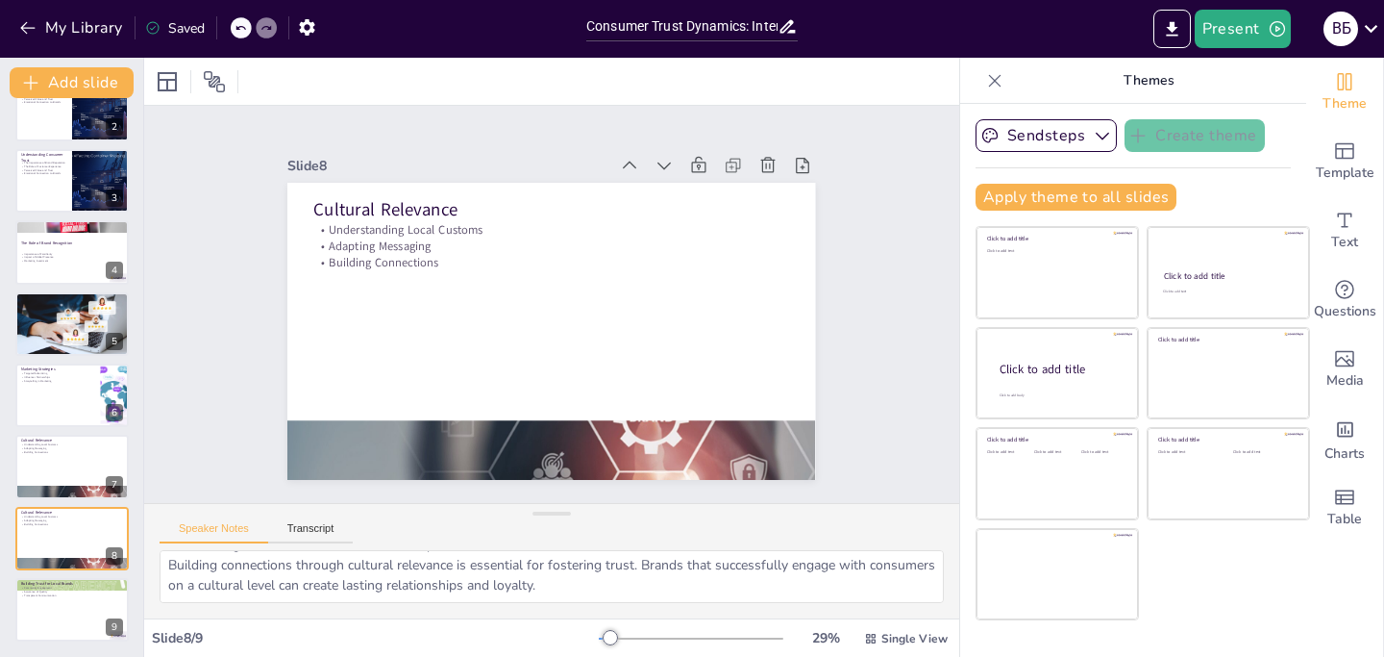
scroll to position [86, 0]
click at [61, 596] on div at bounding box center [71, 609] width 115 height 65
type textarea "Community engagement is a powerful tool for local brands. By actively participa…"
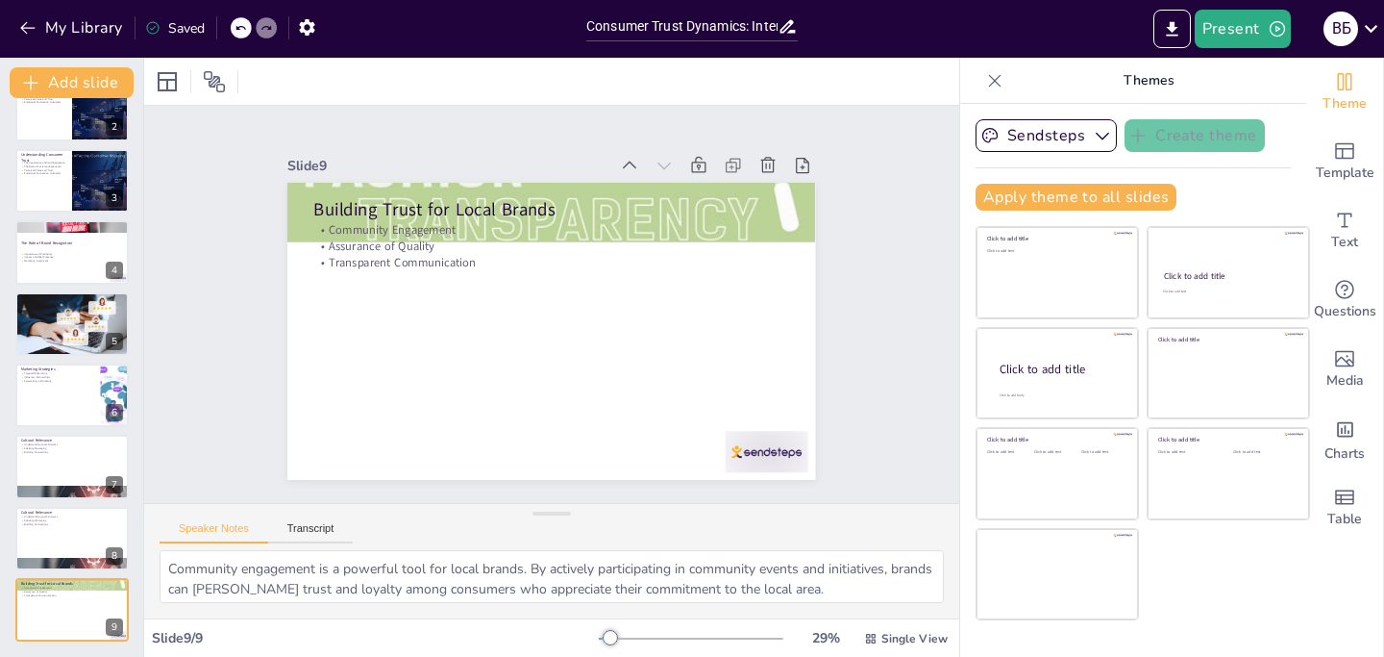
scroll to position [0, 0]
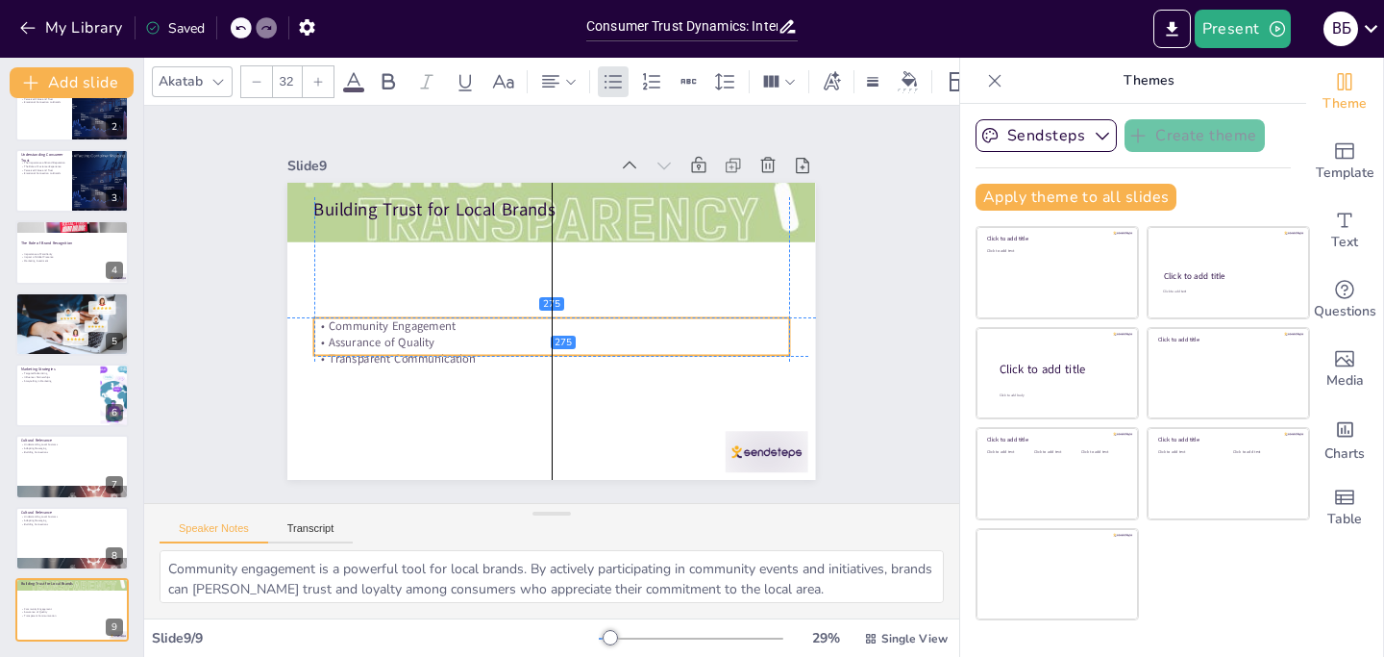
drag, startPoint x: 398, startPoint y: 250, endPoint x: 399, endPoint y: 355, distance: 104.8
click at [540, 355] on div "Community Engagement Assurance of Quality Transparent Communication" at bounding box center [589, 301] width 99 height 478
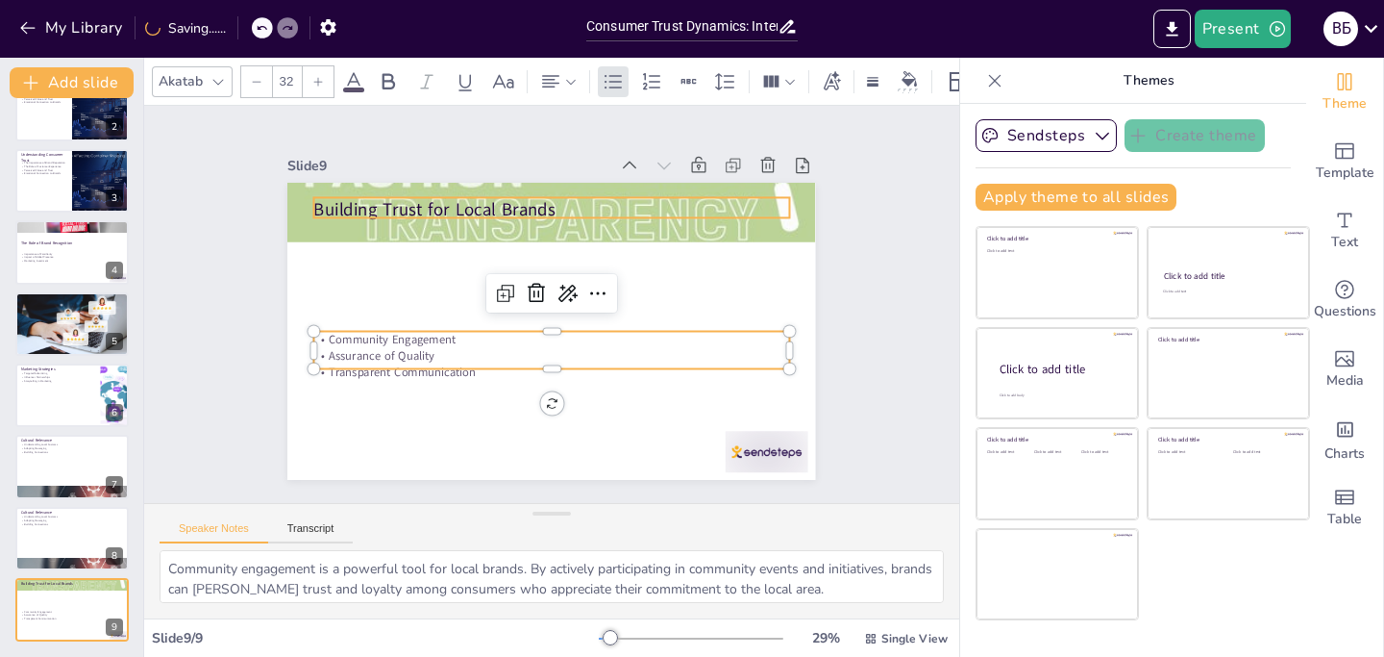
type input "48"
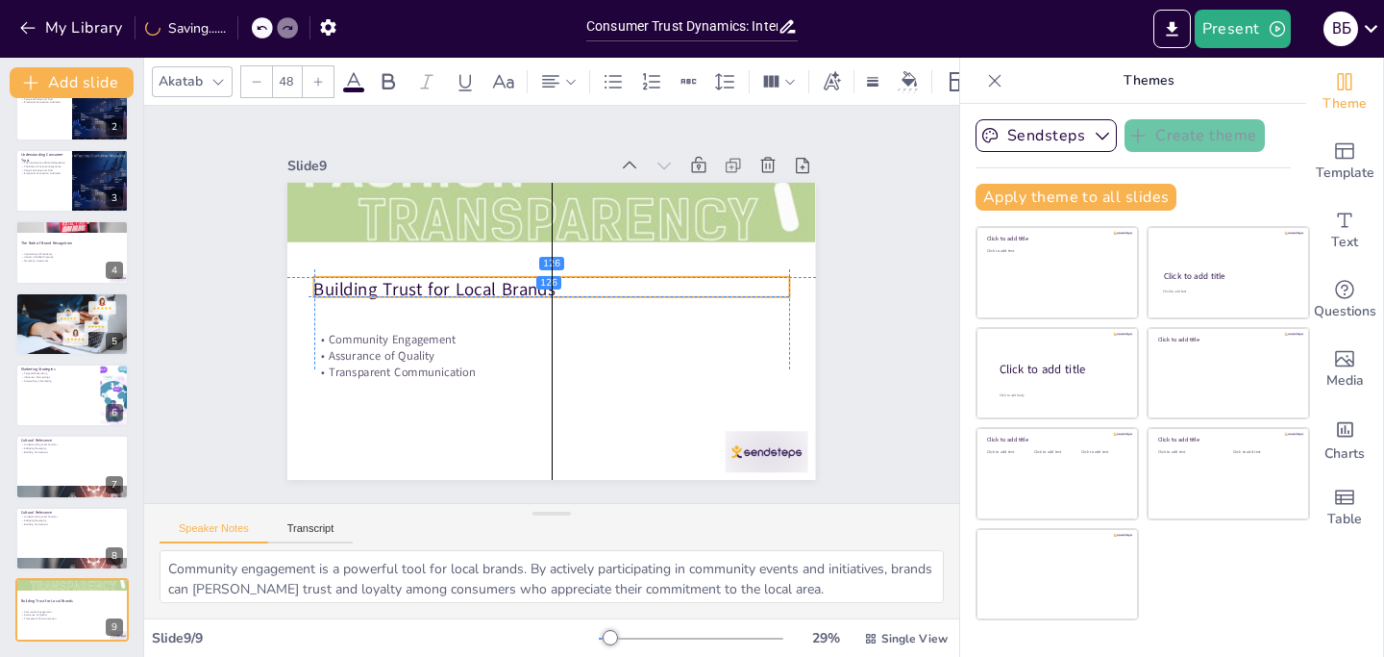
drag, startPoint x: 447, startPoint y: 198, endPoint x: 441, endPoint y: 270, distance: 72.3
click at [441, 270] on p "Building Trust for Local Brands" at bounding box center [563, 295] width 336 height 370
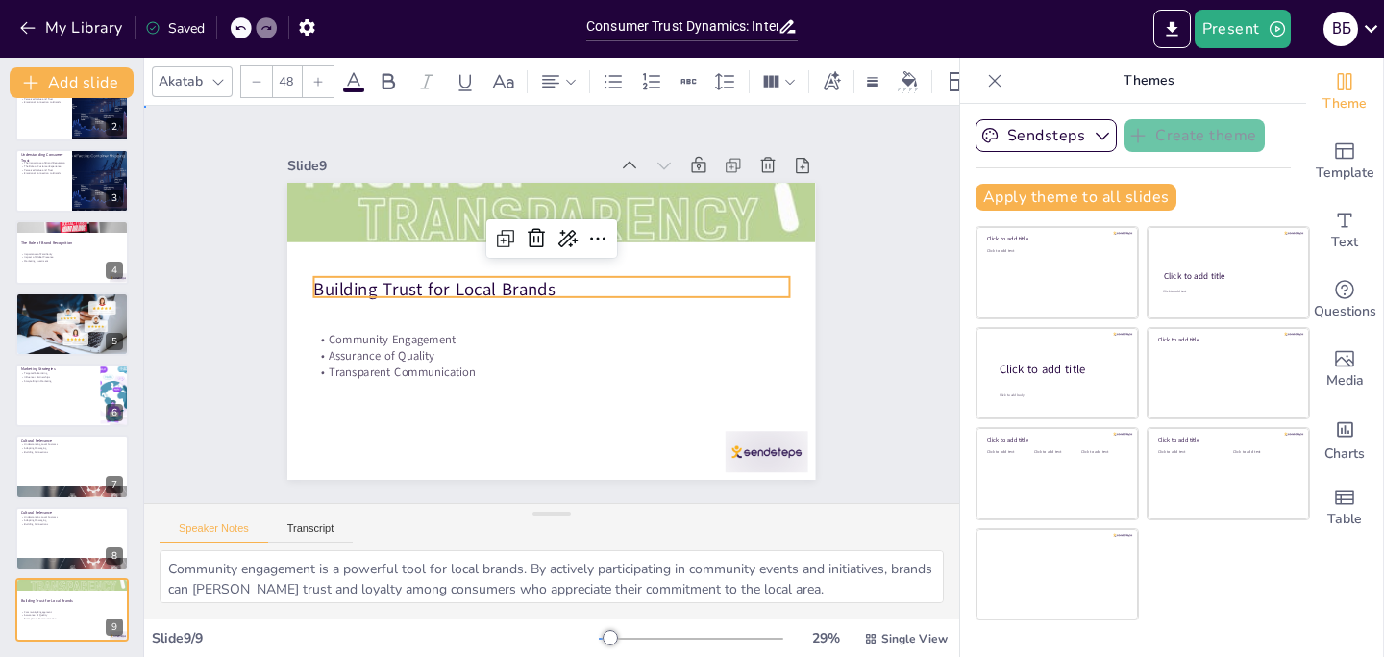
click at [848, 228] on div "Slide 1 Consumer Trust Dynamics: International vs. Local Brands This presentati…" at bounding box center [551, 304] width 635 height 351
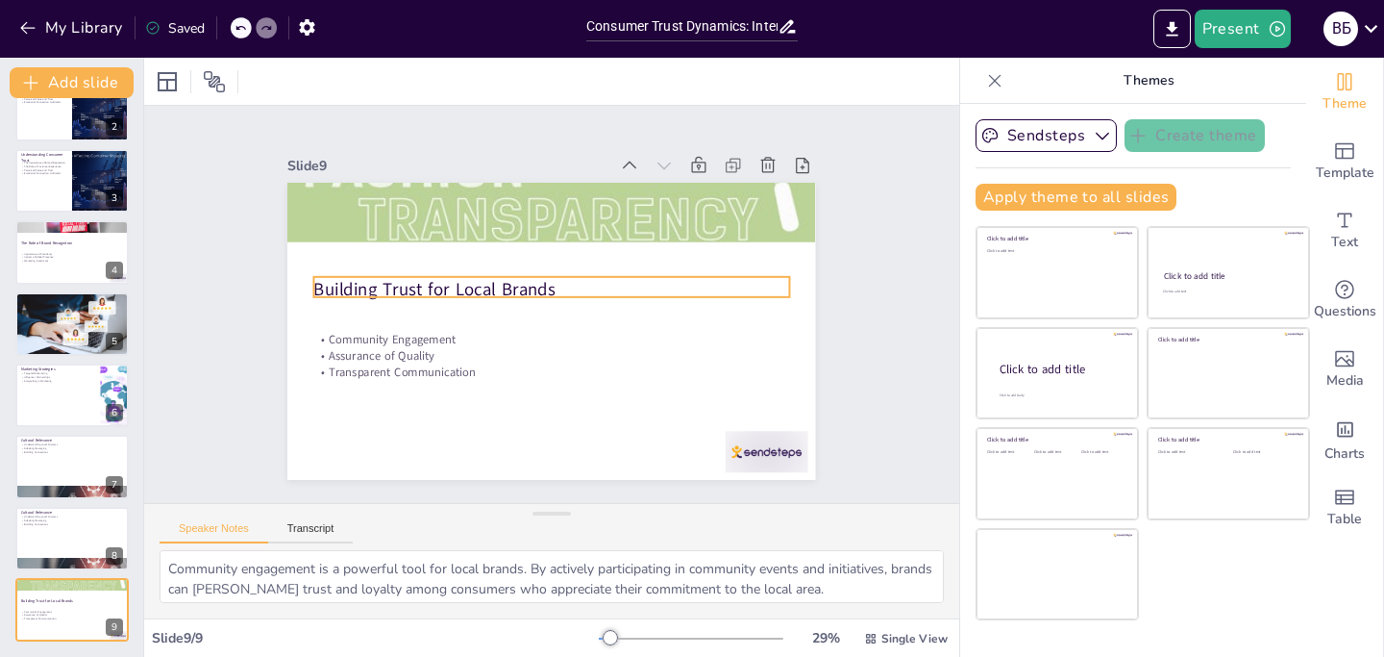
click at [555, 276] on p "Building Trust for Local Brands" at bounding box center [563, 295] width 336 height 370
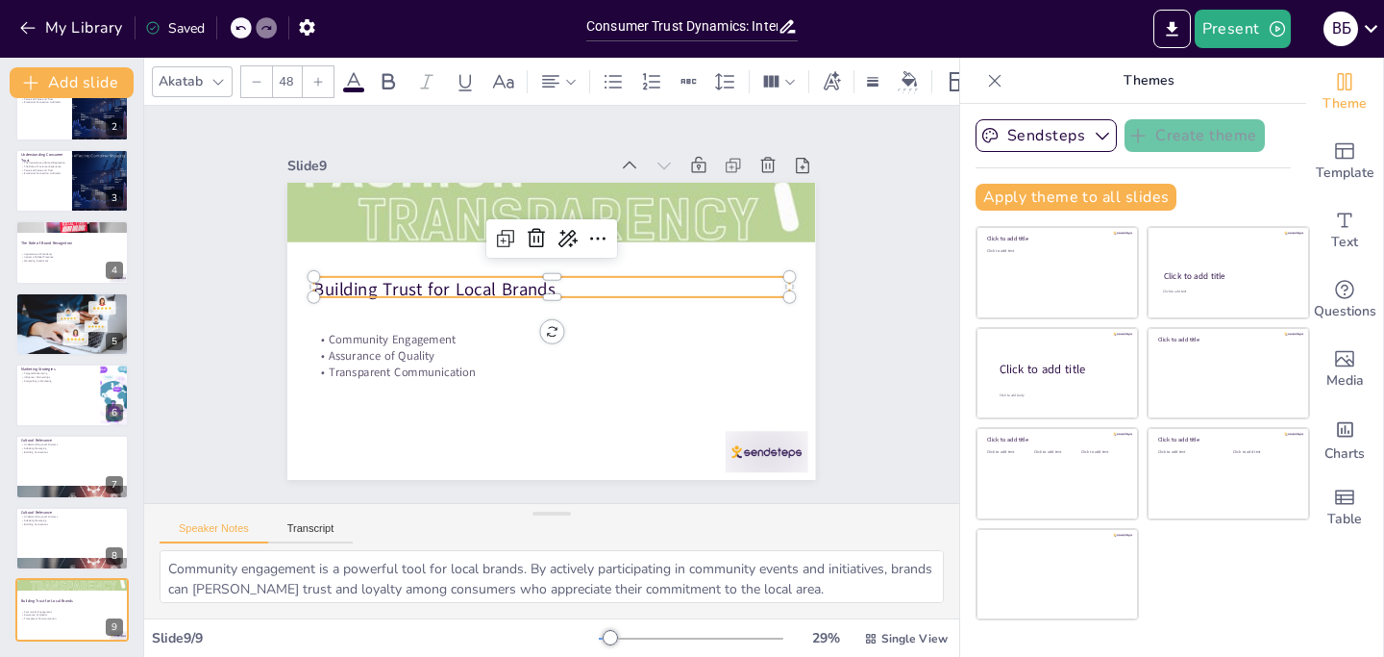
click at [555, 276] on p "Building Trust for Local Brands" at bounding box center [542, 292] width 399 height 300
drag, startPoint x: 555, startPoint y: 276, endPoint x: 388, endPoint y: 278, distance: 166.3
click at [388, 278] on p "Building Trust for Local Brands" at bounding box center [548, 321] width 470 height 123
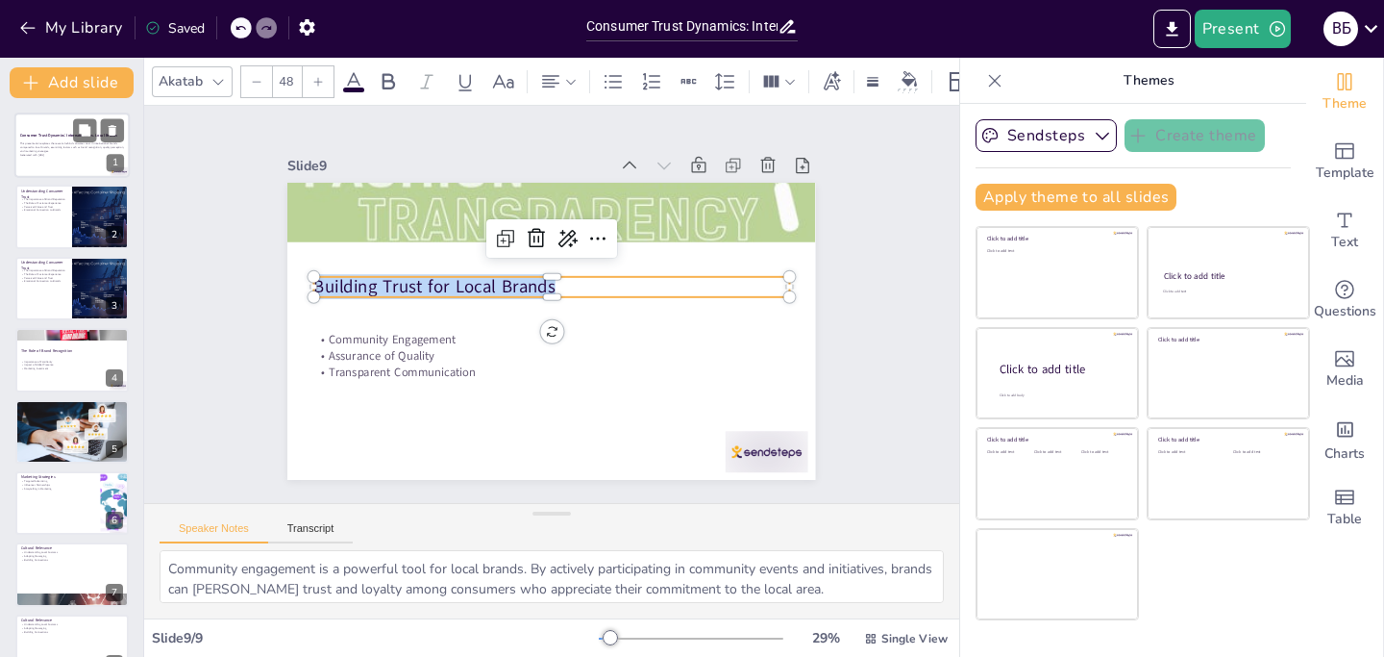
click at [81, 146] on p "This presentation explores the reasons behind consumer trust in international b…" at bounding box center [72, 147] width 104 height 11
